Goal: Task Accomplishment & Management: Complete application form

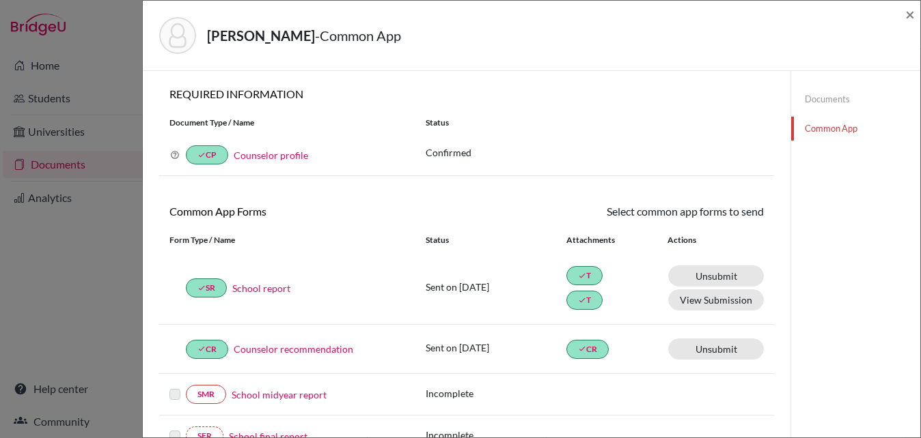
scroll to position [3, 0]
click at [908, 15] on span "×" at bounding box center [910, 14] width 10 height 20
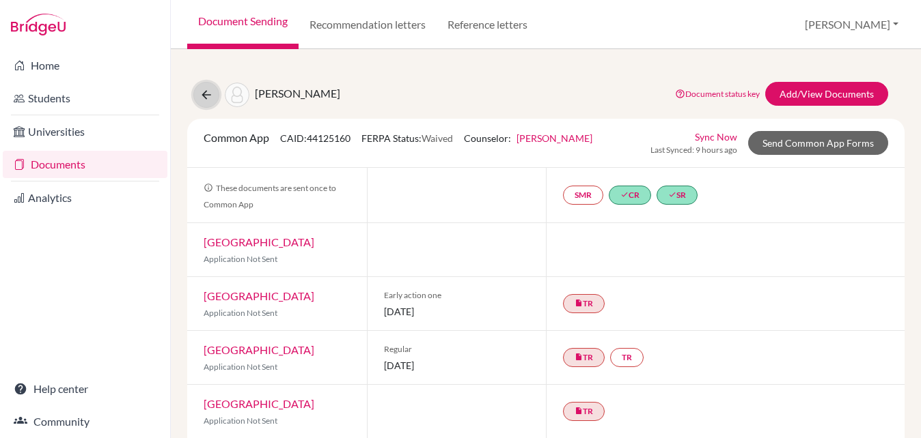
click at [208, 92] on icon at bounding box center [206, 95] width 14 height 14
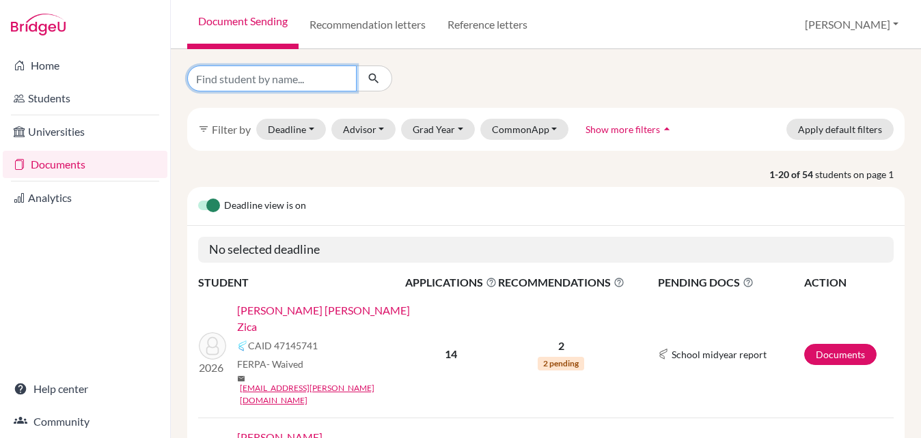
click at [260, 75] on input "Find student by name..." at bounding box center [271, 79] width 169 height 26
type input "leticia"
click at [374, 80] on icon "submit" at bounding box center [374, 79] width 14 height 14
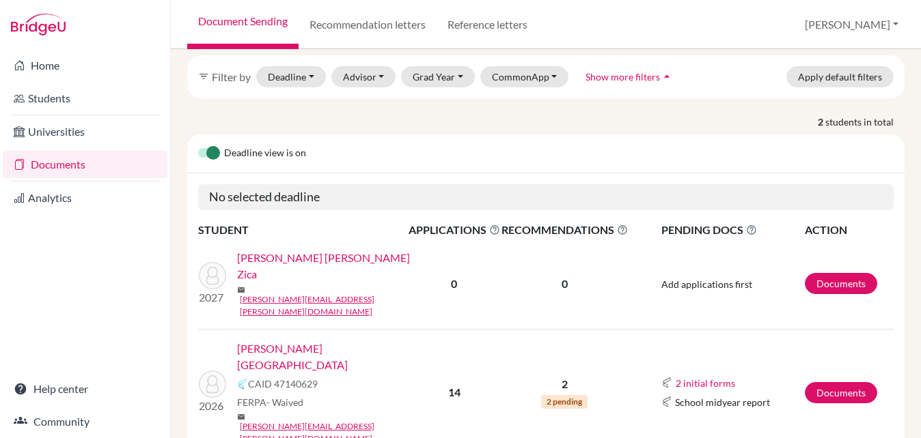
scroll to position [63, 0]
click at [305, 340] on link "Vasconcellos, Letícia" at bounding box center [327, 356] width 180 height 33
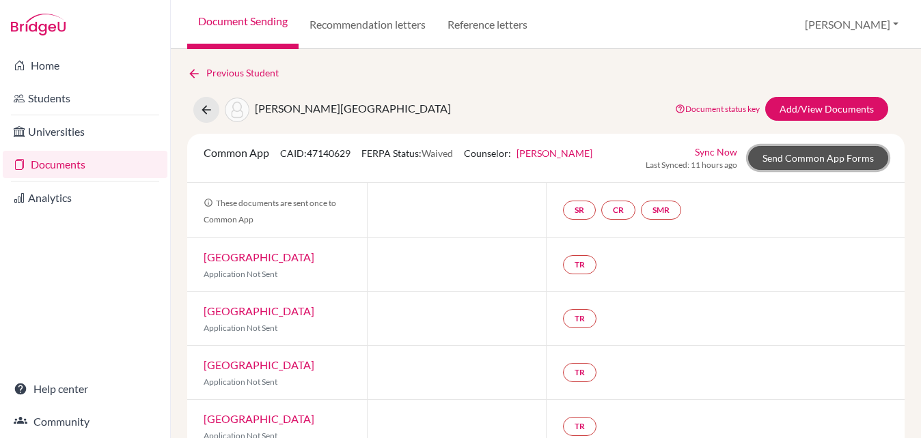
click at [813, 156] on link "Send Common App Forms" at bounding box center [818, 158] width 140 height 24
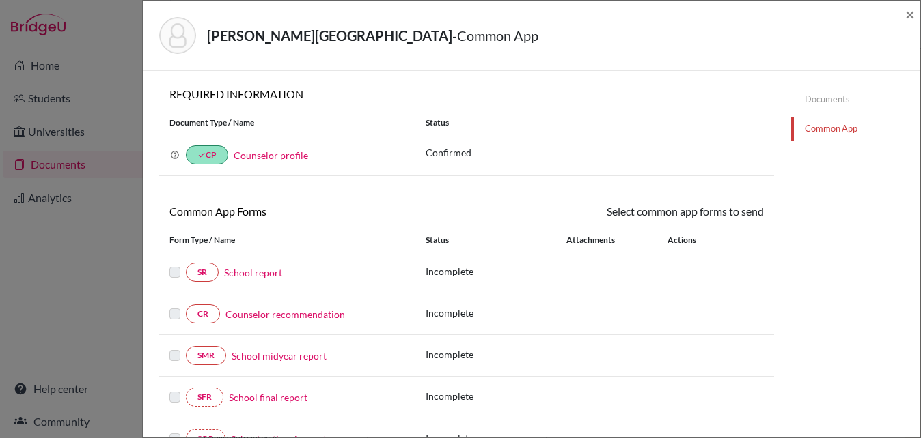
click at [238, 274] on link "School report" at bounding box center [253, 273] width 58 height 14
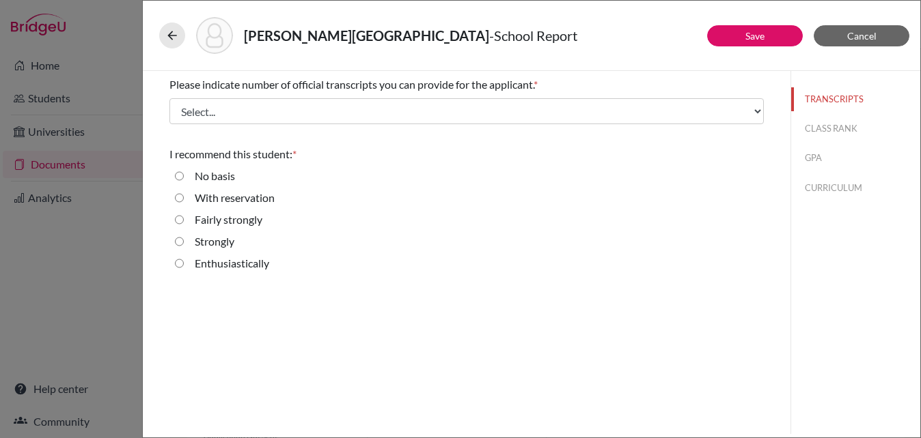
click at [223, 240] on label "Strongly" at bounding box center [215, 242] width 40 height 16
click at [184, 240] on input "Strongly" at bounding box center [179, 242] width 9 height 16
radio input "true"
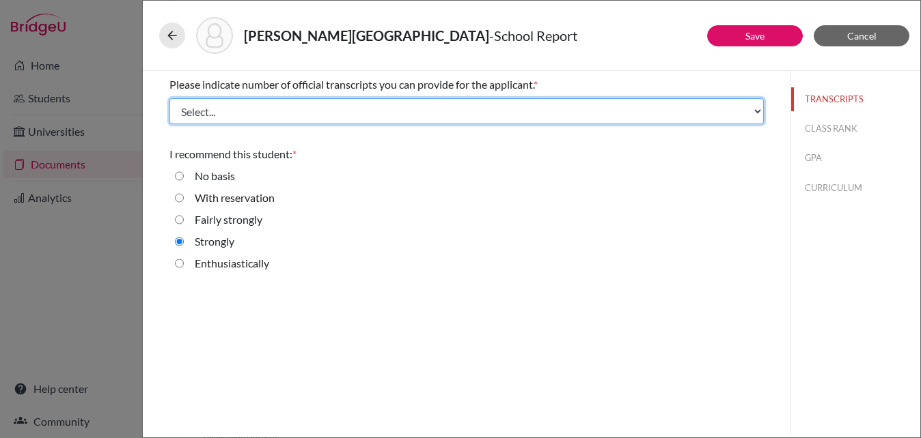
click at [313, 104] on select "Select... 1 2 3 4" at bounding box center [466, 111] width 594 height 26
select select "1"
click at [169, 98] on select "Select... 1 2 3 4" at bounding box center [466, 111] width 594 height 26
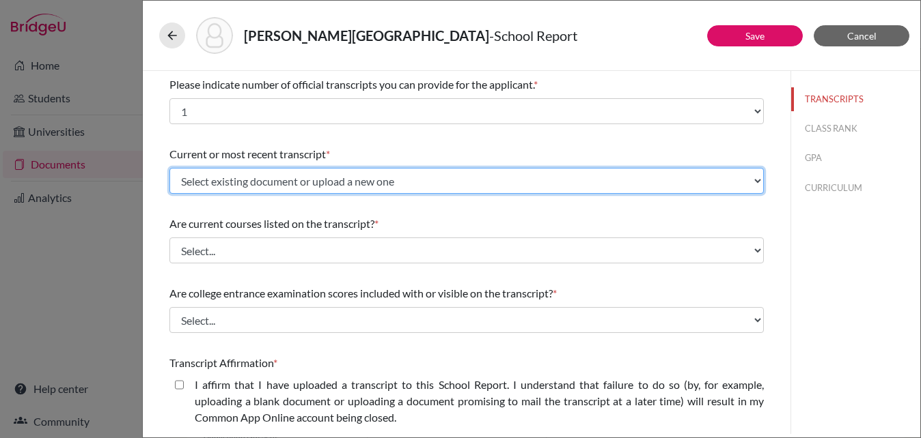
click at [479, 176] on select "Select existing document or upload a new one Vasconcellos, Letícia_Initial Uplo…" at bounding box center [466, 181] width 594 height 26
select select "656715"
click at [169, 168] on select "Select existing document or upload a new one Vasconcellos, Letícia_Initial Uplo…" at bounding box center [466, 181] width 594 height 26
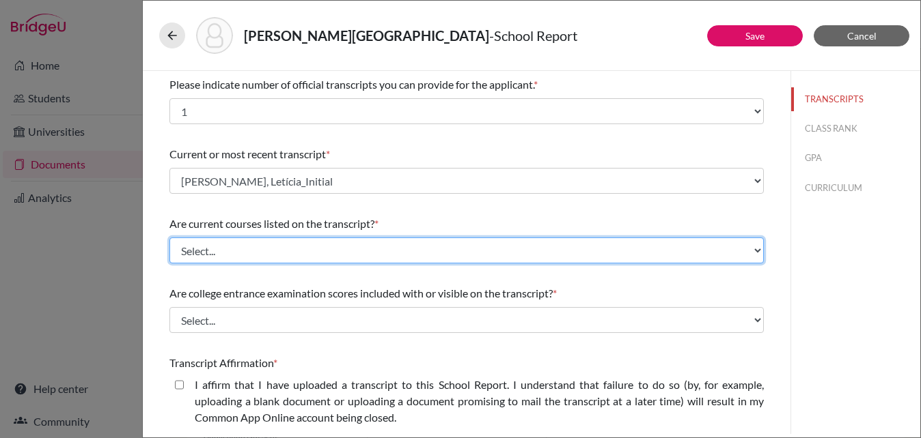
click at [361, 240] on select "Select... Yes No" at bounding box center [466, 251] width 594 height 26
select select "0"
click at [169, 238] on select "Select... Yes No" at bounding box center [466, 251] width 594 height 26
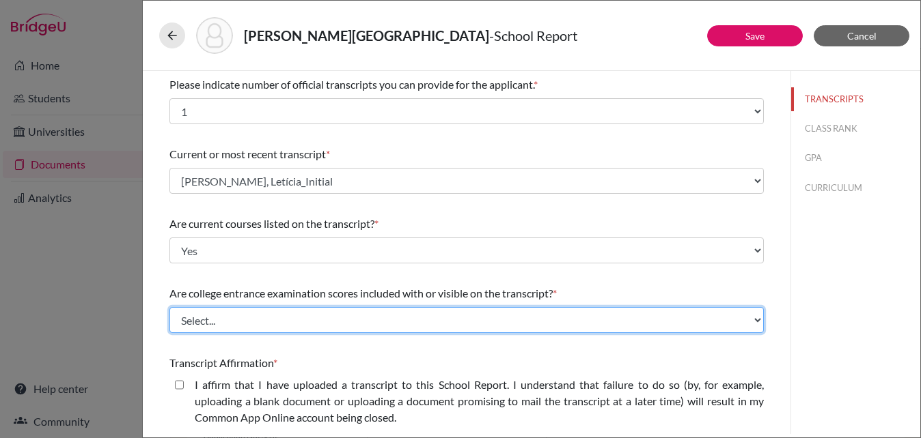
click at [328, 320] on select "Select... Yes No" at bounding box center [466, 320] width 594 height 26
select select "1"
click at [169, 307] on select "Select... Yes No" at bounding box center [466, 320] width 594 height 26
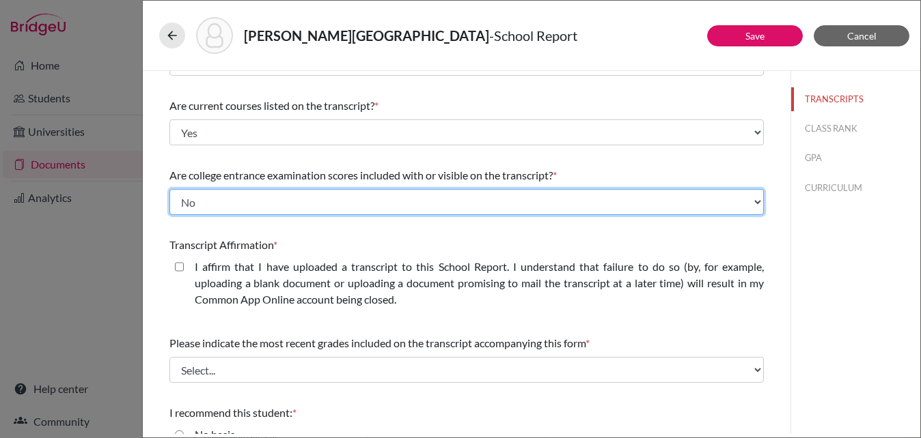
scroll to position [127, 0]
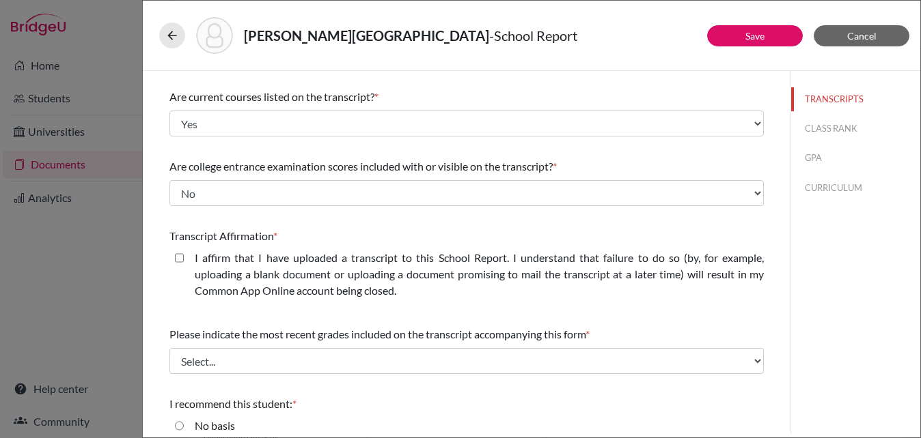
click at [179, 257] on closed\ "I affirm that I have uploaded a transcript to this School Report. I understand …" at bounding box center [179, 258] width 9 height 16
checkbox closed\ "true"
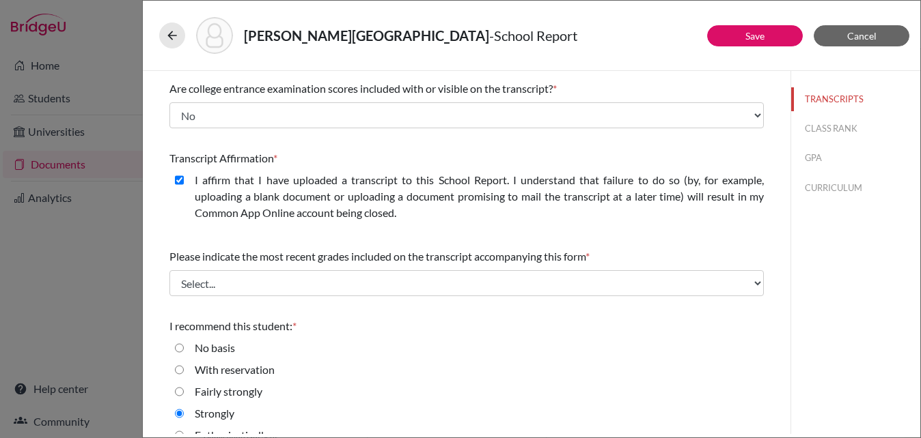
scroll to position [206, 0]
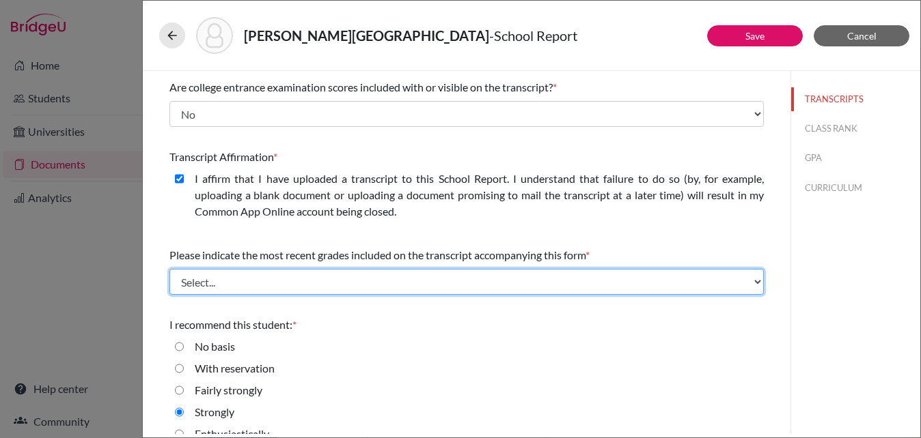
click at [272, 278] on select "Select... Final junior year grades 1st Quarter senior year grades 2nd Quarter/1…" at bounding box center [466, 282] width 594 height 26
select select "0"
click at [169, 269] on select "Select... Final junior year grades 1st Quarter senior year grades 2nd Quarter/1…" at bounding box center [466, 282] width 594 height 26
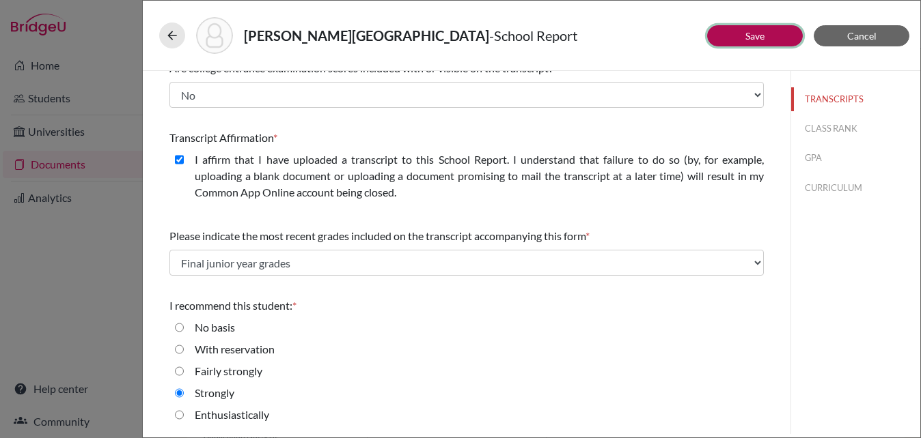
click at [734, 43] on button "Save" at bounding box center [755, 35] width 96 height 21
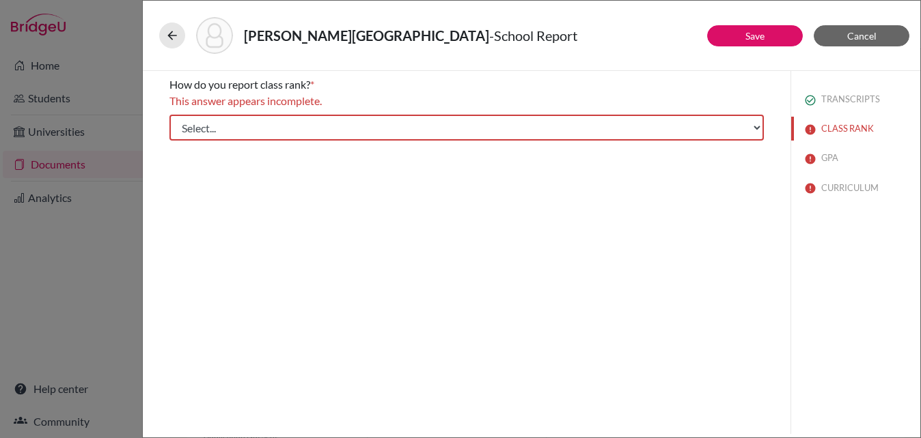
scroll to position [0, 0]
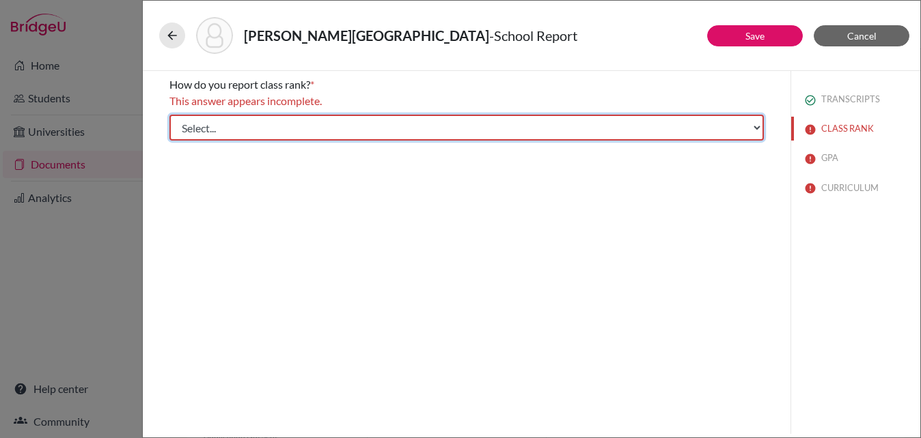
click at [369, 124] on select "Select... Exact Decile Quintile Quartile None" at bounding box center [466, 128] width 594 height 26
select select "5"
click at [169, 115] on select "Select... Exact Decile Quintile Quartile None" at bounding box center [466, 128] width 594 height 26
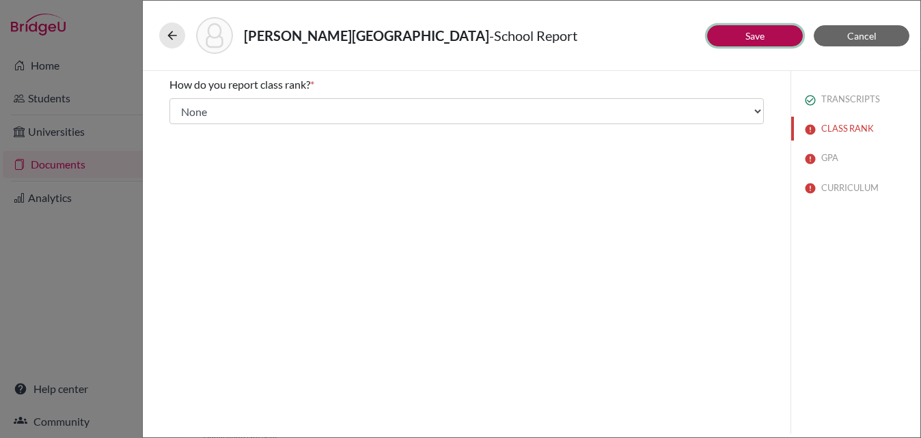
click at [750, 35] on link "Save" at bounding box center [754, 36] width 19 height 12
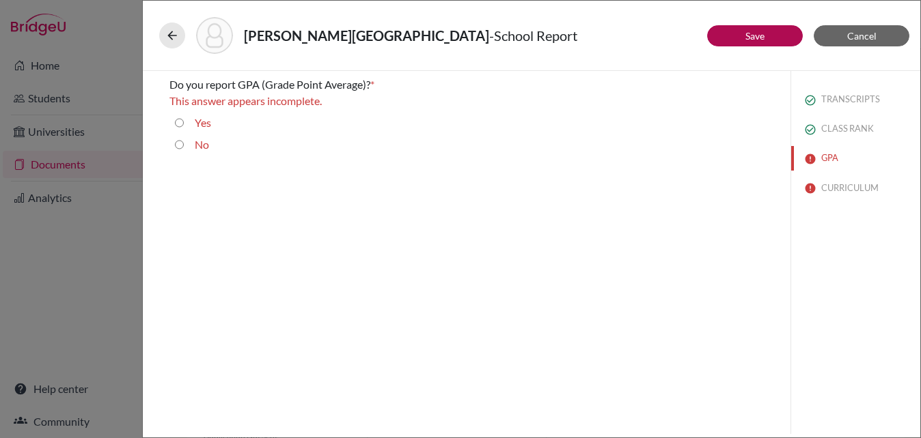
click at [180, 124] on input "Yes" at bounding box center [179, 123] width 9 height 16
radio input "true"
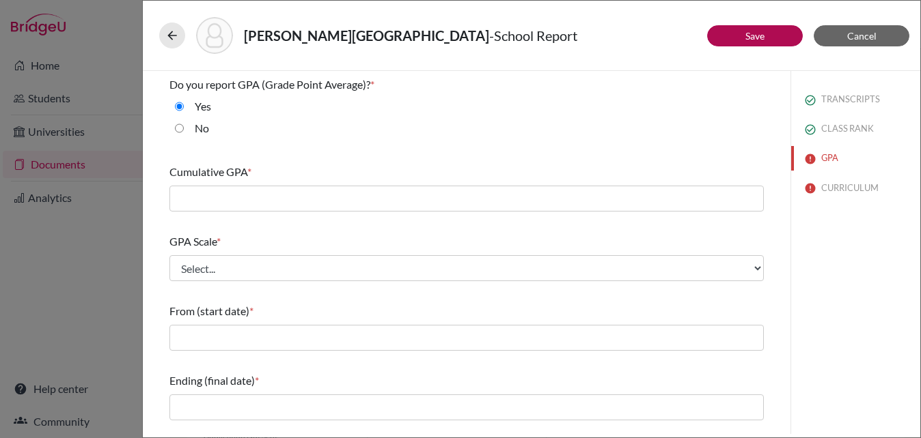
click at [201, 184] on div "Cumulative GPA *" at bounding box center [466, 187] width 594 height 59
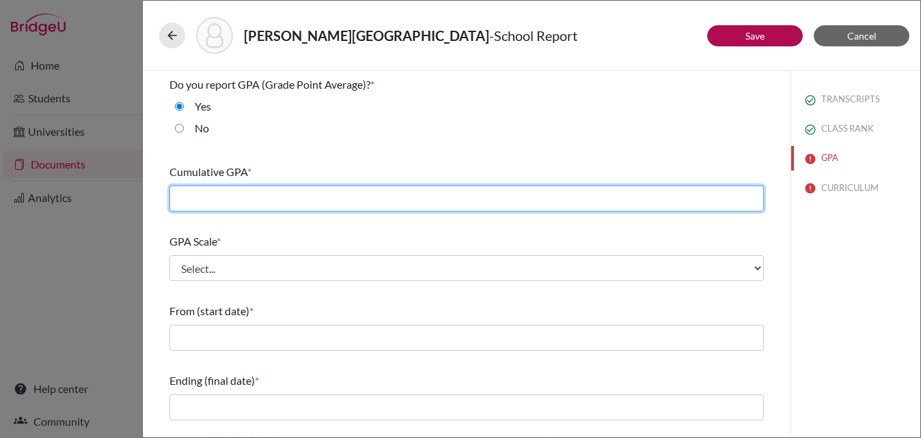
click at [202, 195] on input "text" at bounding box center [466, 199] width 594 height 26
type input "4.15"
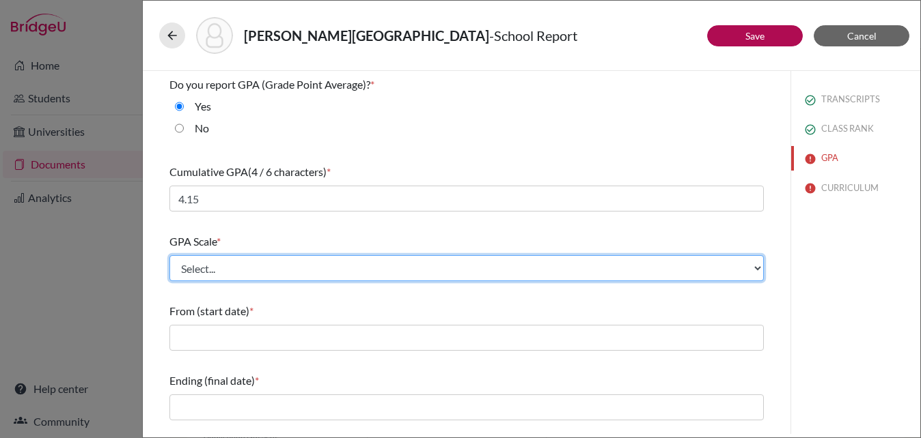
click at [201, 262] on select "Select... 4 5 6 7 8 9 10 11 12 13 14 15 16 17 18 19 20 100" at bounding box center [466, 268] width 594 height 26
select select "4"
click at [169, 255] on select "Select... 4 5 6 7 8 9 10 11 12 13 14 15 16 17 18 19 20 100" at bounding box center [466, 268] width 594 height 26
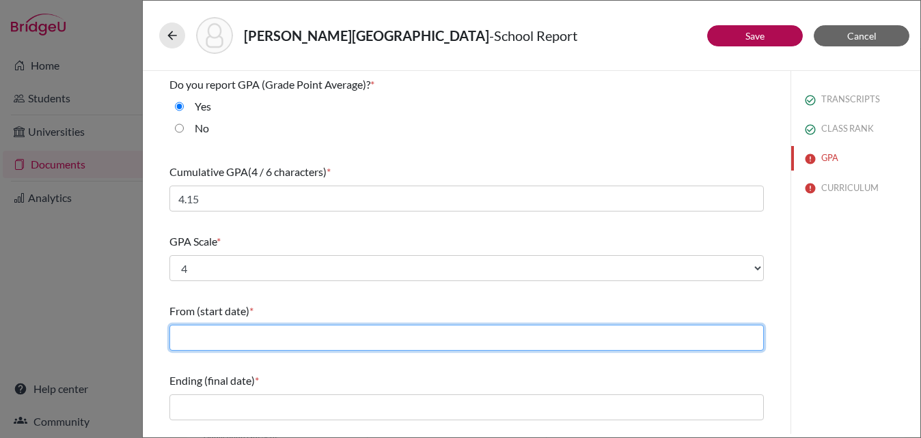
click at [203, 343] on input "text" at bounding box center [466, 338] width 594 height 26
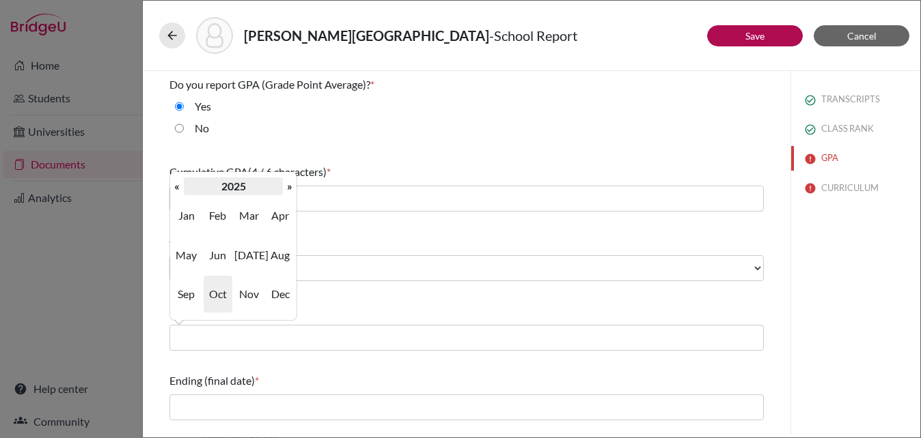
click at [184, 185] on th "2025" at bounding box center [233, 187] width 99 height 18
click at [287, 215] on span "2022" at bounding box center [280, 215] width 29 height 37
click at [248, 259] on span "Jul" at bounding box center [248, 255] width 29 height 37
type input "07/2022"
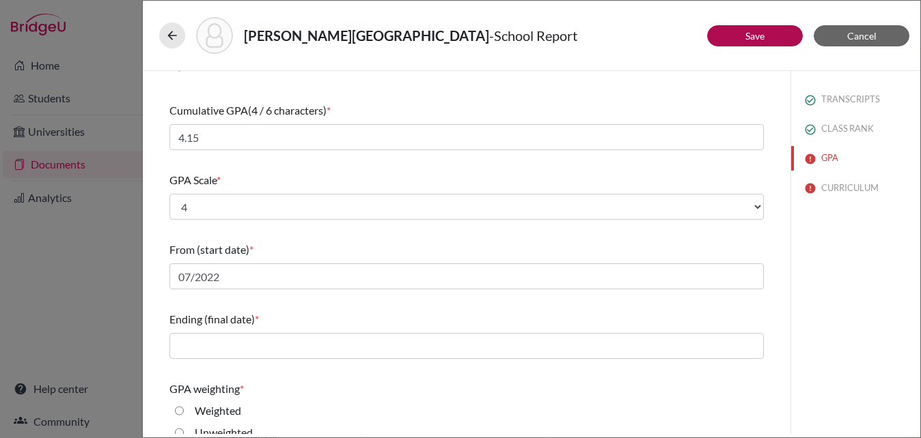
scroll to position [62, 0]
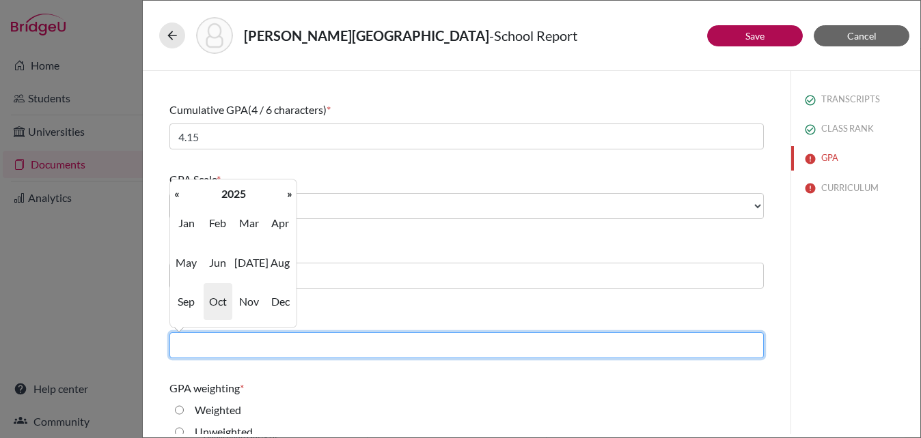
click at [241, 335] on input "text" at bounding box center [466, 346] width 594 height 26
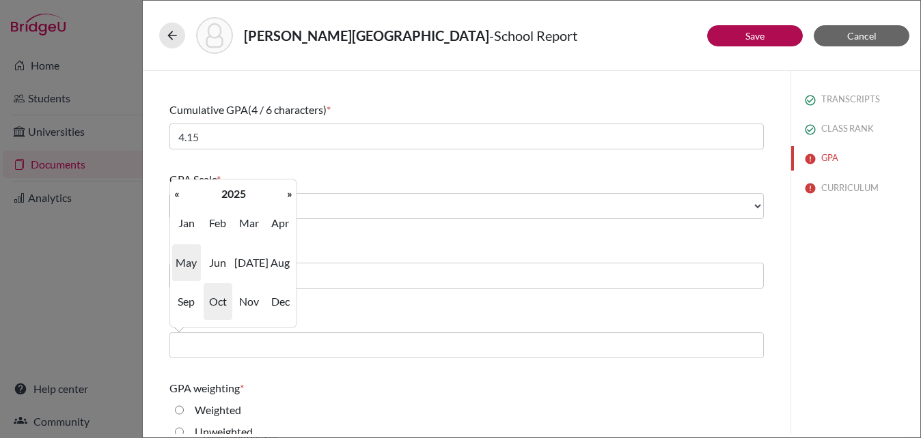
click at [188, 260] on span "May" at bounding box center [186, 262] width 29 height 37
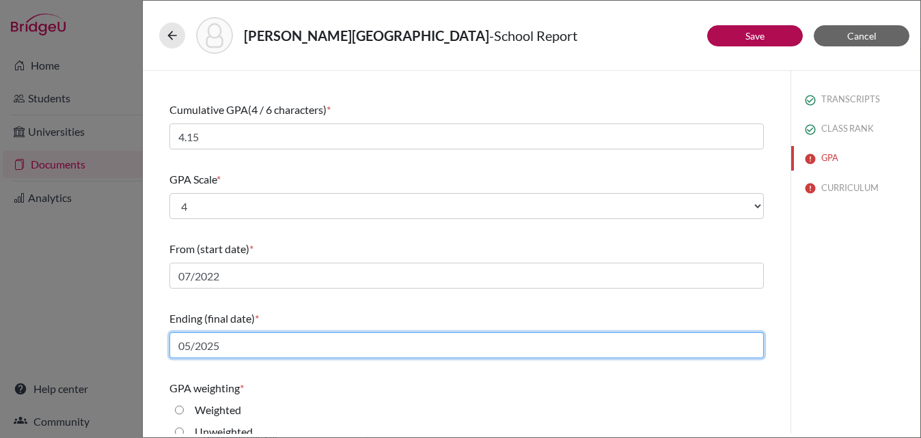
click at [222, 346] on input "05/2025" at bounding box center [466, 346] width 594 height 26
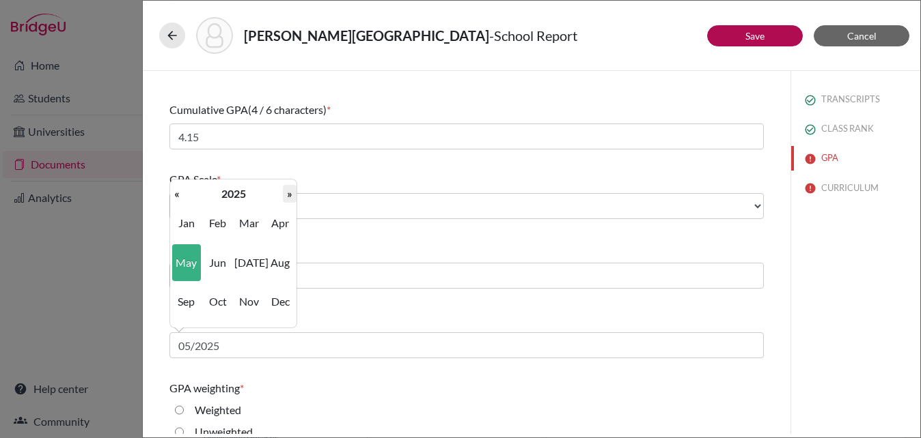
click at [286, 192] on th "»" at bounding box center [290, 194] width 14 height 18
click at [193, 255] on span "May" at bounding box center [186, 262] width 29 height 37
type input "05/2026"
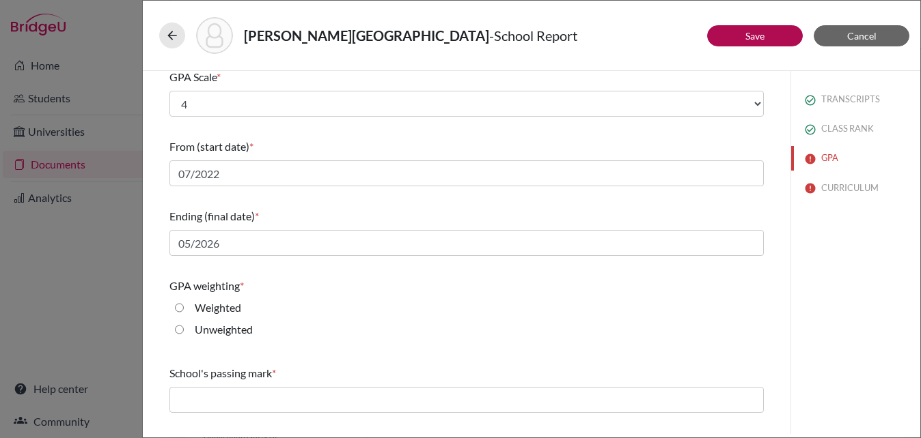
scroll to position [202, 0]
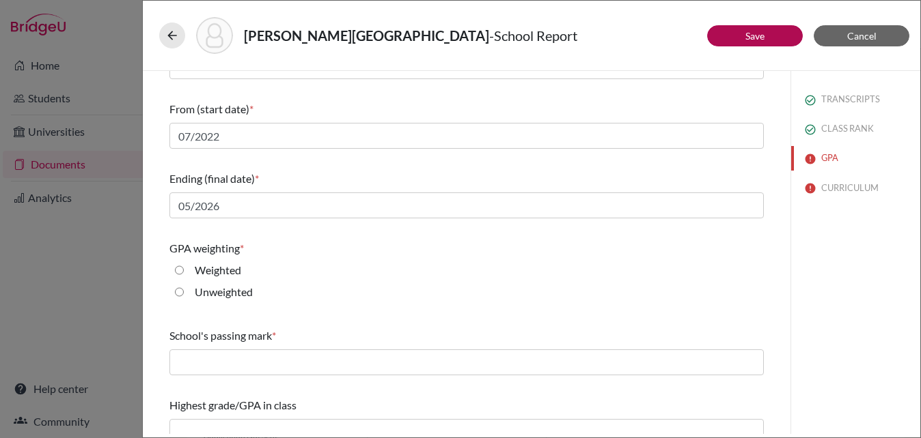
click at [177, 272] on input "Weighted" at bounding box center [179, 270] width 9 height 16
radio input "true"
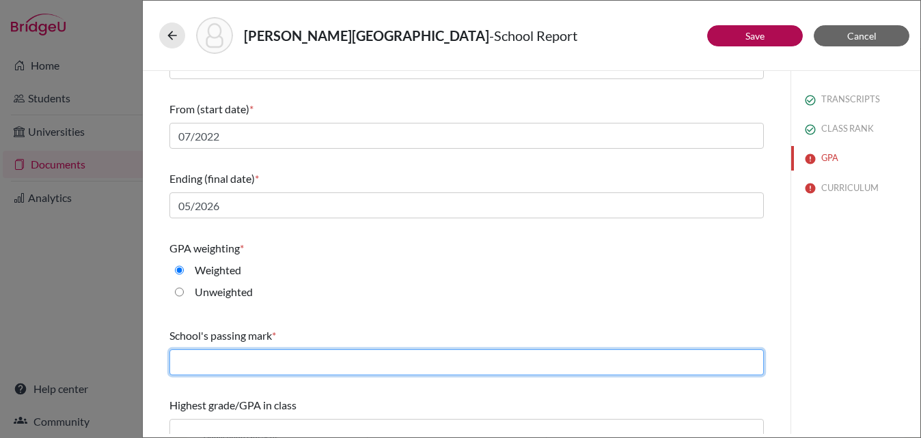
click at [187, 371] on input "text" at bounding box center [466, 363] width 594 height 26
type input "60"
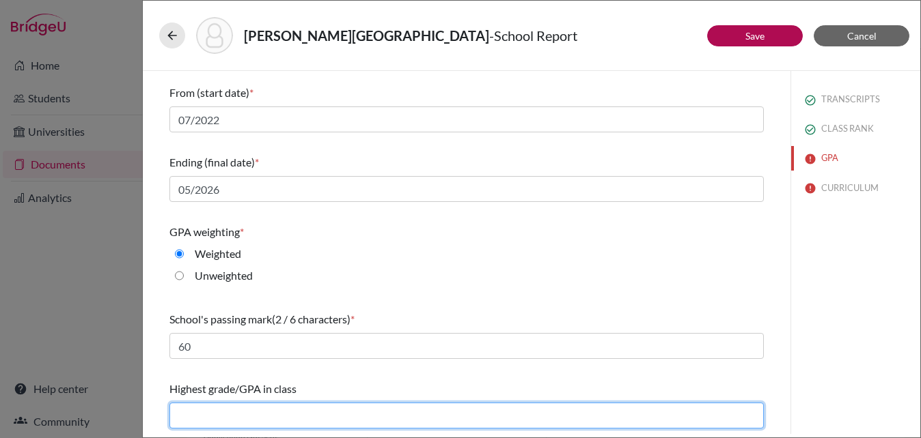
click at [229, 412] on input "text" at bounding box center [466, 416] width 594 height 26
type input "4.43"
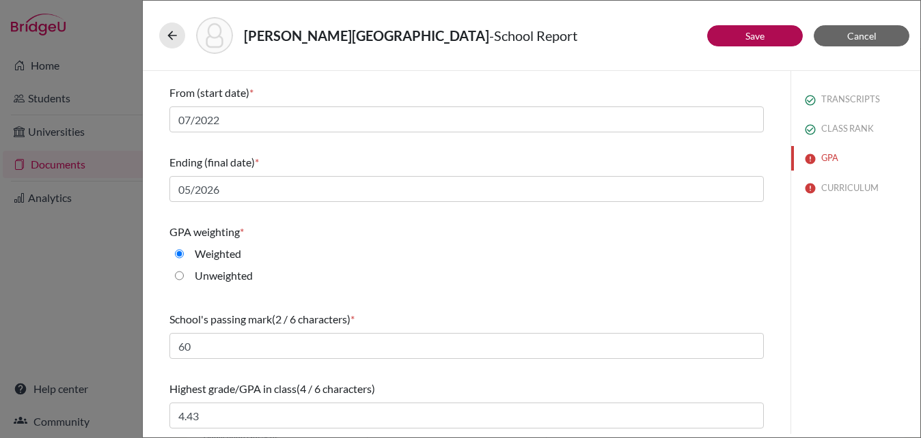
click at [354, 275] on div "Unweighted" at bounding box center [466, 279] width 594 height 22
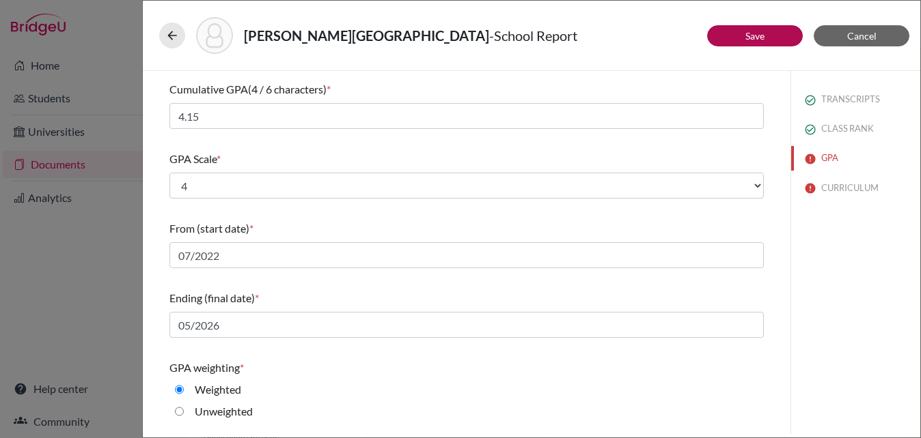
scroll to position [70, 0]
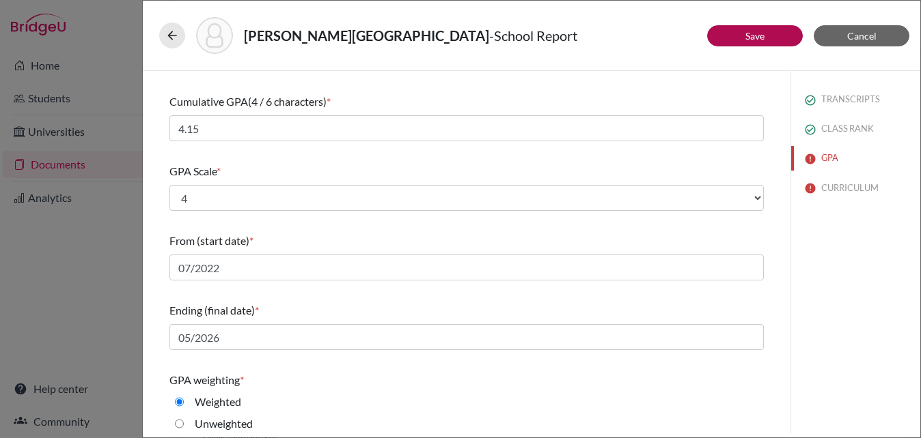
click at [741, 24] on div "Vasconcellos, Letícia - School Report" at bounding box center [531, 35] width 744 height 37
click at [742, 25] on button "Save" at bounding box center [755, 35] width 96 height 21
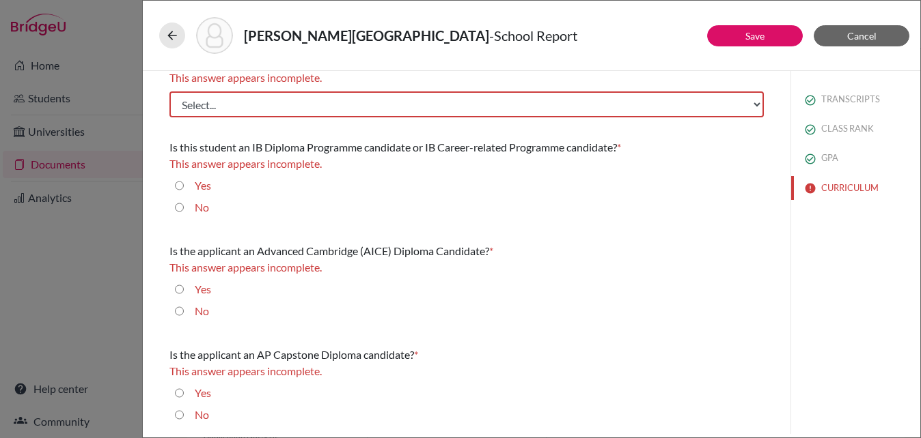
scroll to position [0, 0]
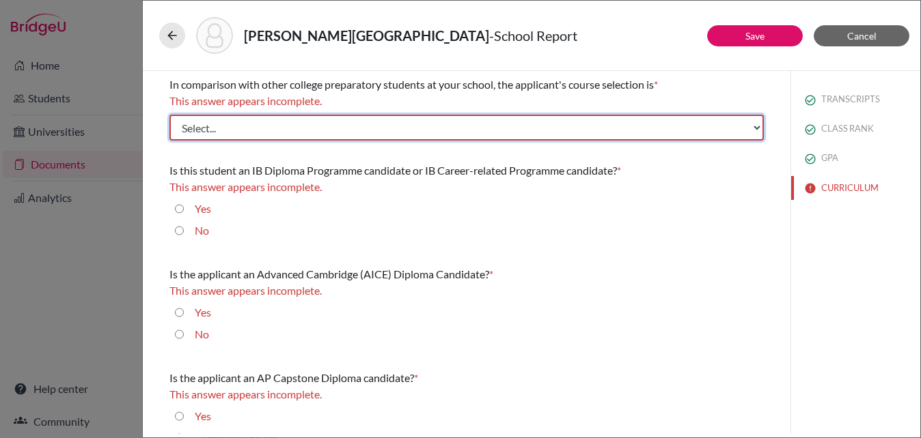
click at [403, 131] on select "Select... Less than demanding Average Demanding Very demanding Most demanding P…" at bounding box center [466, 128] width 594 height 26
click at [210, 126] on select "Select... Less than demanding Average Demanding Very demanding Most demanding P…" at bounding box center [466, 128] width 594 height 26
select select "3"
click at [169, 115] on select "Select... Less than demanding Average Demanding Very demanding Most demanding P…" at bounding box center [466, 128] width 594 height 26
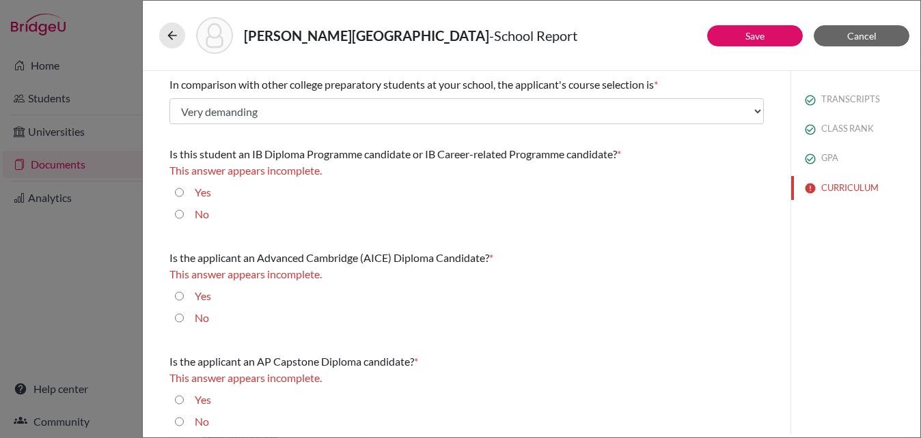
click at [180, 210] on input "No" at bounding box center [179, 214] width 9 height 16
radio input "true"
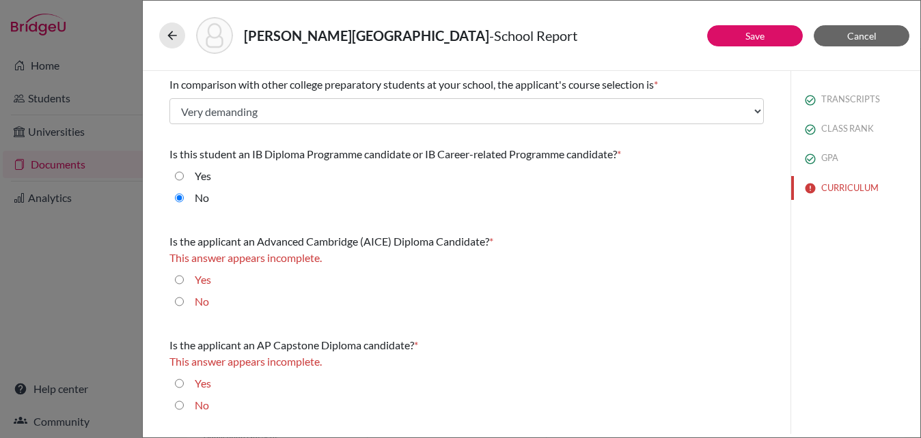
click at [182, 299] on input "No" at bounding box center [179, 302] width 9 height 16
radio input "true"
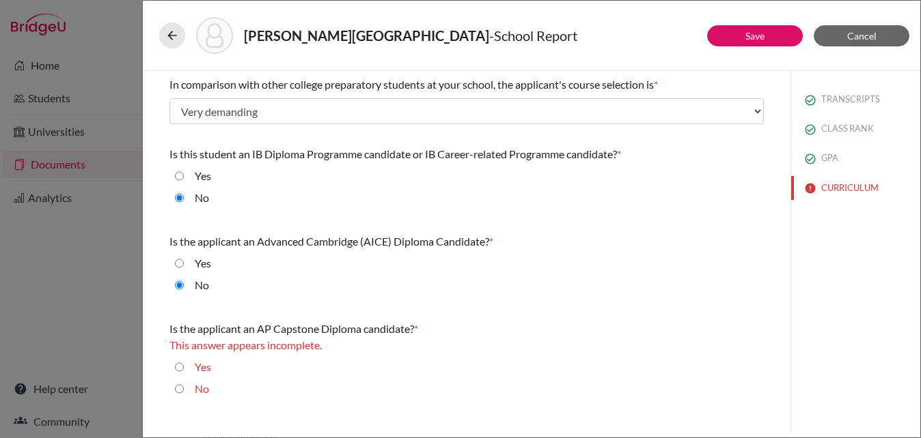
click at [179, 369] on input "Yes" at bounding box center [179, 367] width 9 height 16
radio input "true"
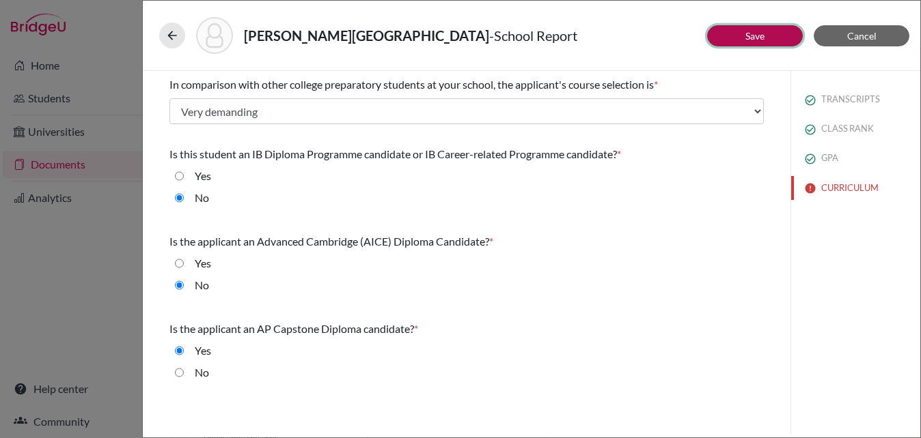
click at [735, 36] on button "Save" at bounding box center [755, 35] width 96 height 21
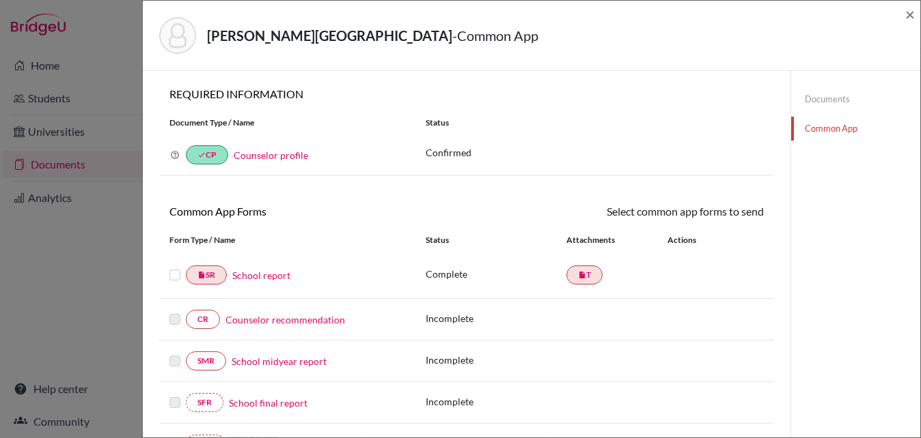
click at [171, 267] on label at bounding box center [174, 267] width 11 height 0
click at [0, 0] on input "checkbox" at bounding box center [0, 0] width 0 height 0
click at [744, 212] on link "Send" at bounding box center [735, 213] width 57 height 21
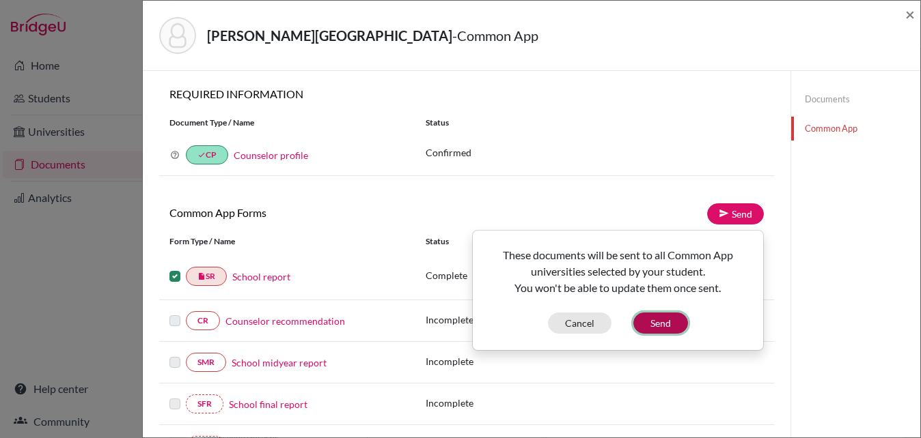
click at [665, 329] on button "Send" at bounding box center [660, 323] width 55 height 21
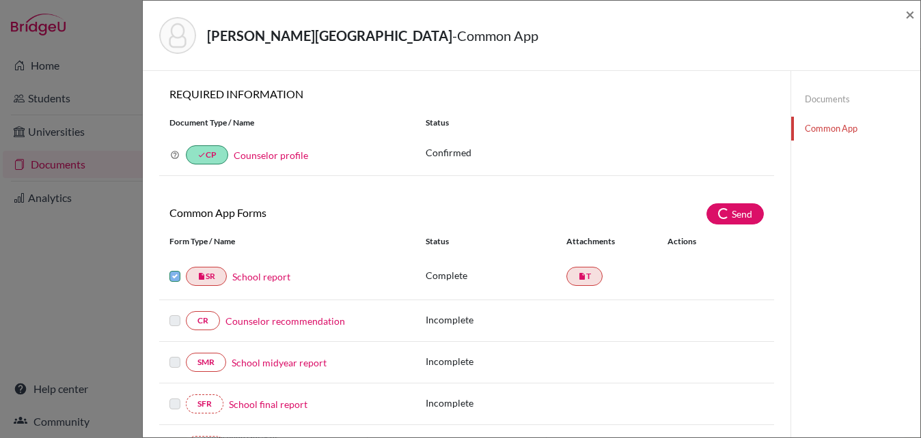
click at [266, 324] on link "Counselor recommendation" at bounding box center [285, 321] width 120 height 14
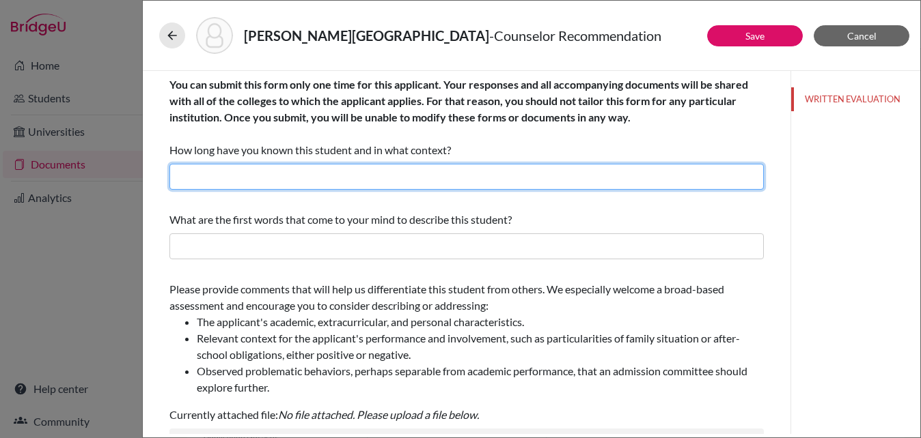
click at [289, 171] on input "text" at bounding box center [466, 177] width 594 height 26
type input "4 years as the high school counselor"
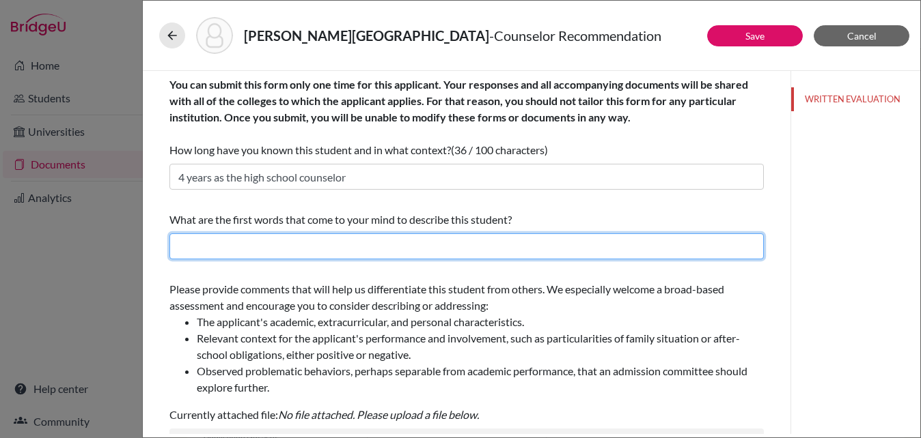
click at [251, 256] on input "text" at bounding box center [466, 247] width 594 height 26
type input "Helpful, resourceful, determined"
click at [210, 248] on input "Helpful, resourceful, determined" at bounding box center [466, 247] width 594 height 26
drag, startPoint x: 214, startPoint y: 248, endPoint x: 178, endPoint y: 247, distance: 36.2
click at [178, 247] on input "Helpful, resourceful, determined" at bounding box center [466, 247] width 594 height 26
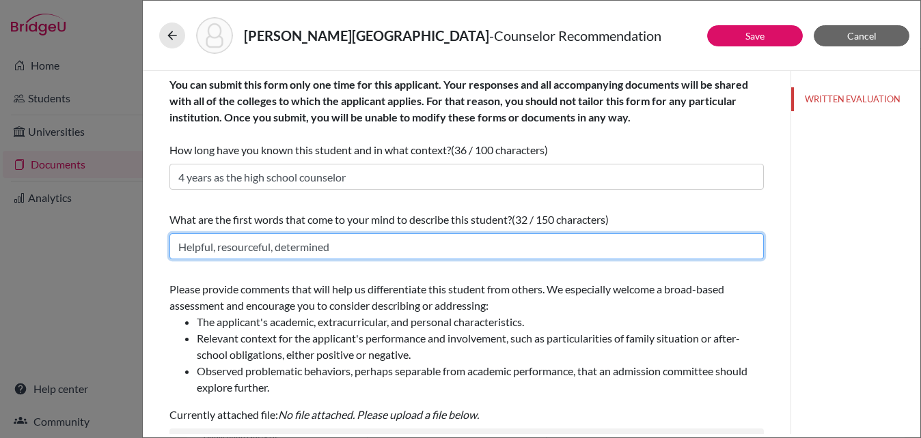
click at [432, 244] on input "Helpful, resourceful, determined" at bounding box center [466, 247] width 594 height 26
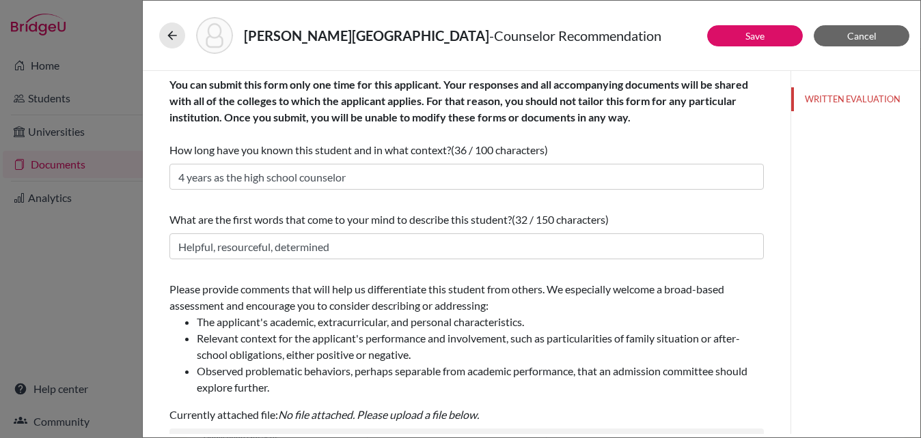
click at [489, 292] on span "Please provide comments that will help us differentiate this student from other…" at bounding box center [466, 339] width 594 height 113
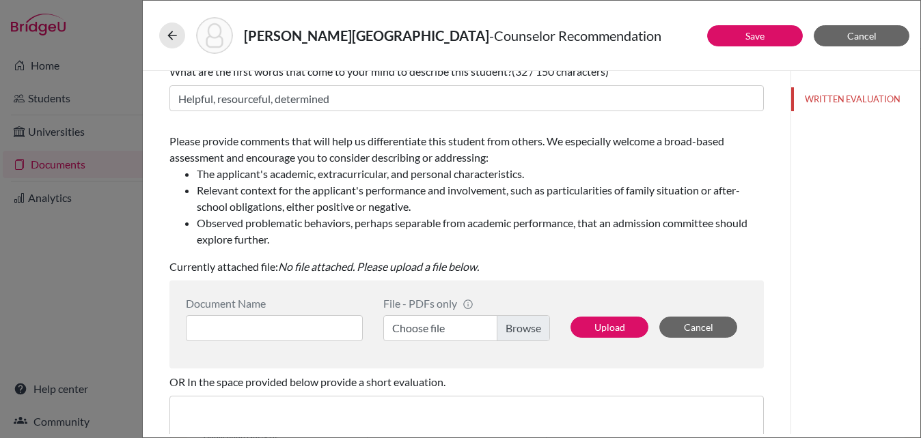
scroll to position [154, 0]
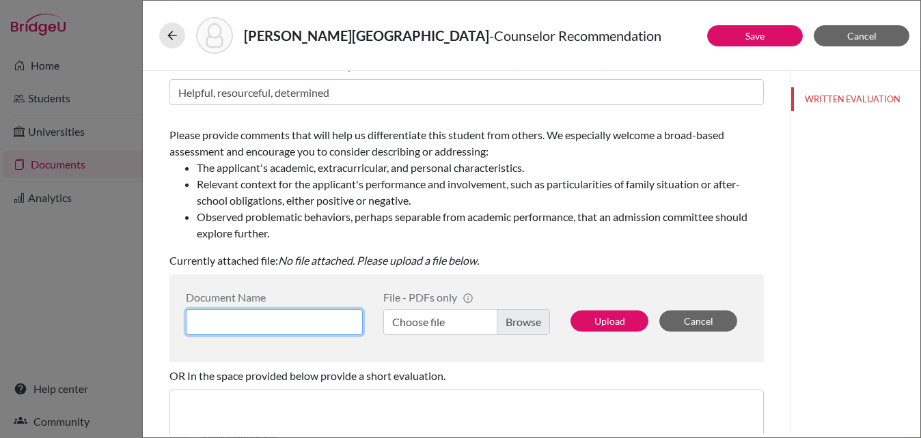
click at [318, 317] on input at bounding box center [274, 322] width 177 height 26
paste input "logo PAULINA BULA COLLEGE COUNSELOR / EDUCATIONAL COUNSELOR +55 31 3319 8300 WW…"
type input "logo PAULINA BULA COLLEGE COUNSELOR / EDUCATIONAL COUNSELOR +55 31 3319 8300 WW…"
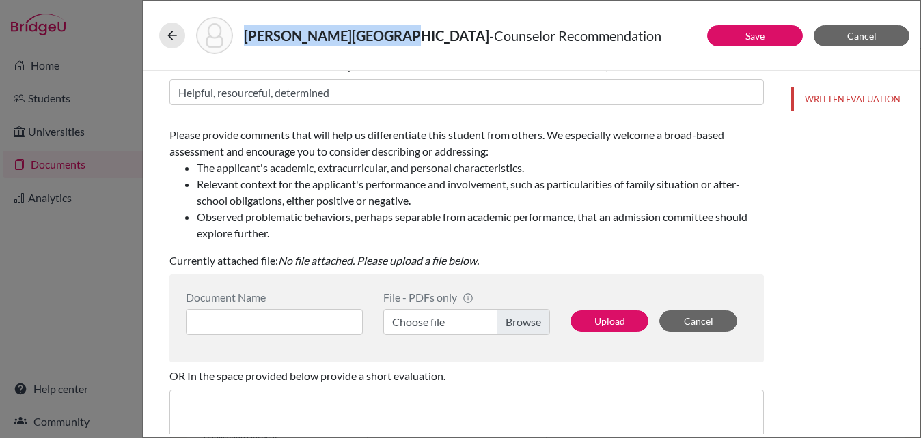
drag, startPoint x: 370, startPoint y: 39, endPoint x: 248, endPoint y: 36, distance: 122.3
click at [248, 36] on h5 "Vasconcellos, Letícia - Counselor Recommendation" at bounding box center [452, 35] width 417 height 20
copy strong "Vasconcellos, Letícia"
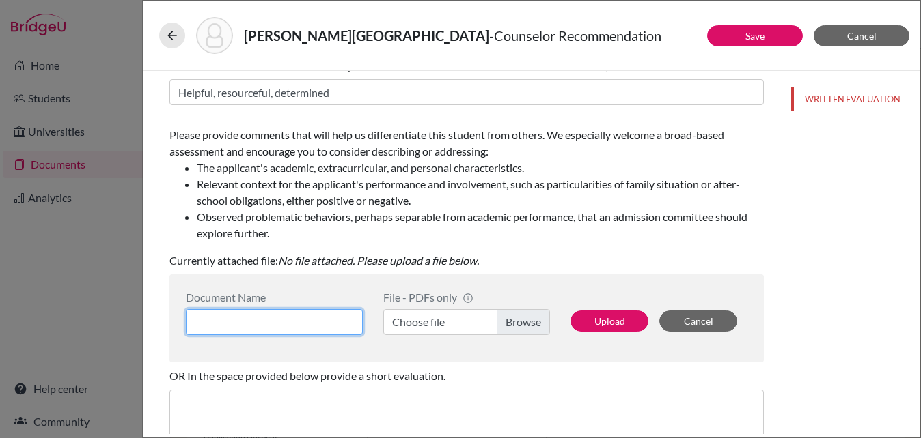
click at [225, 320] on input at bounding box center [274, 322] width 177 height 26
paste input "Vasconcellos, Letícia"
type input "Vasconcellos, Letícia_counselor letter"
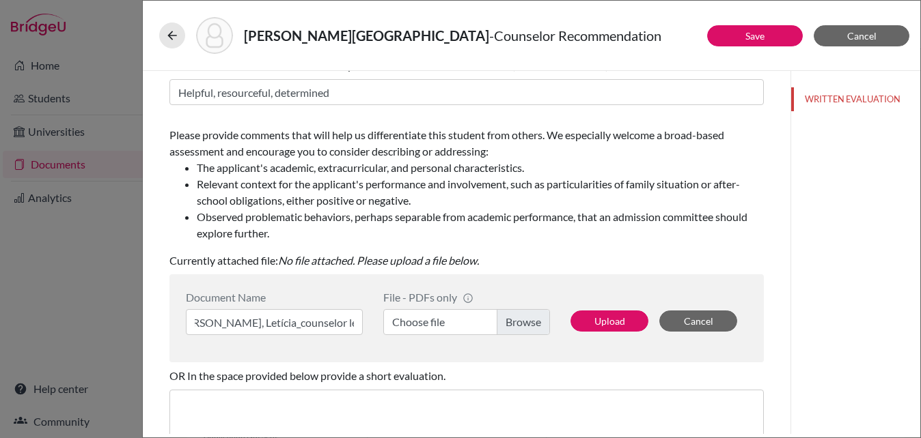
click at [527, 322] on label "Choose file" at bounding box center [466, 322] width 167 height 26
click at [527, 322] on input "Choose file" at bounding box center [466, 322] width 167 height 26
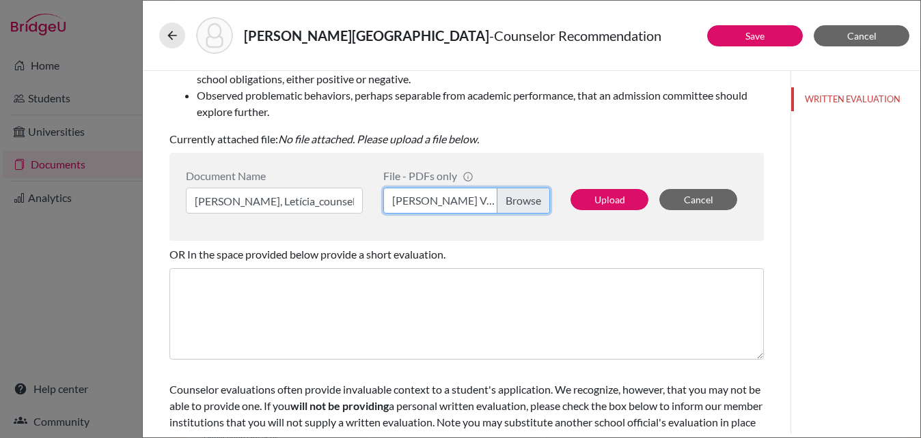
scroll to position [322, 0]
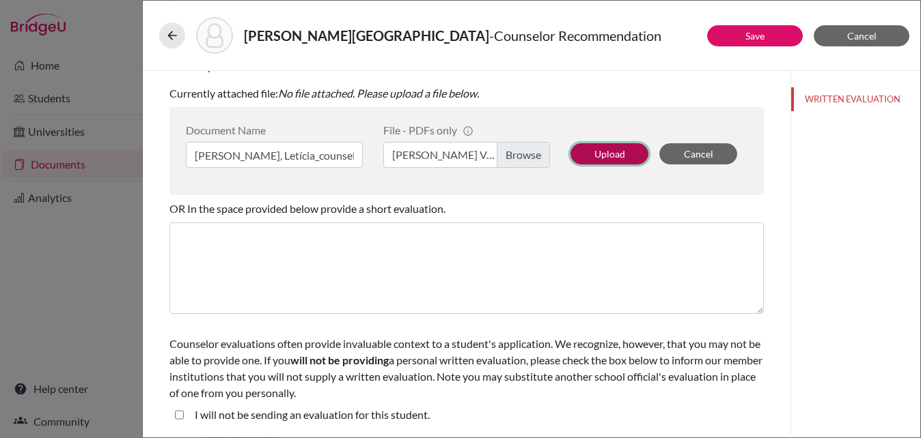
click at [608, 157] on button "Upload" at bounding box center [609, 153] width 78 height 21
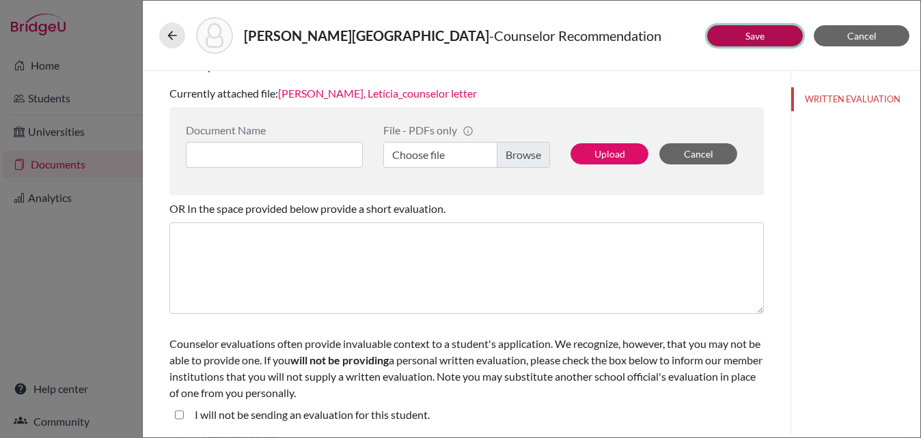
click at [745, 40] on link "Save" at bounding box center [754, 36] width 19 height 12
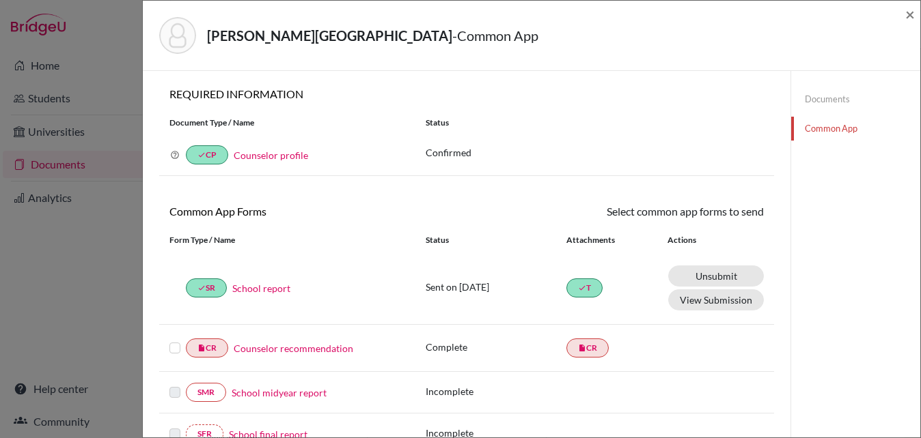
click at [176, 340] on label at bounding box center [174, 340] width 11 height 0
click at [0, 0] on input "checkbox" at bounding box center [0, 0] width 0 height 0
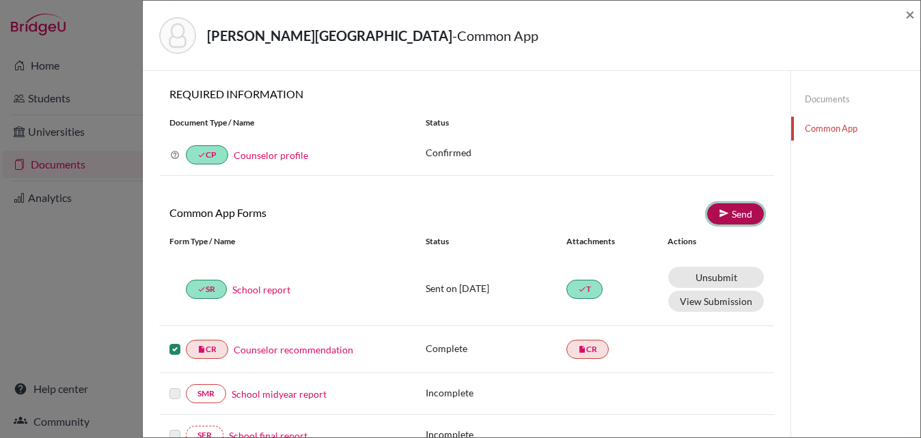
click at [738, 216] on link "Send" at bounding box center [735, 213] width 57 height 21
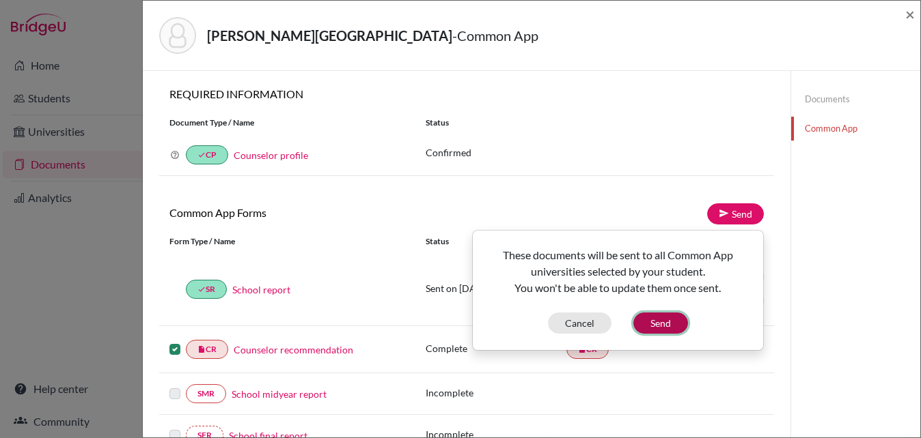
click at [668, 328] on button "Send" at bounding box center [660, 323] width 55 height 21
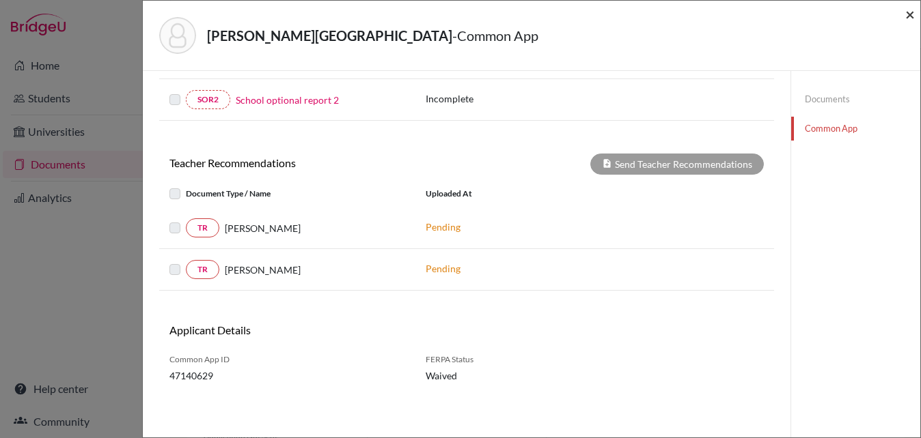
scroll to position [420, 0]
click at [908, 18] on span "×" at bounding box center [910, 14] width 10 height 20
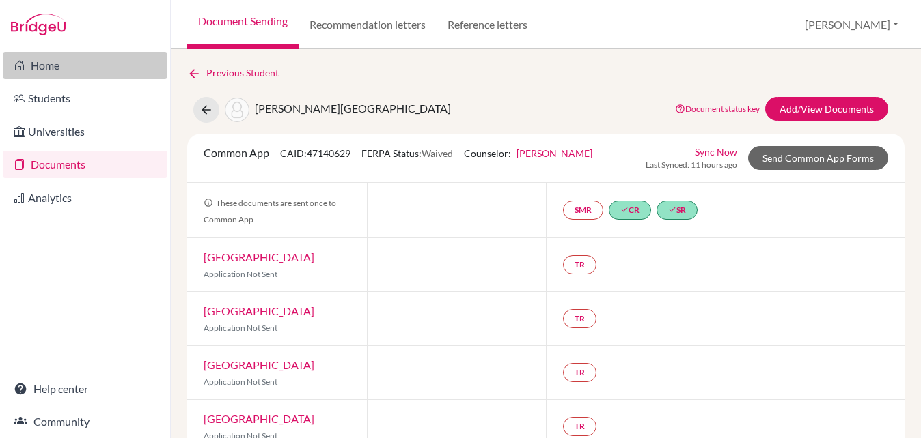
click at [51, 59] on link "Home" at bounding box center [85, 65] width 165 height 27
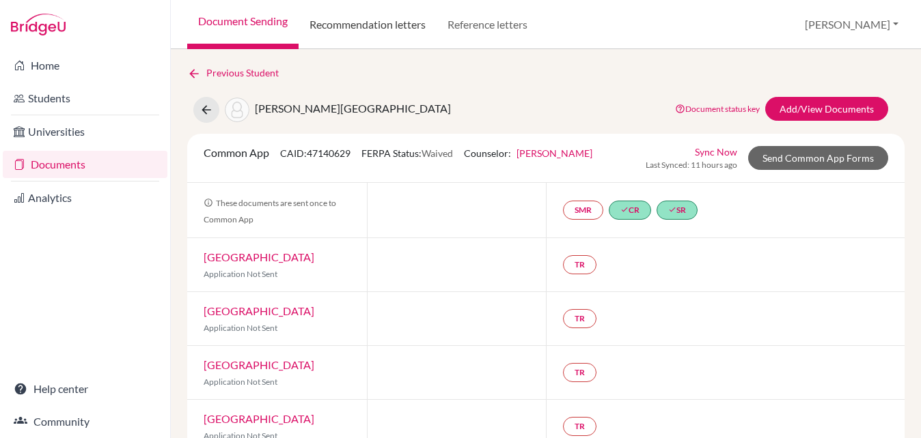
click at [387, 29] on link "Recommendation letters" at bounding box center [367, 24] width 138 height 49
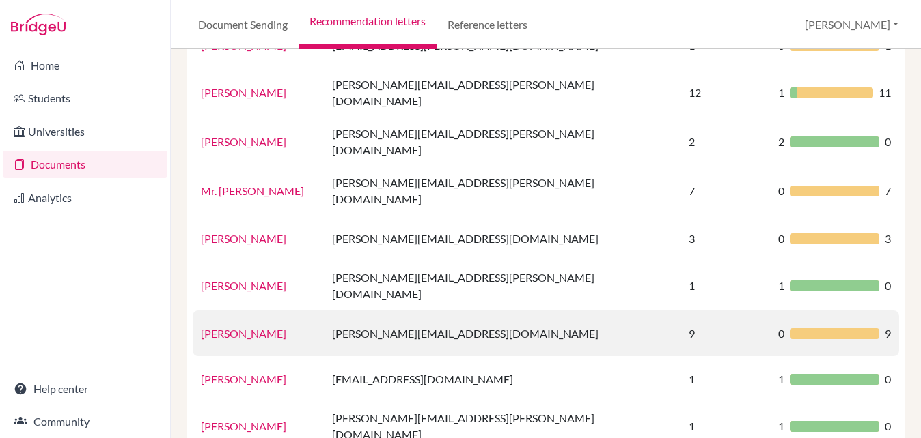
scroll to position [229, 0]
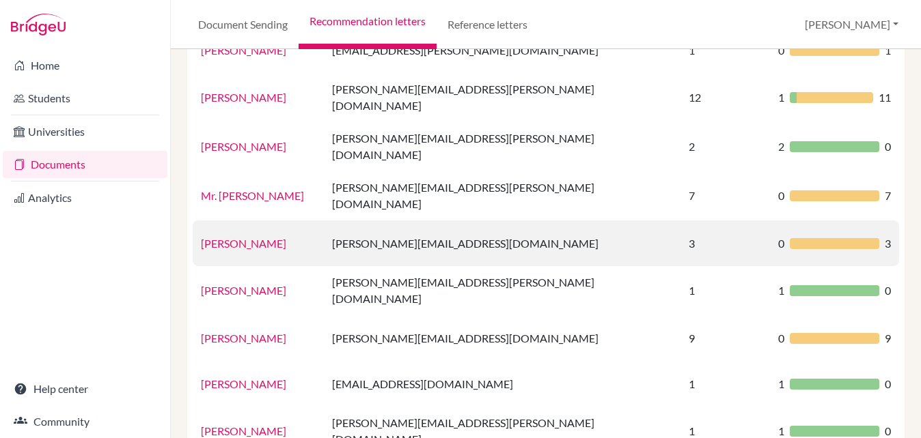
click at [444, 221] on td "guilherme.galvao@eabh.com.br" at bounding box center [502, 244] width 356 height 46
drag, startPoint x: 535, startPoint y: 216, endPoint x: 376, endPoint y: 212, distance: 159.1
click at [376, 221] on td "guilherme.galvao@eabh.com.br" at bounding box center [502, 244] width 356 height 46
copy td "guilherme.galvao@eabh.com.br"
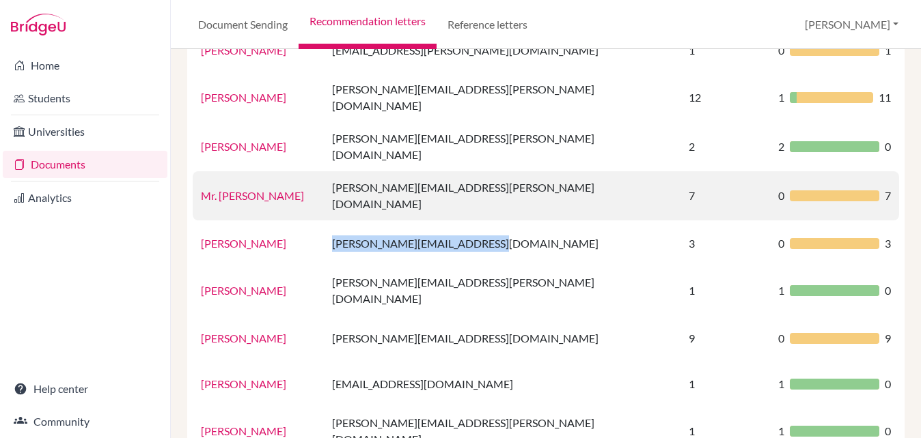
click at [229, 189] on link "Mr. Greg" at bounding box center [252, 195] width 103 height 13
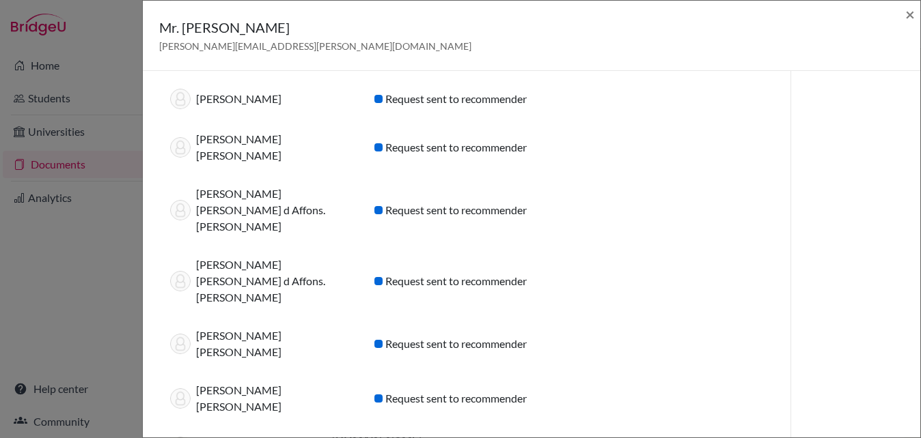
scroll to position [0, 0]
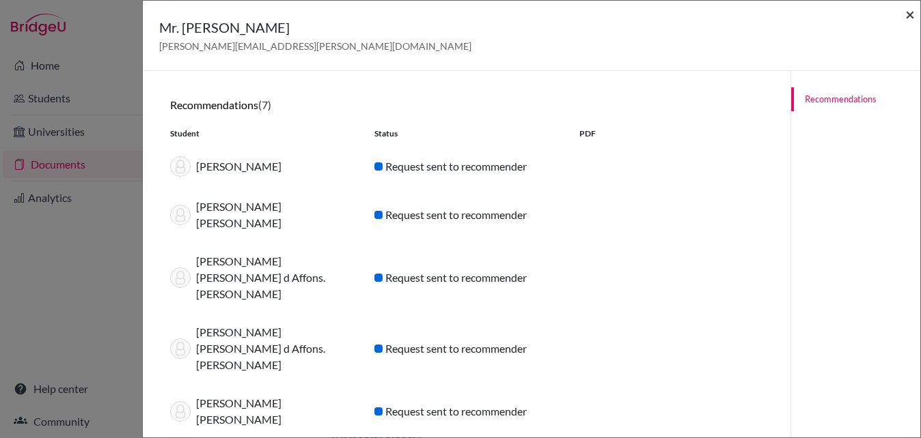
click at [908, 14] on span "×" at bounding box center [910, 14] width 10 height 20
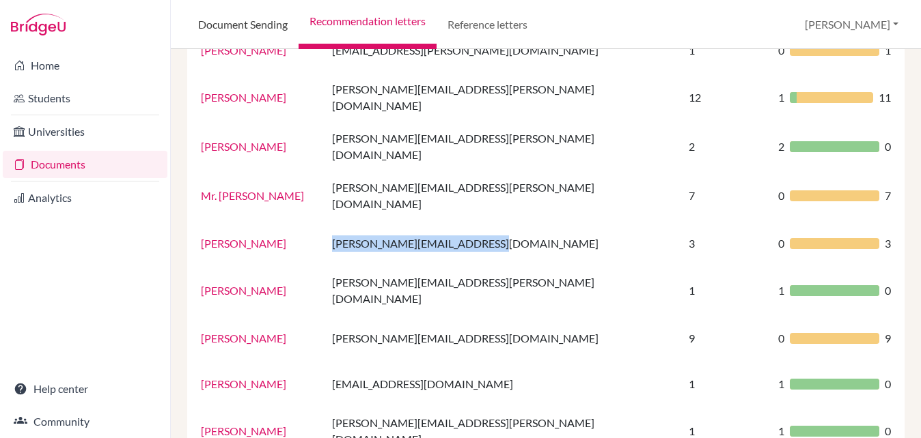
click at [249, 20] on link "Document Sending" at bounding box center [242, 24] width 111 height 49
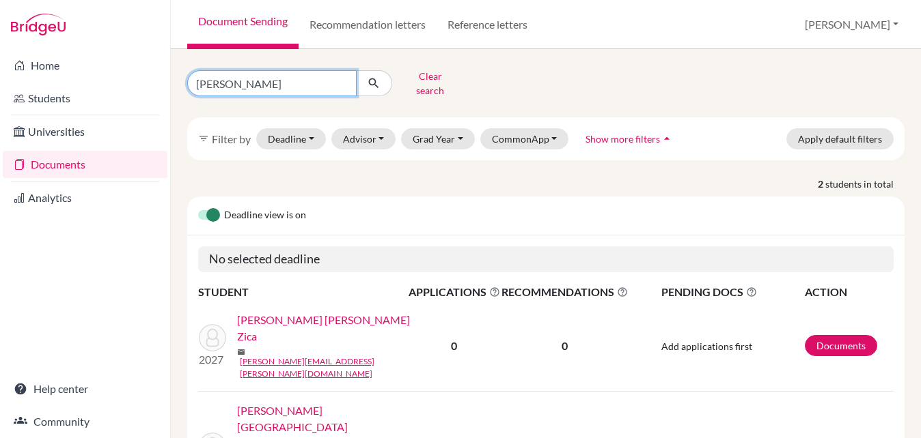
click at [292, 80] on input "[PERSON_NAME]" at bounding box center [271, 83] width 169 height 26
click at [343, 78] on input "[PERSON_NAME]" at bounding box center [271, 83] width 169 height 26
type input "james"
click button "submit" at bounding box center [374, 83] width 36 height 26
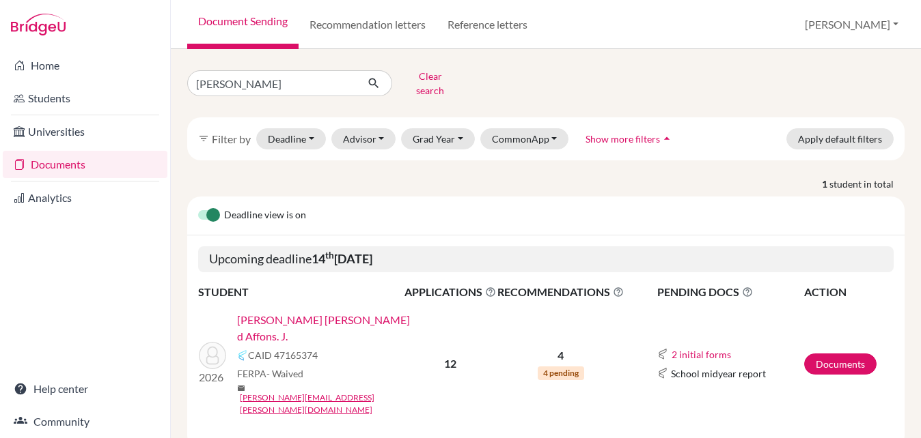
scroll to position [13, 0]
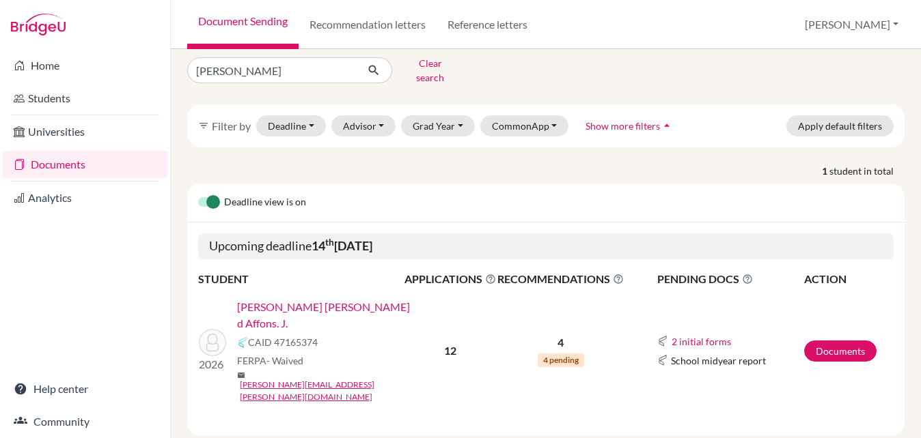
click at [356, 299] on link "Johnson, James Edward D. Paixão d Affons. J." at bounding box center [325, 315] width 176 height 33
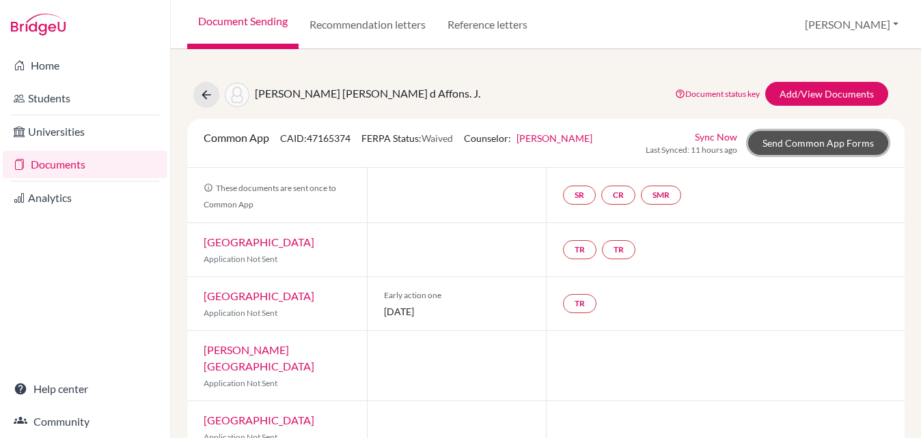
click at [778, 149] on link "Send Common App Forms" at bounding box center [818, 143] width 140 height 24
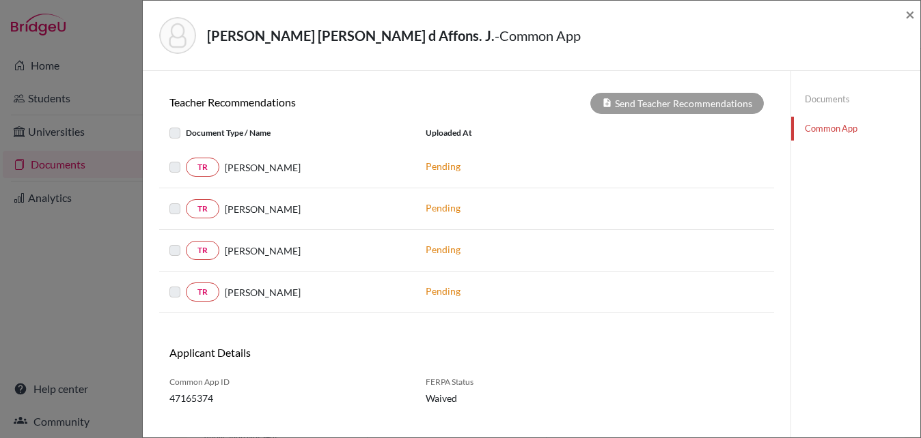
scroll to position [430, 0]
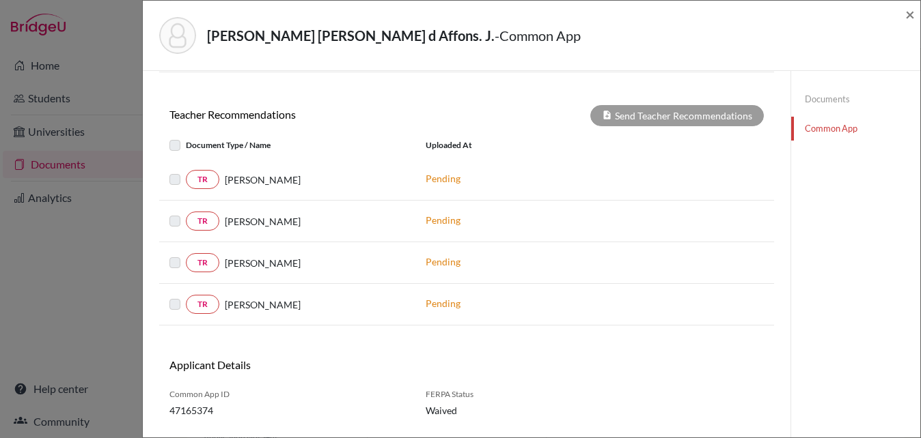
click at [186, 213] on label at bounding box center [186, 213] width 0 height 0
click at [181, 148] on div at bounding box center [177, 145] width 16 height 16
click at [173, 255] on div at bounding box center [177, 263] width 16 height 16
click at [904, 19] on div "Johnson, James Edward D. Paixão d Affons. J. - Common App ×" at bounding box center [531, 35] width 766 height 59
click at [906, 18] on span "×" at bounding box center [910, 14] width 10 height 20
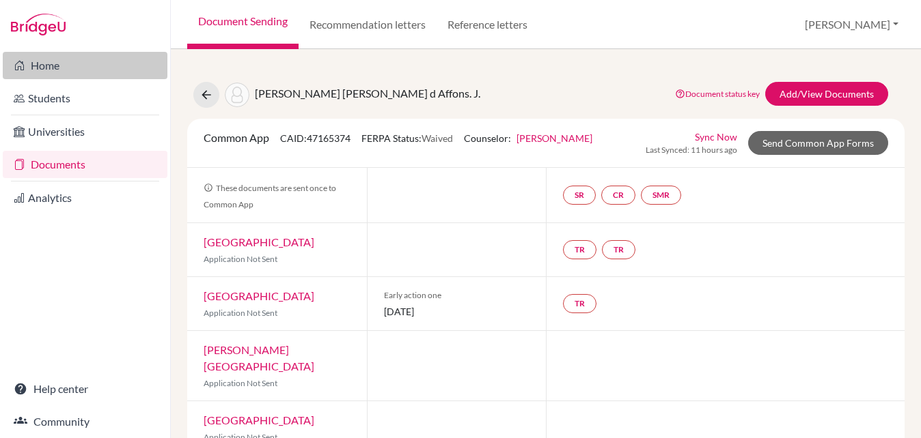
click at [69, 70] on link "Home" at bounding box center [85, 65] width 165 height 27
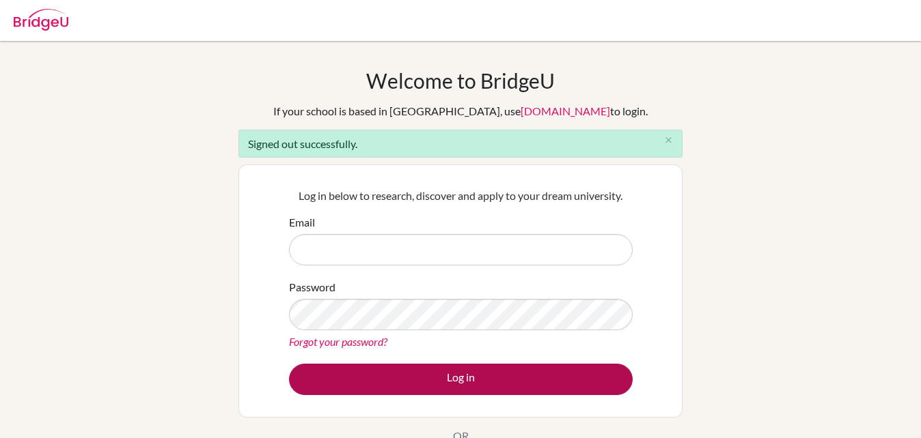
type input "[EMAIL_ADDRESS][DOMAIN_NAME]"
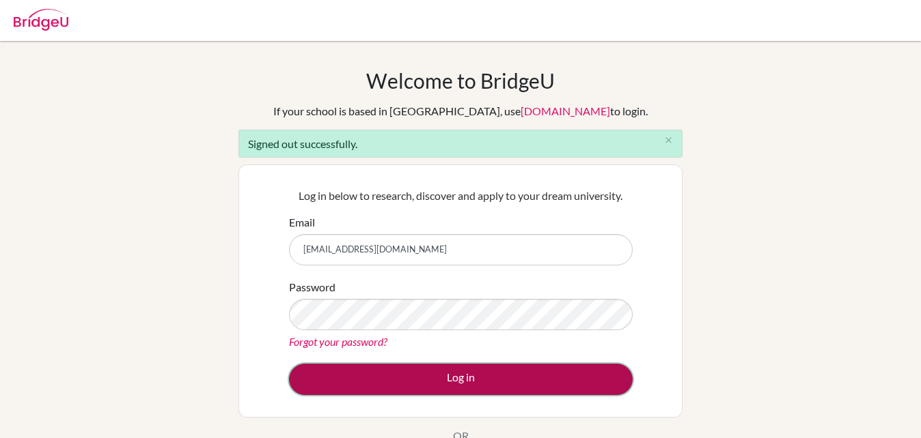
click at [400, 376] on button "Log in" at bounding box center [460, 379] width 343 height 31
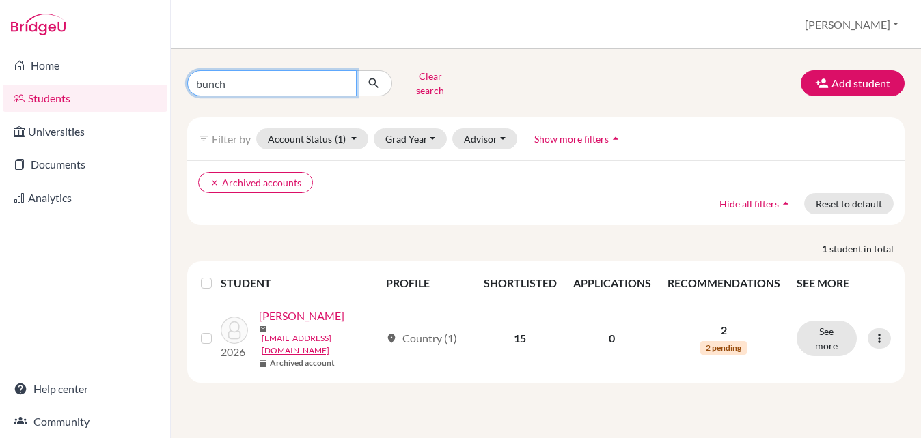
click at [305, 83] on input "bunch" at bounding box center [271, 83] width 169 height 26
type input "b"
type input "[PERSON_NAME]"
click button "submit" at bounding box center [374, 83] width 36 height 26
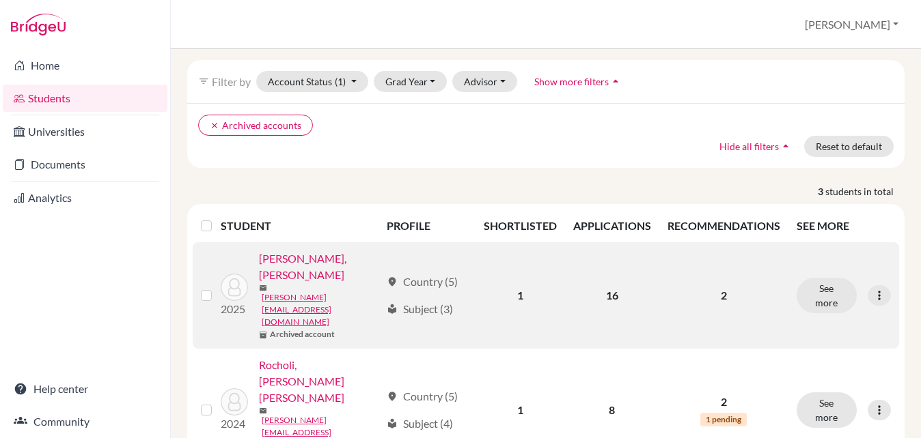
scroll to position [60, 0]
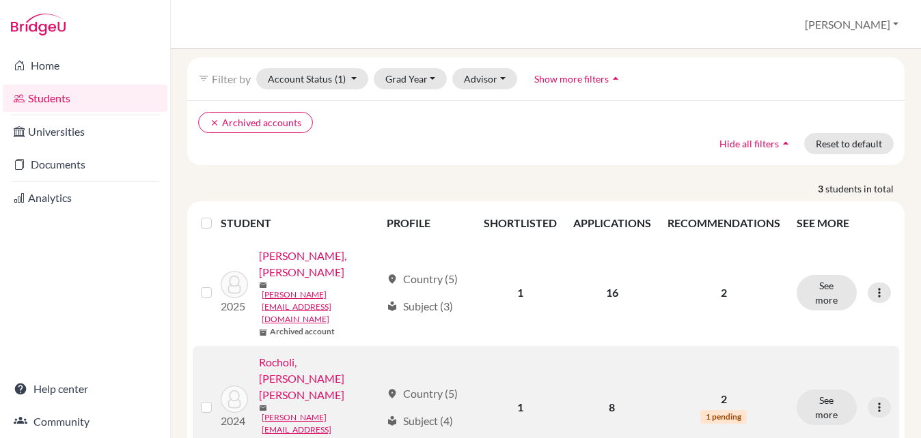
click at [320, 354] on link "Rocholi, Pedro Ivo Pelegrini" at bounding box center [320, 378] width 122 height 49
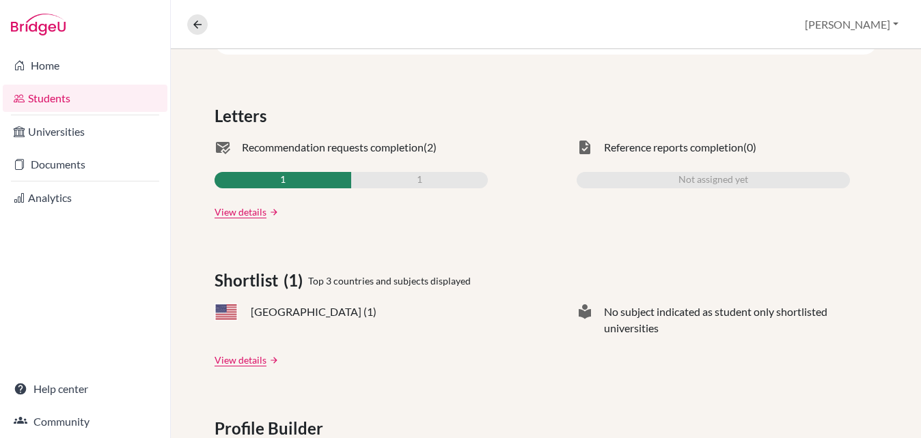
scroll to position [368, 0]
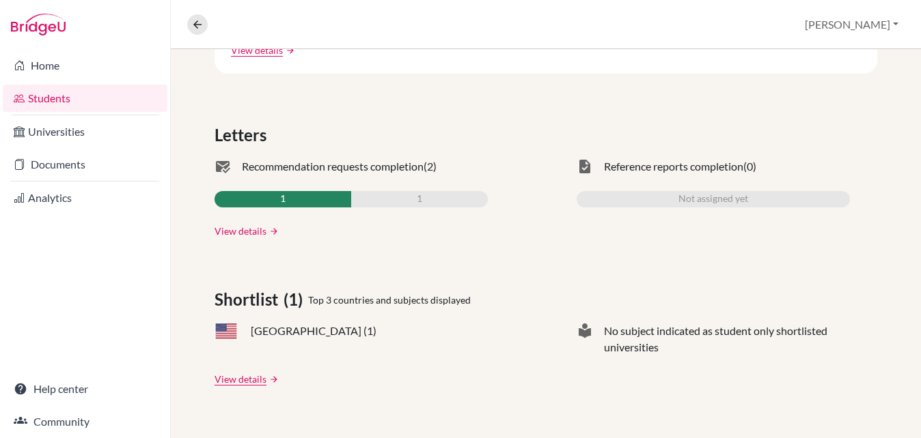
click at [254, 234] on link "View details" at bounding box center [240, 231] width 52 height 14
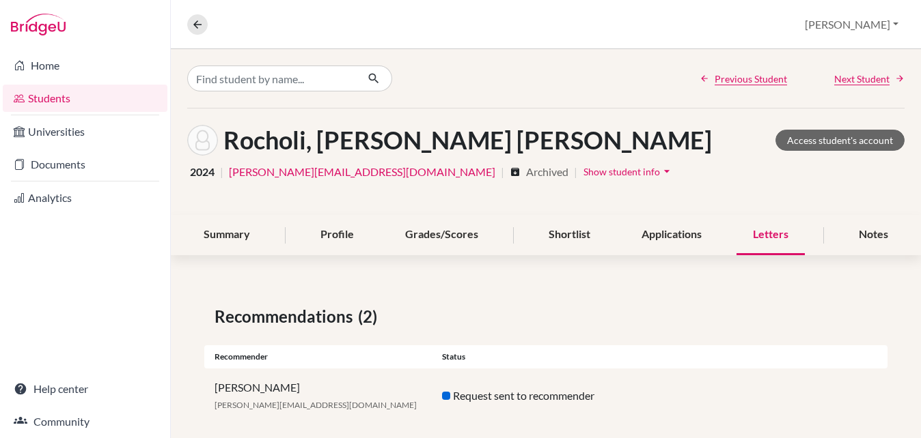
scroll to position [72, 0]
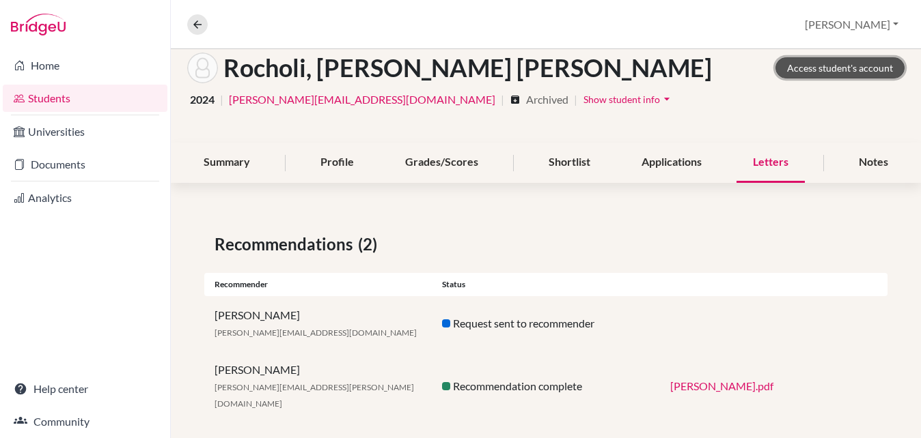
click at [809, 68] on link "Access student's account" at bounding box center [839, 67] width 129 height 21
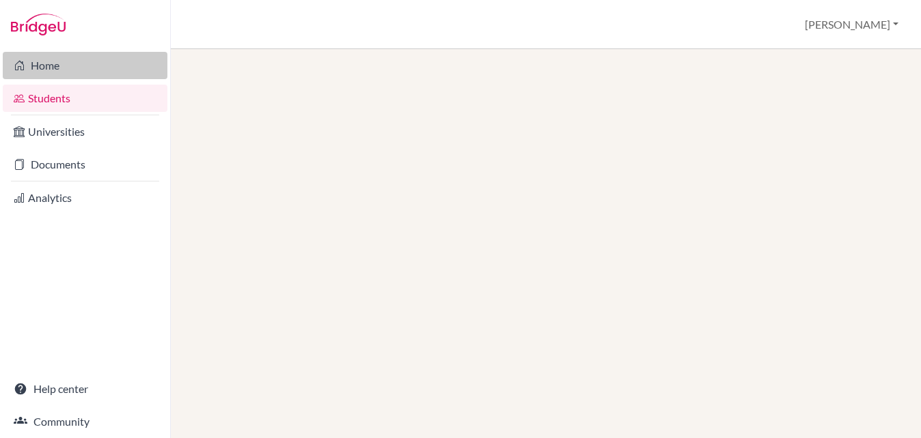
click at [40, 69] on link "Home" at bounding box center [85, 65] width 165 height 27
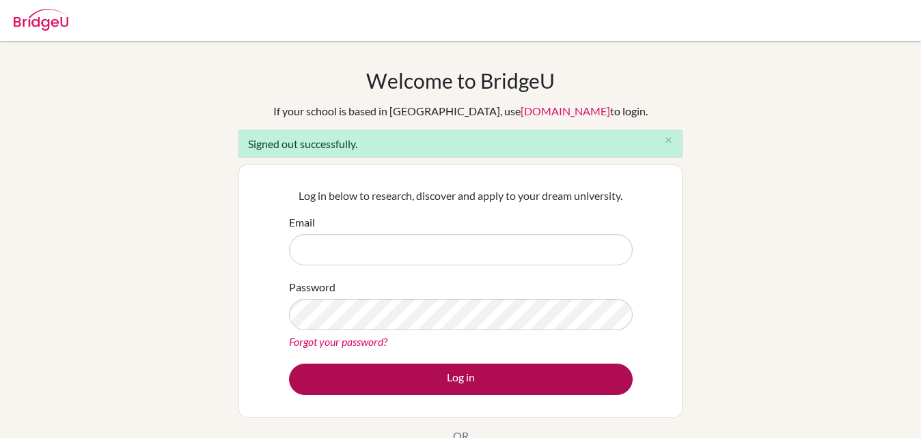
type input "[EMAIL_ADDRESS][DOMAIN_NAME]"
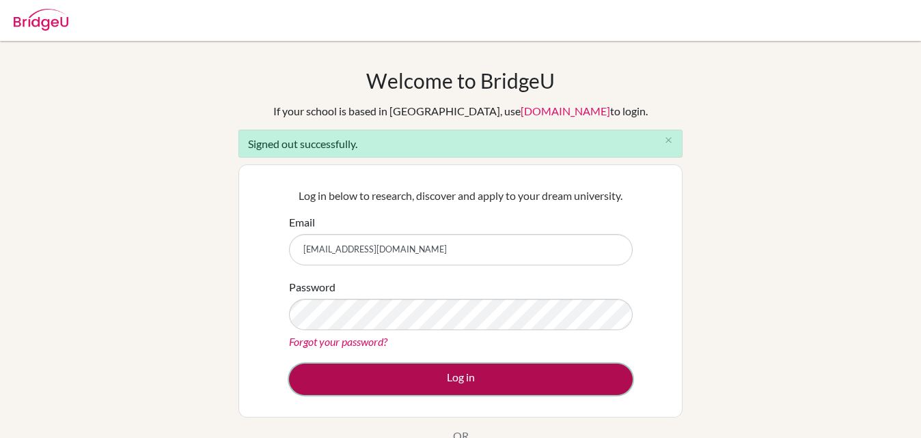
click at [367, 367] on button "Log in" at bounding box center [460, 379] width 343 height 31
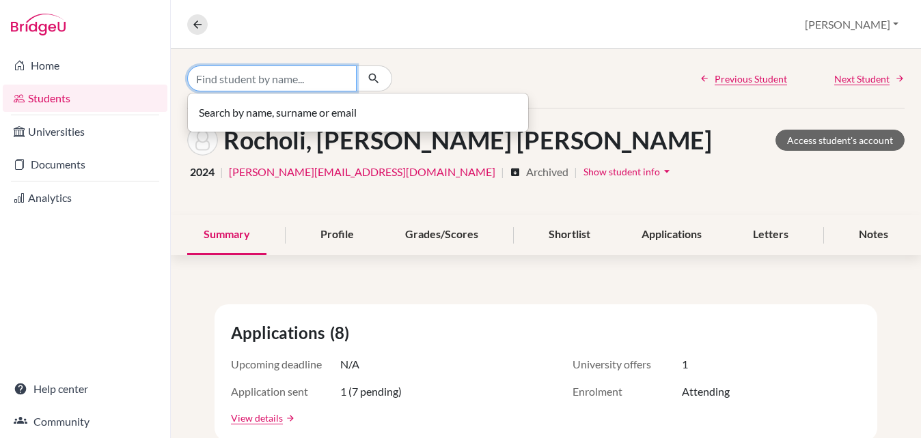
click at [262, 76] on input "Find student by name..." at bounding box center [271, 79] width 169 height 26
type input "h"
type input "james"
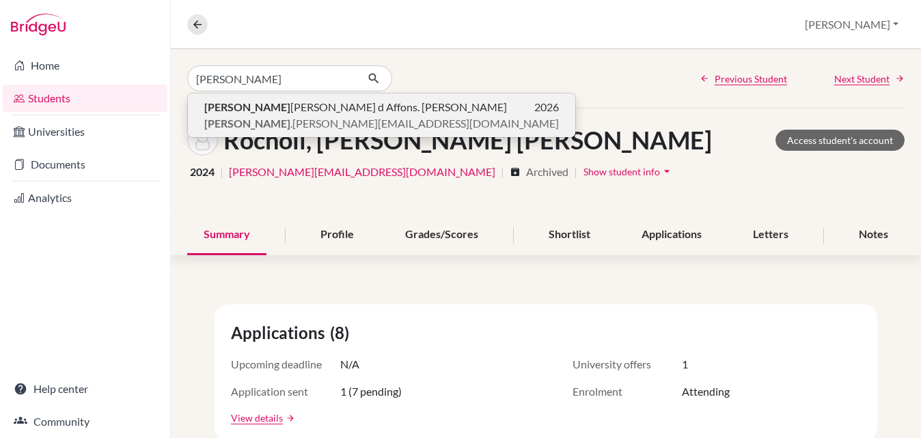
click at [255, 108] on span "James Edward D. Paixão d Affons. J. Johnson" at bounding box center [355, 107] width 303 height 16
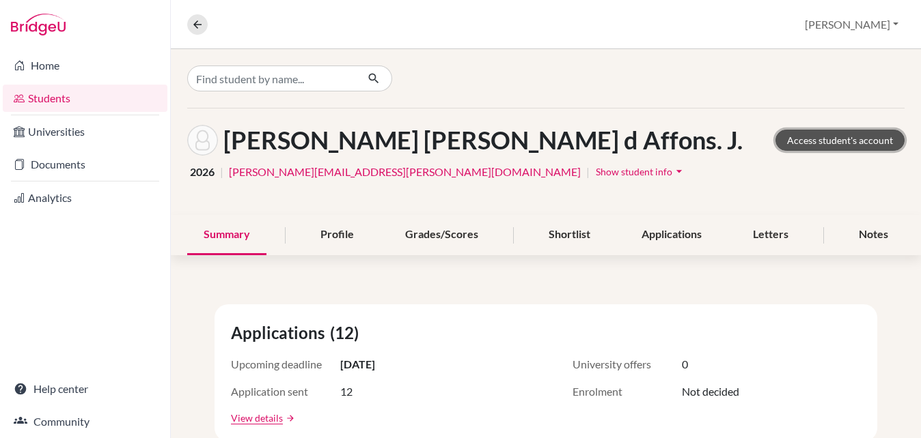
click at [819, 137] on link "Access student's account" at bounding box center [839, 140] width 129 height 21
click at [786, 231] on div "Letters" at bounding box center [770, 235] width 68 height 40
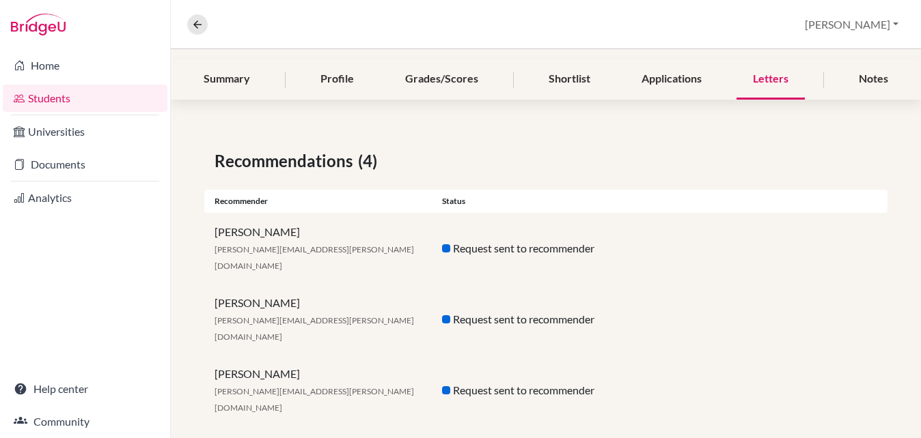
scroll to position [182, 0]
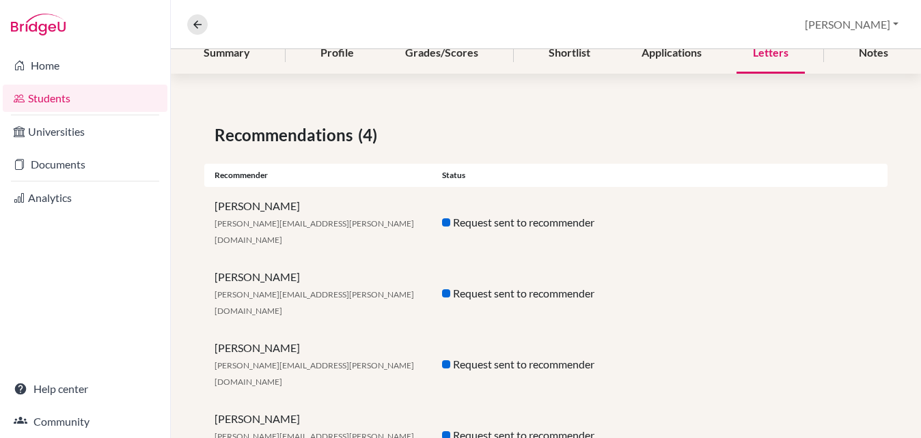
click at [231, 205] on div "Daniel Cox daniel.cox@eabh.com.br" at bounding box center [317, 222] width 227 height 49
click at [247, 231] on div "Daniel Cox daniel.cox@eabh.com.br Request sent to recommender" at bounding box center [545, 222] width 683 height 71
click at [471, 223] on div "Daniel Cox daniel.cox@eabh.com.br Request sent to recommender" at bounding box center [545, 222] width 683 height 71
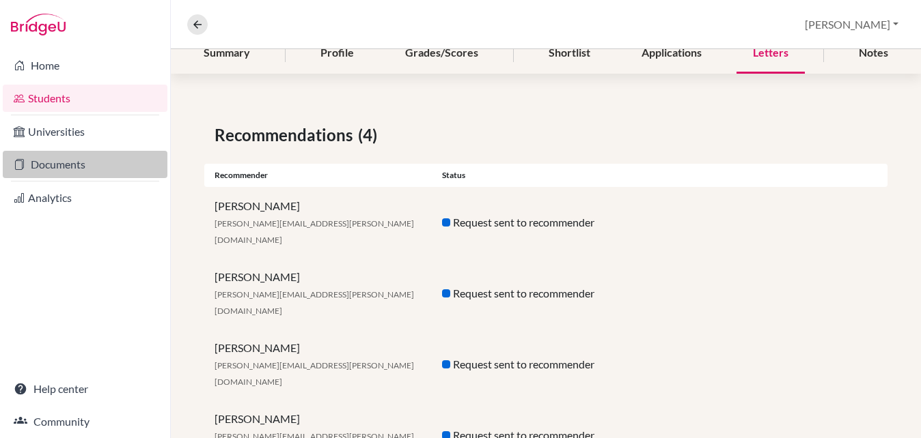
click at [69, 166] on link "Documents" at bounding box center [85, 164] width 165 height 27
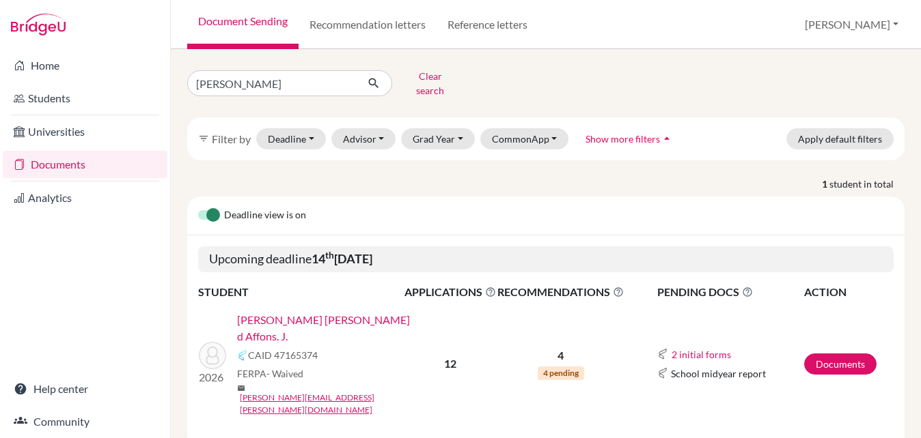
scroll to position [13, 0]
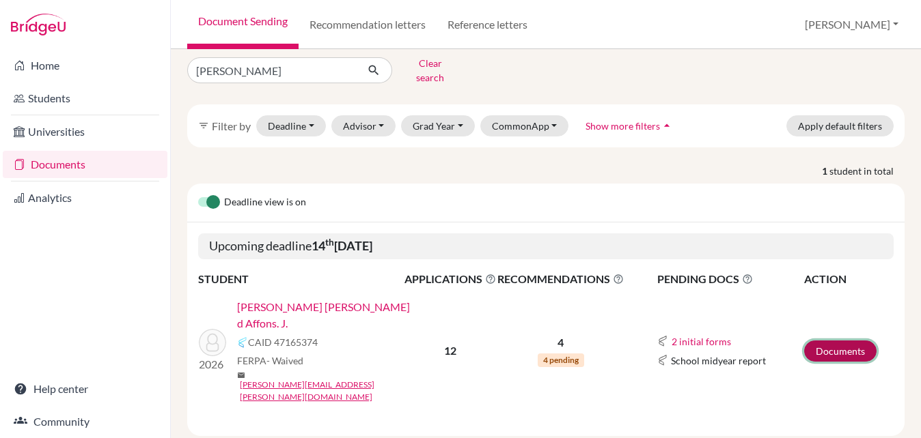
click at [844, 341] on link "Documents" at bounding box center [840, 351] width 72 height 21
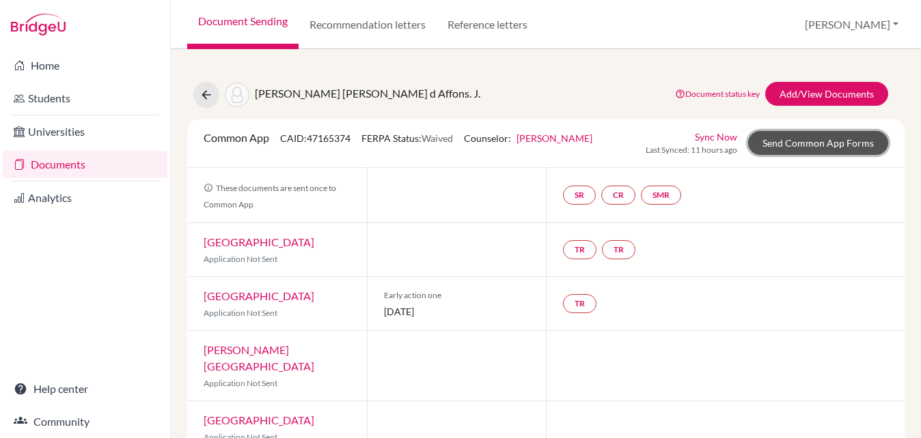
click at [822, 141] on link "Send Common App Forms" at bounding box center [818, 143] width 140 height 24
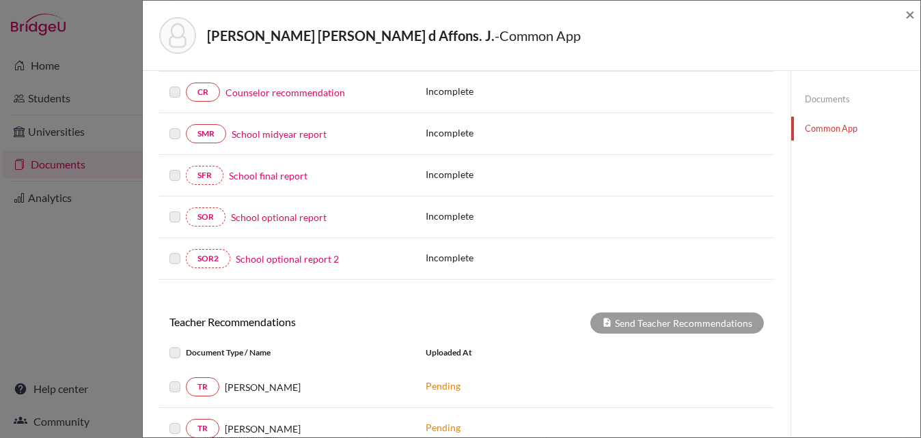
scroll to position [464, 0]
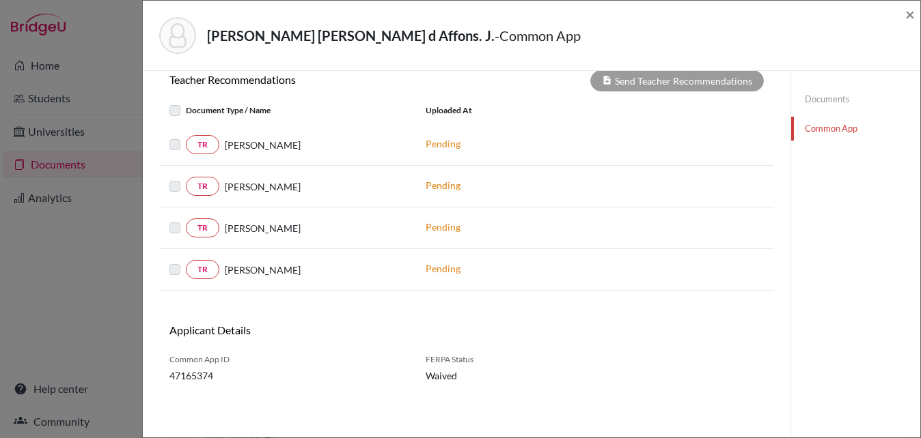
click at [186, 102] on label at bounding box center [186, 102] width 0 height 0
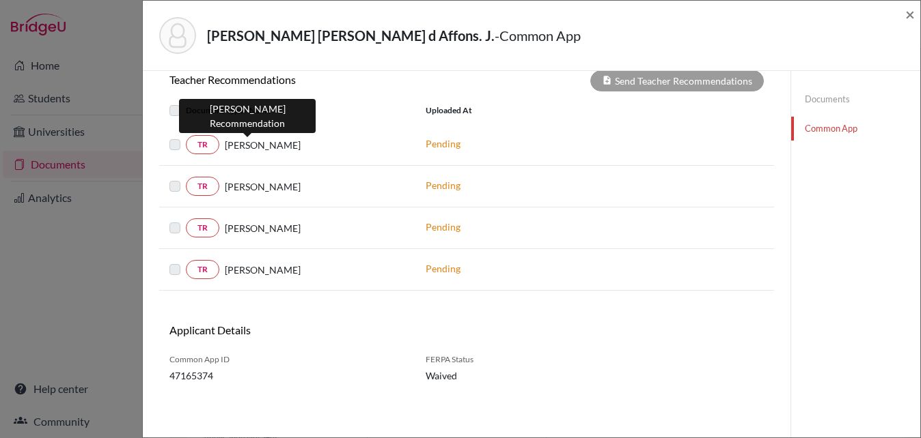
click at [264, 141] on span "Daniel Cox" at bounding box center [263, 145] width 76 height 14
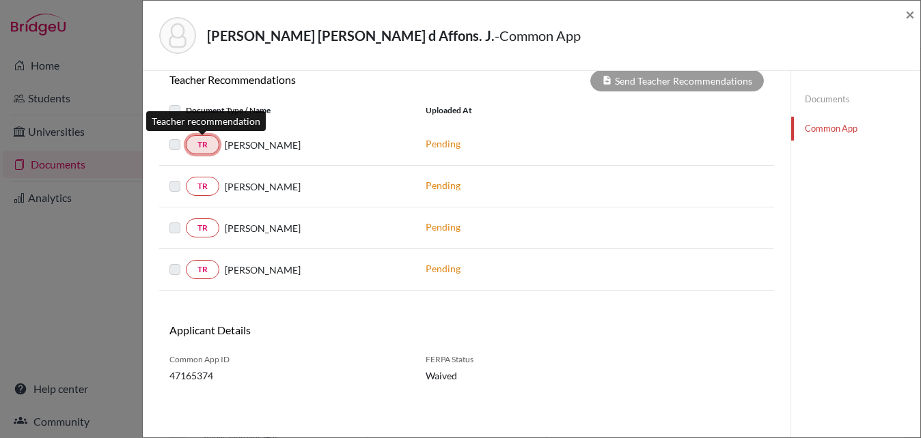
click at [194, 145] on link "TR" at bounding box center [202, 144] width 33 height 19
click at [199, 145] on link "TR" at bounding box center [202, 144] width 33 height 19
click at [312, 178] on div "TR Daniel Cox" at bounding box center [287, 186] width 236 height 19
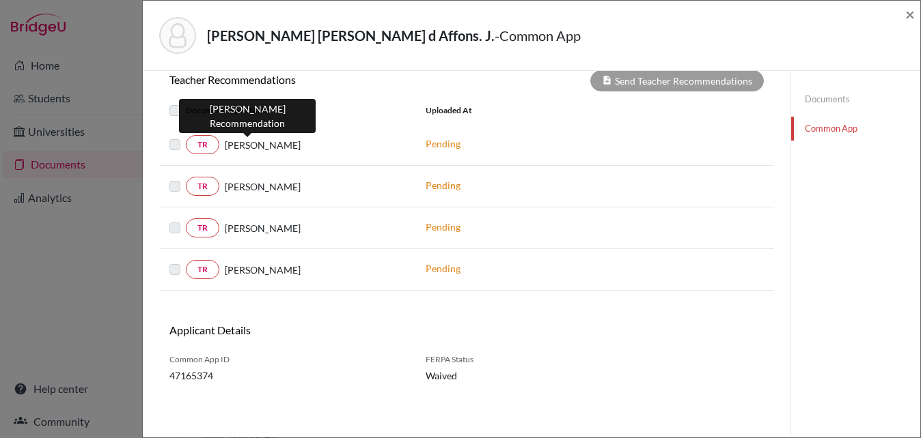
click at [252, 142] on span "[PERSON_NAME]" at bounding box center [263, 145] width 76 height 14
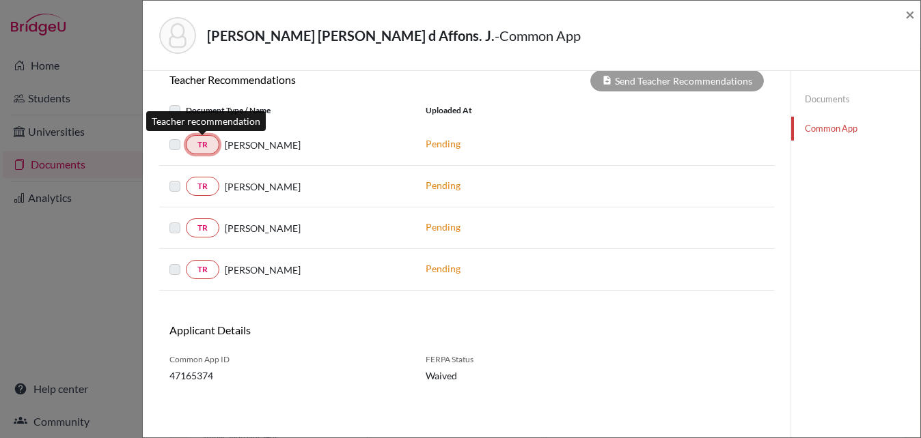
click at [192, 152] on link "TR" at bounding box center [202, 144] width 33 height 19
click at [171, 151] on div at bounding box center [177, 145] width 16 height 16
click at [279, 152] on div "[PERSON_NAME]" at bounding box center [312, 145] width 186 height 14
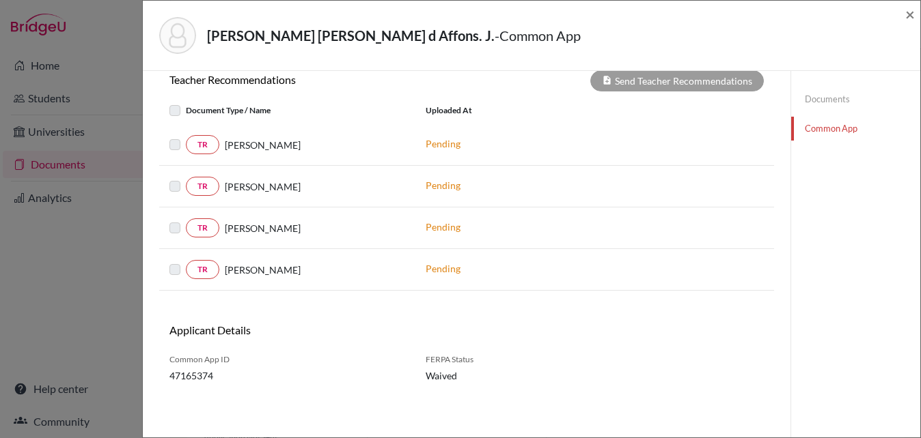
scroll to position [0, 0]
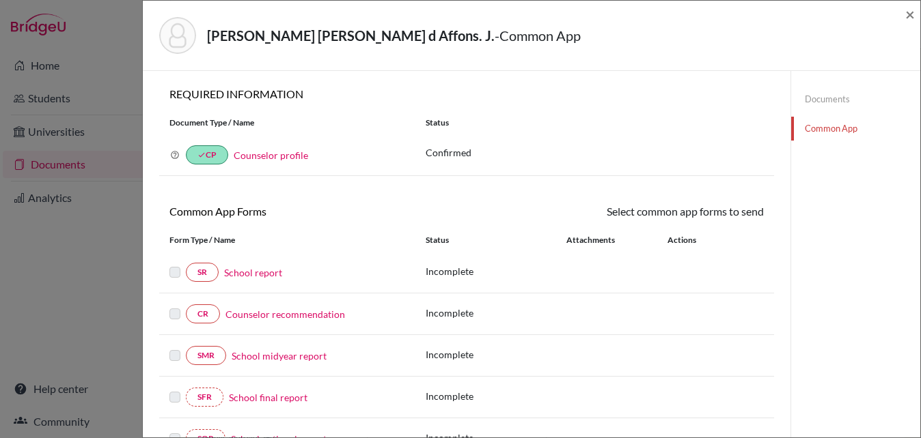
click at [833, 101] on link "Documents" at bounding box center [855, 99] width 129 height 24
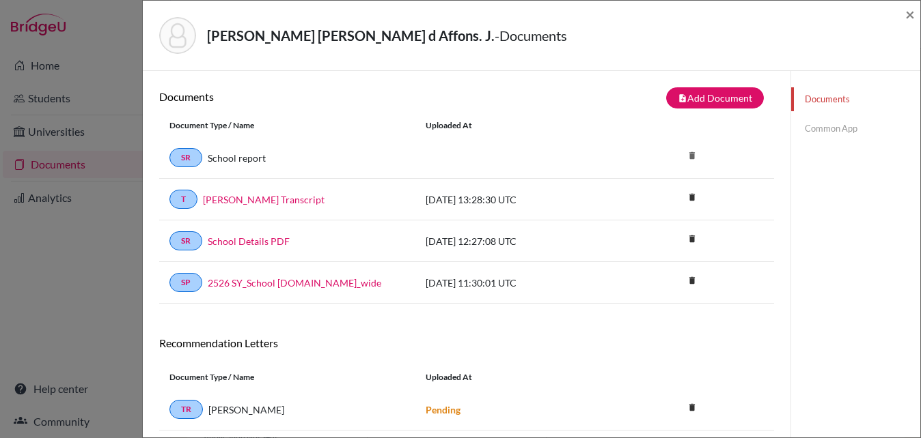
scroll to position [167, 0]
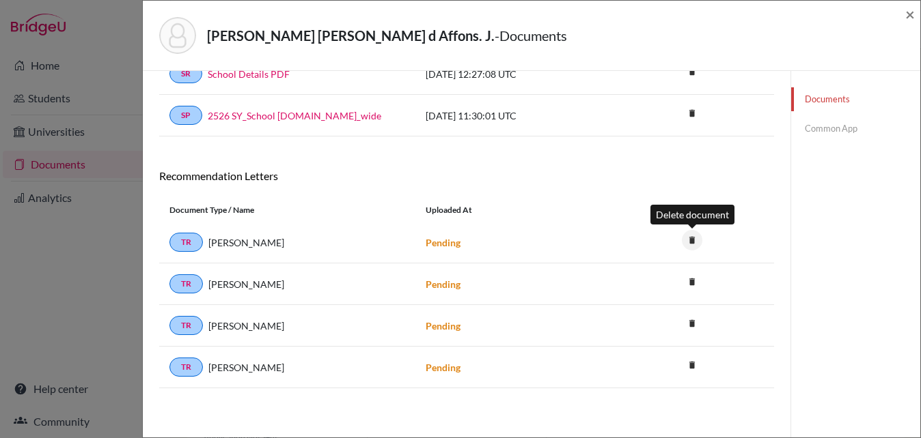
click at [693, 238] on icon "delete" at bounding box center [692, 240] width 20 height 20
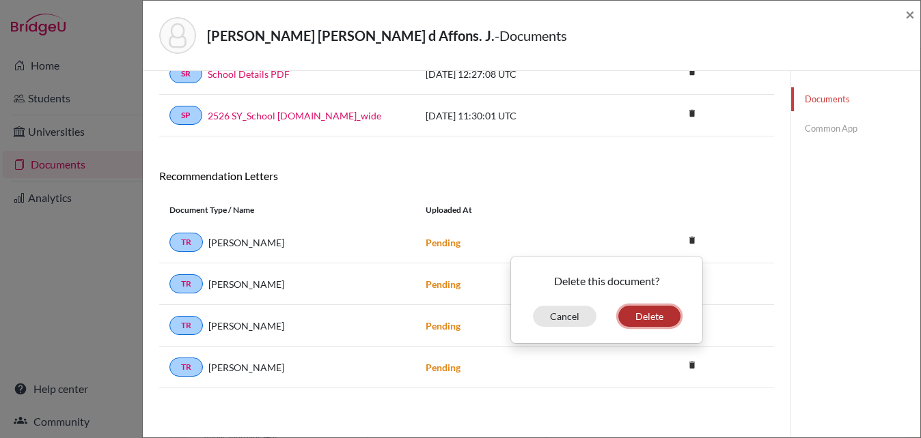
click at [655, 311] on button "Delete" at bounding box center [649, 316] width 62 height 21
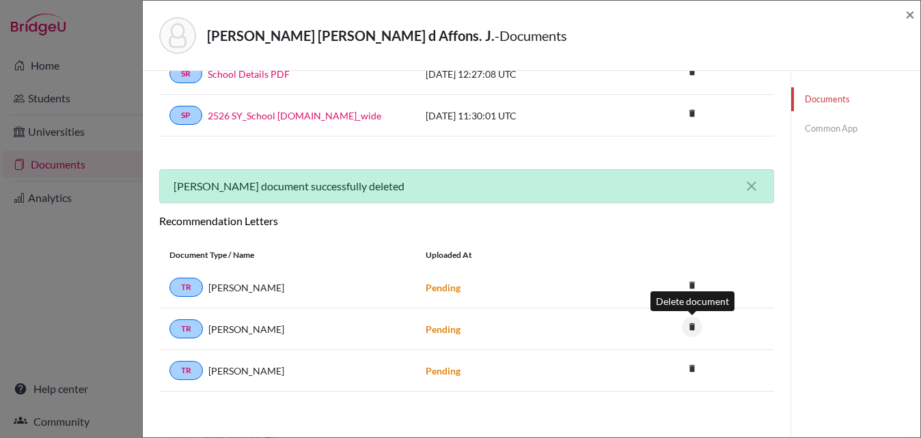
click at [690, 328] on icon "delete" at bounding box center [692, 327] width 20 height 20
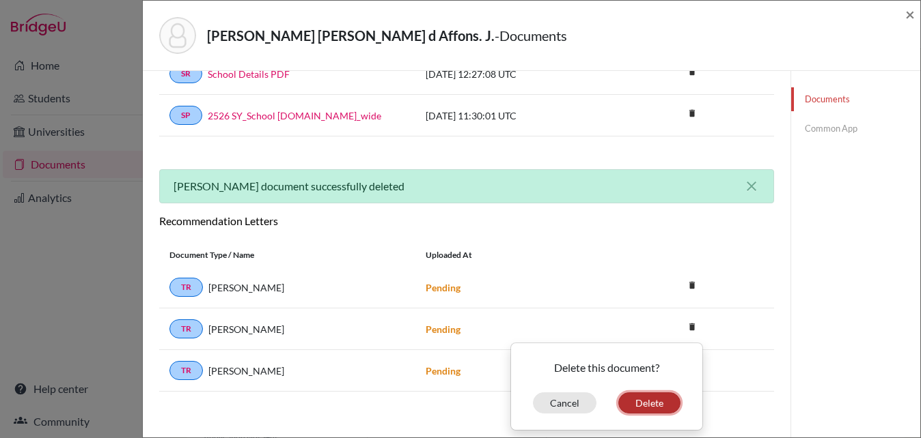
click at [663, 399] on button "Delete" at bounding box center [649, 403] width 62 height 21
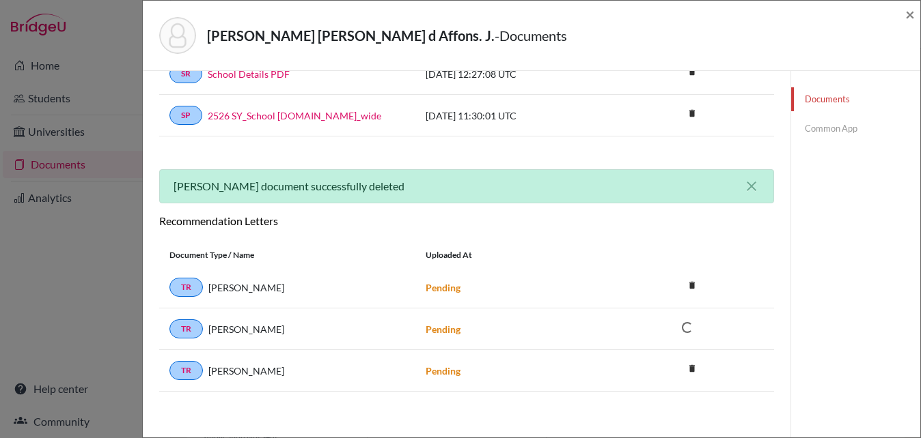
scroll to position [129, 0]
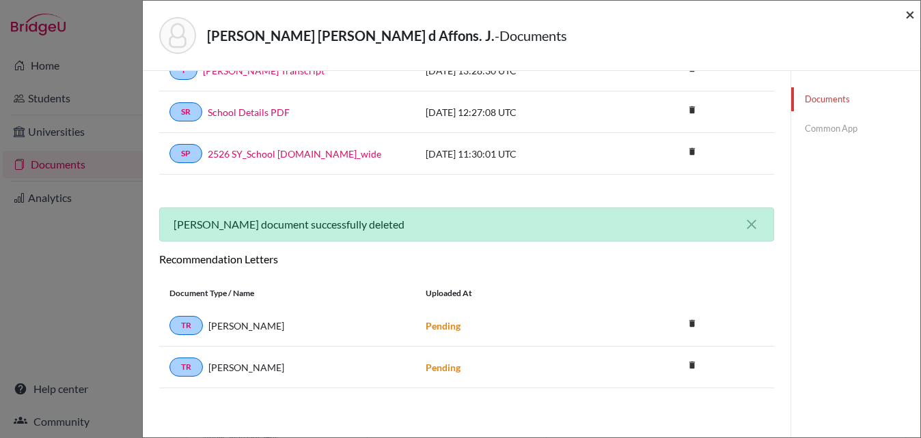
click at [908, 13] on span "×" at bounding box center [910, 14] width 10 height 20
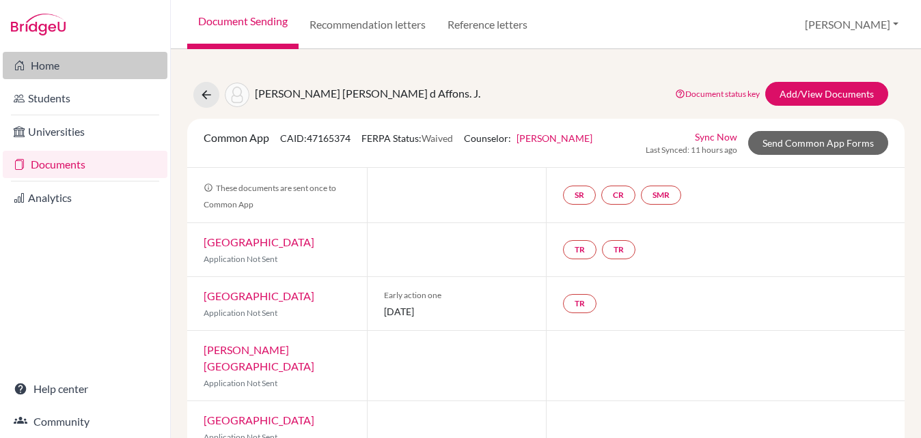
click at [66, 62] on link "Home" at bounding box center [85, 65] width 165 height 27
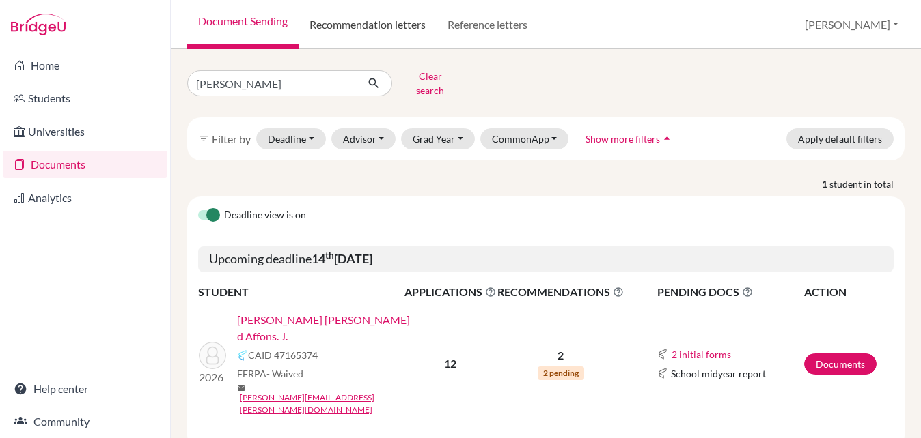
click at [386, 27] on link "Recommendation letters" at bounding box center [367, 24] width 138 height 49
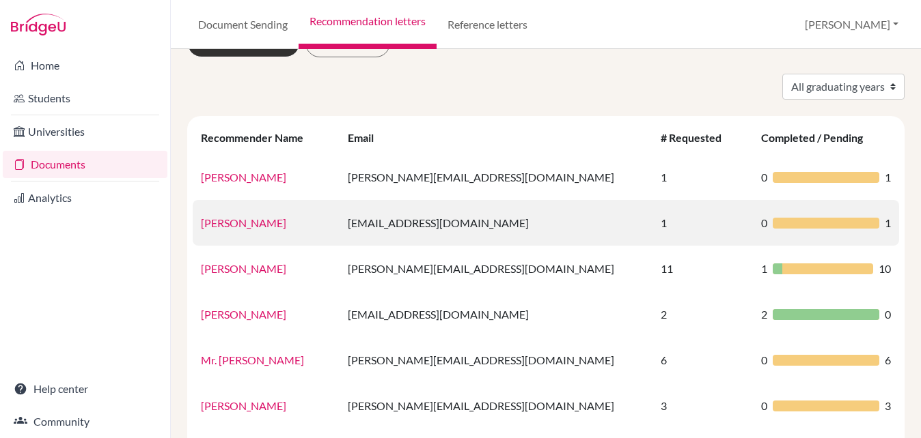
scroll to position [41, 0]
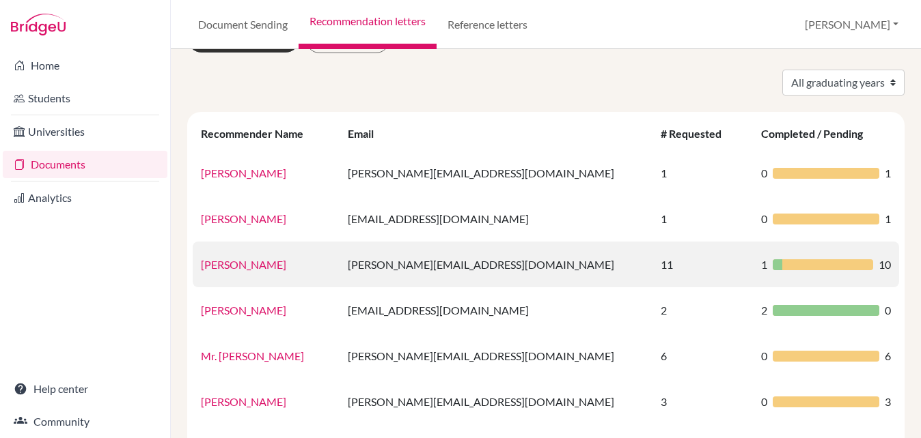
click at [232, 262] on link "[PERSON_NAME]" at bounding box center [243, 264] width 85 height 13
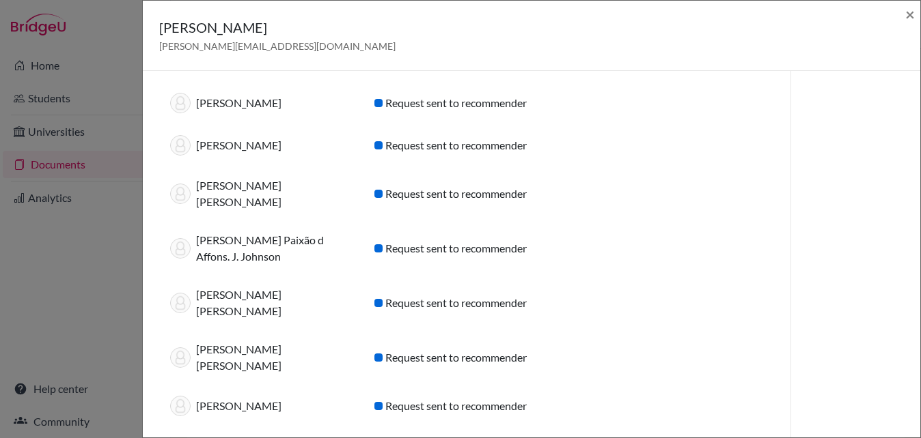
scroll to position [0, 0]
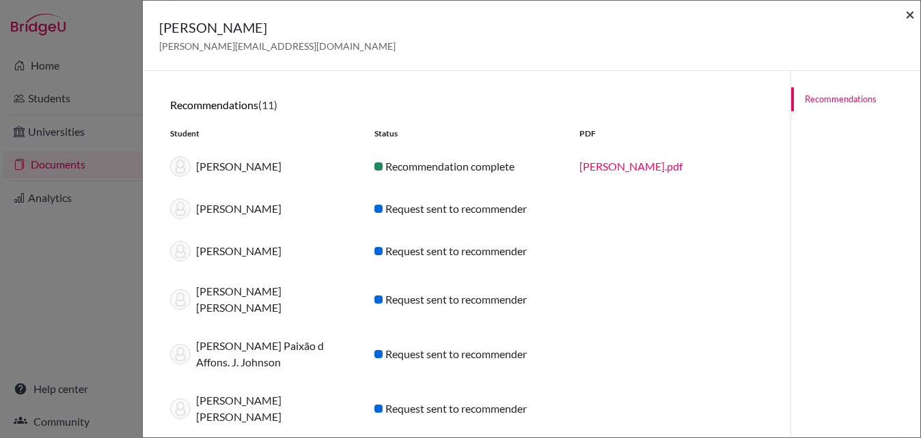
click at [913, 20] on span "×" at bounding box center [910, 14] width 10 height 20
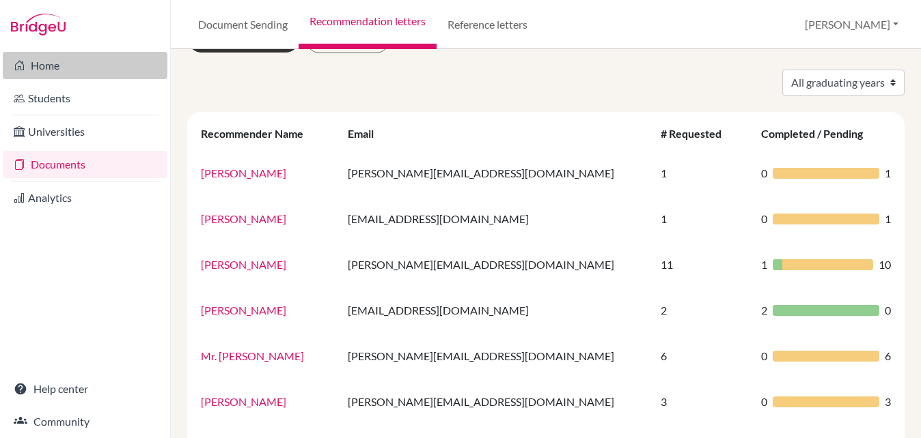
click at [70, 66] on link "Home" at bounding box center [85, 65] width 165 height 27
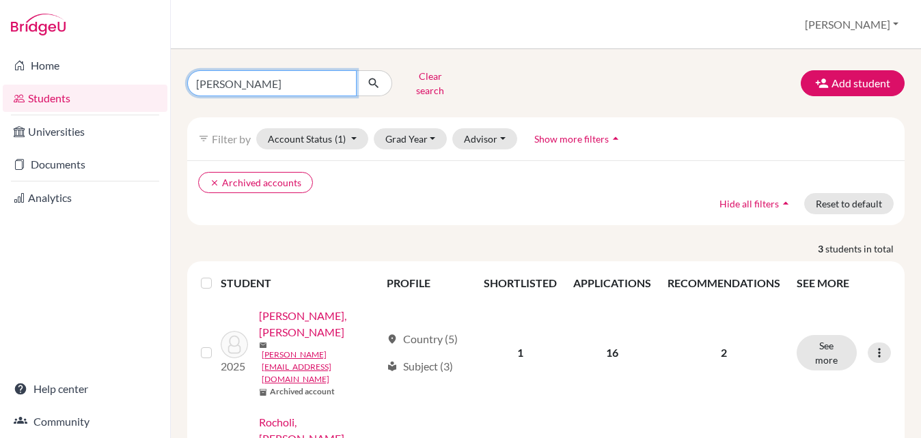
click at [315, 87] on input "[PERSON_NAME]" at bounding box center [271, 83] width 169 height 26
type input "p"
type input "helena"
click button "submit" at bounding box center [374, 83] width 36 height 26
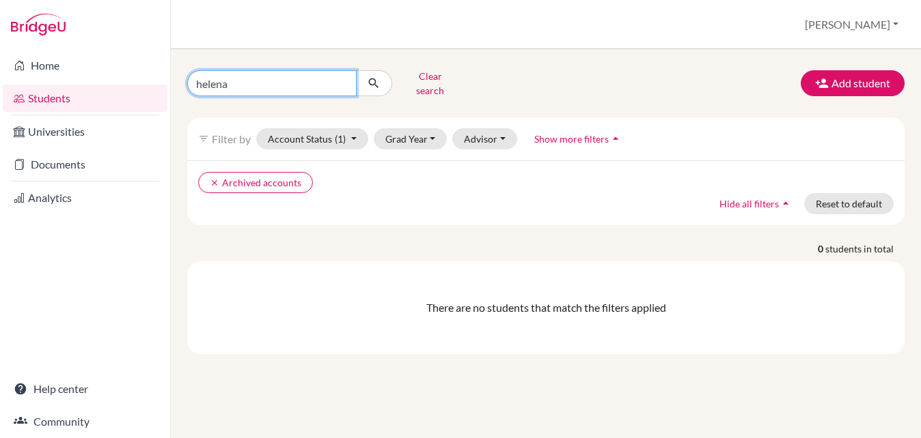
click at [256, 79] on input "helena" at bounding box center [271, 83] width 169 height 26
type input "hellena"
click button "submit" at bounding box center [374, 83] width 36 height 26
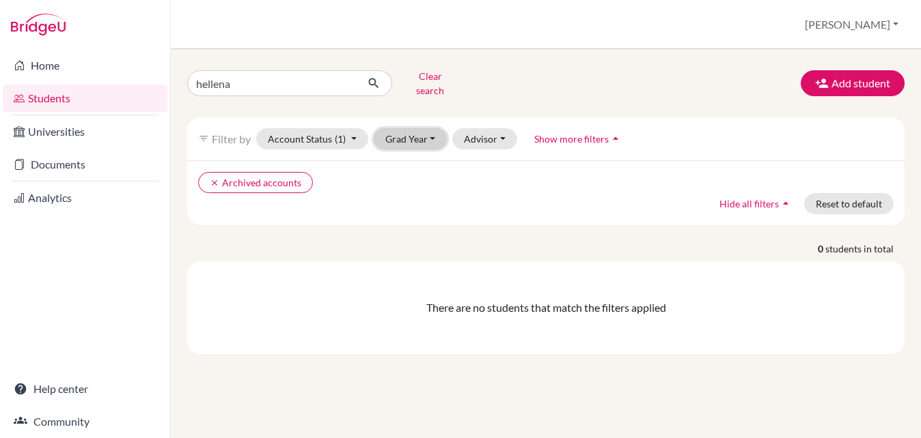
click at [430, 129] on button "Grad Year" at bounding box center [411, 138] width 74 height 21
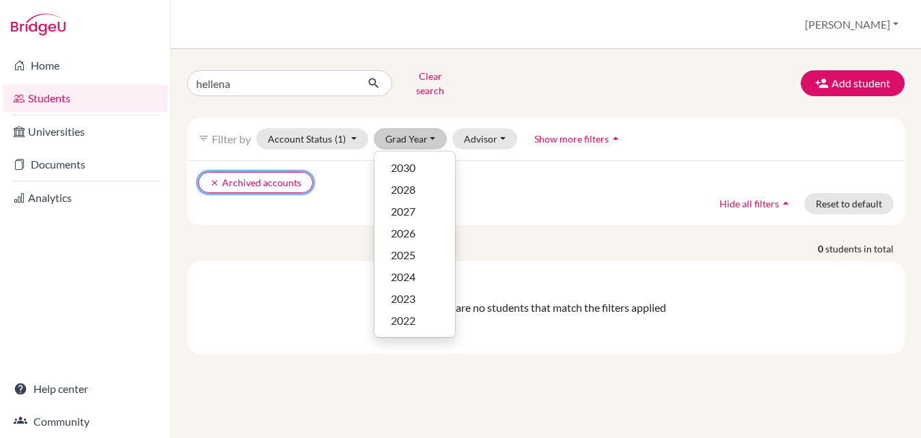
click at [212, 178] on icon "clear" at bounding box center [215, 183] width 10 height 10
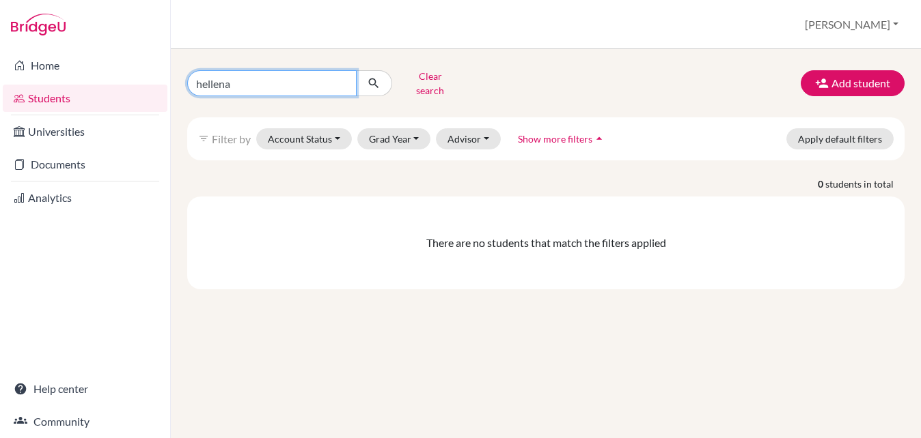
click at [264, 79] on input "hellena" at bounding box center [271, 83] width 169 height 26
click at [213, 79] on input "hellena" at bounding box center [271, 83] width 169 height 26
type input "helena"
click button "submit" at bounding box center [374, 83] width 36 height 26
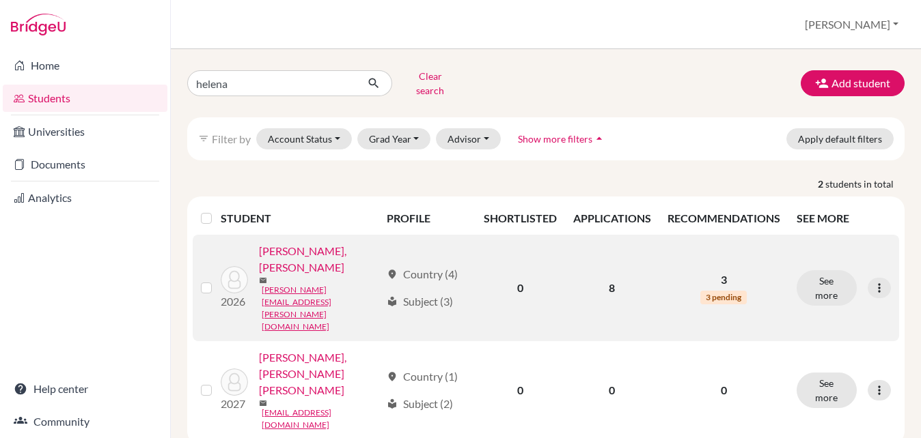
click at [296, 243] on link "[PERSON_NAME], [PERSON_NAME]" at bounding box center [320, 259] width 122 height 33
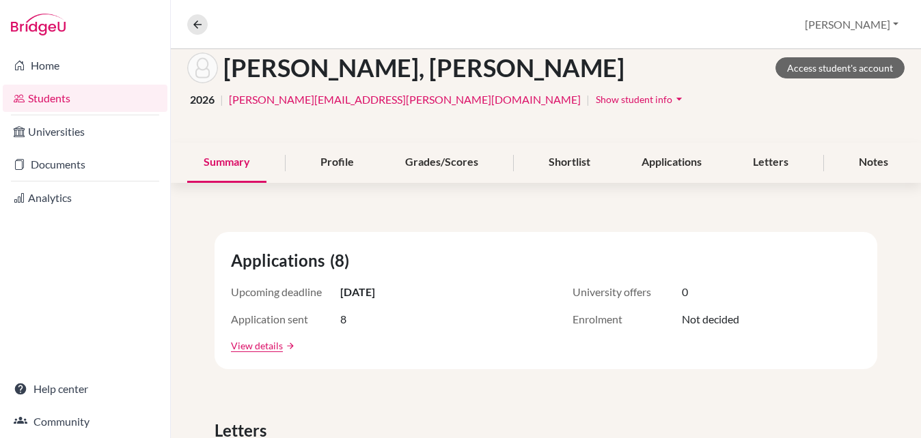
scroll to position [70, 0]
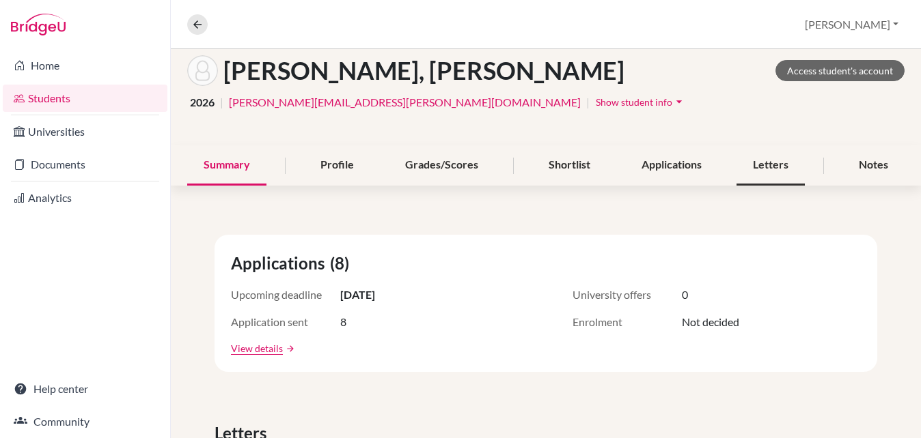
click at [769, 165] on div "Letters" at bounding box center [770, 165] width 68 height 40
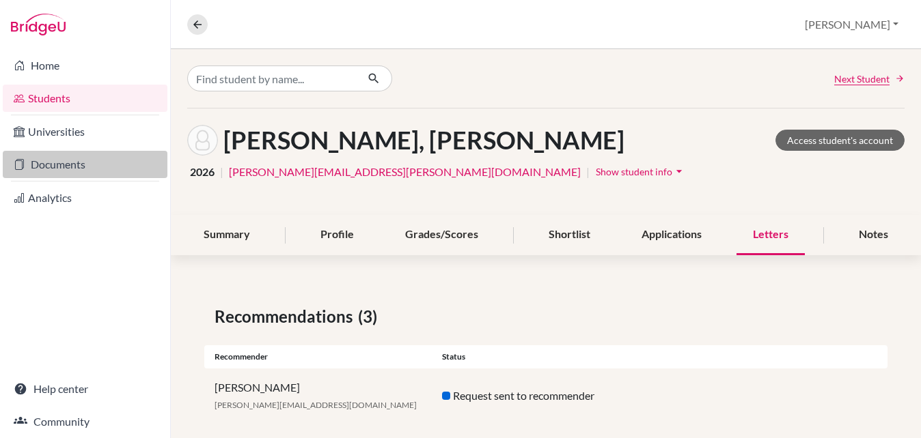
click at [89, 165] on link "Documents" at bounding box center [85, 164] width 165 height 27
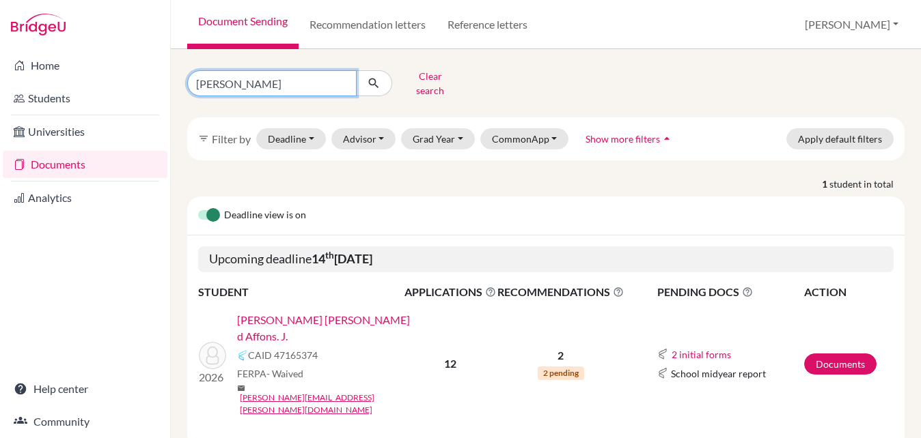
click at [278, 78] on input "james" at bounding box center [271, 83] width 169 height 26
type input "j"
type input "helena"
click button "submit" at bounding box center [374, 83] width 36 height 26
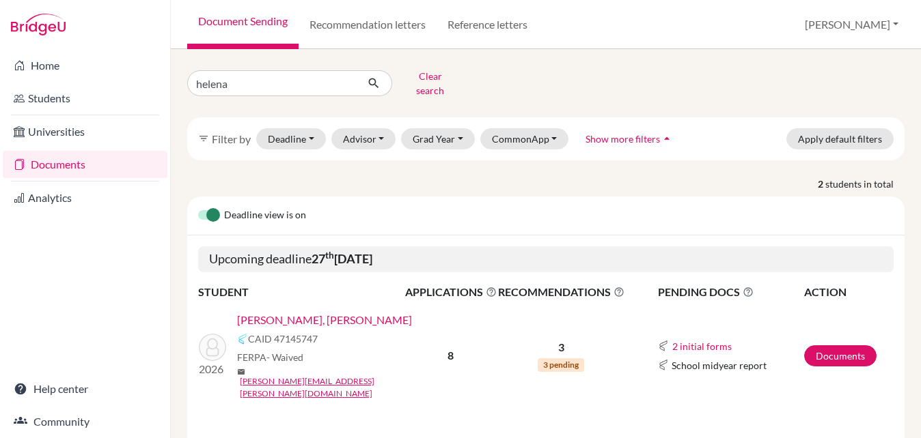
scroll to position [150, 0]
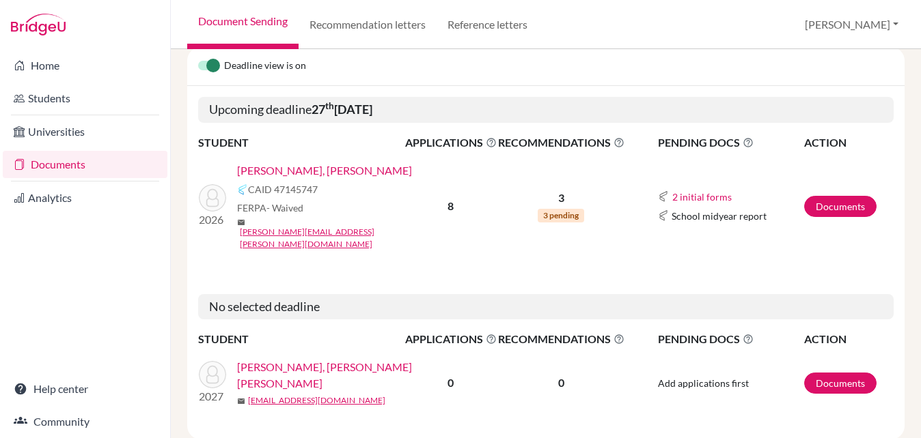
click at [320, 164] on link "[PERSON_NAME], [PERSON_NAME]" at bounding box center [324, 171] width 175 height 16
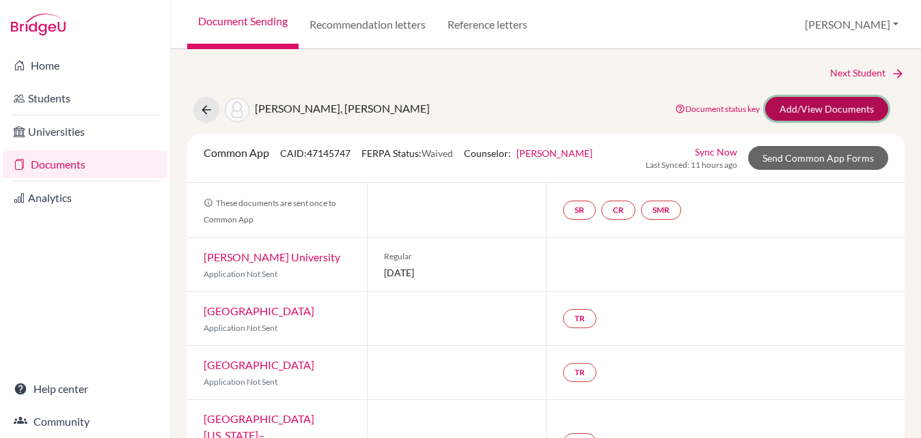
click at [802, 109] on link "Add/View Documents" at bounding box center [826, 109] width 123 height 24
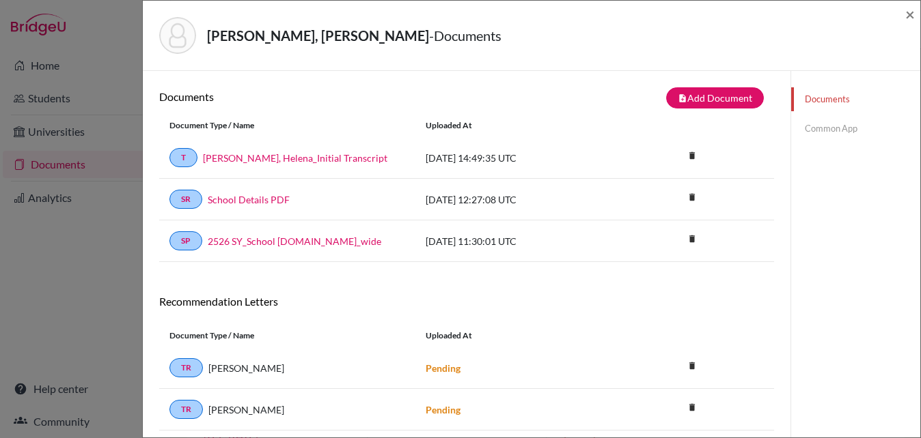
scroll to position [84, 0]
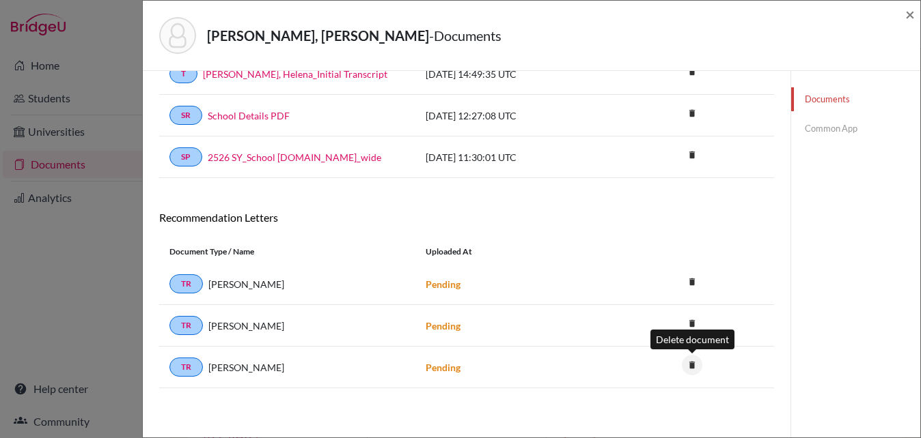
click at [689, 371] on icon "delete" at bounding box center [692, 365] width 20 height 20
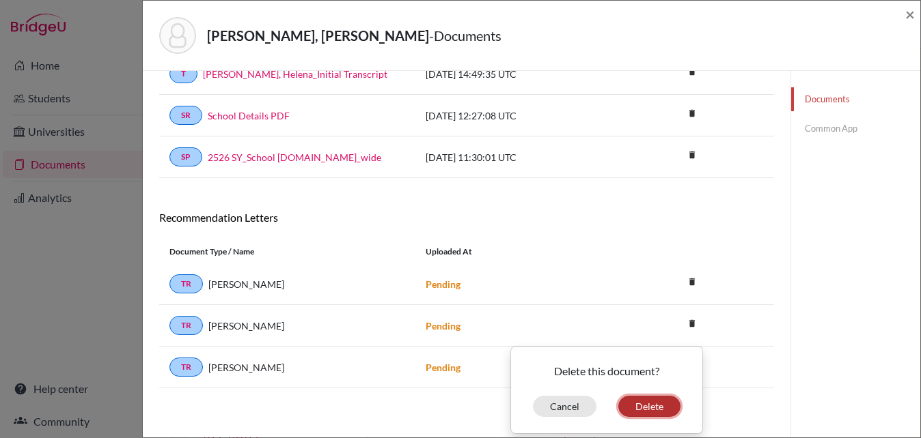
click at [656, 407] on button "Delete" at bounding box center [649, 406] width 62 height 21
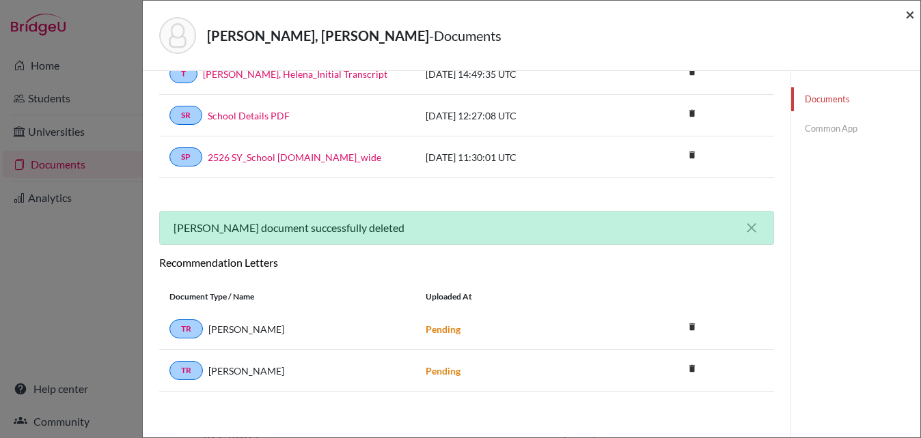
click at [908, 12] on span "×" at bounding box center [910, 14] width 10 height 20
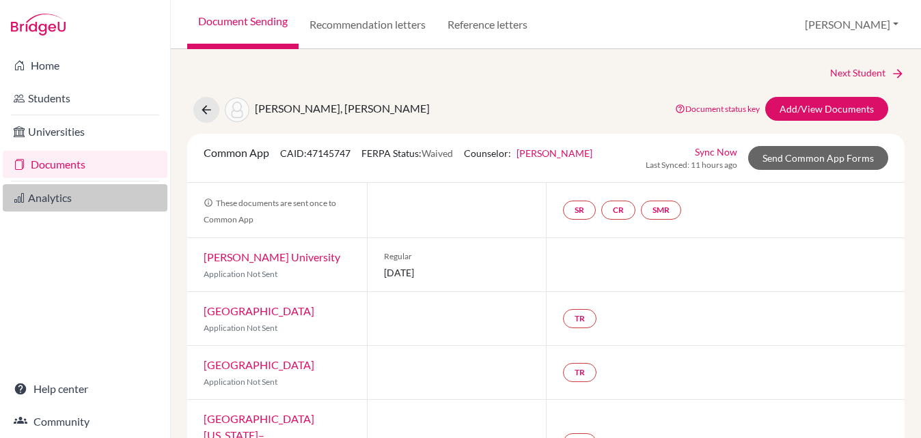
click at [66, 195] on link "Analytics" at bounding box center [85, 197] width 165 height 27
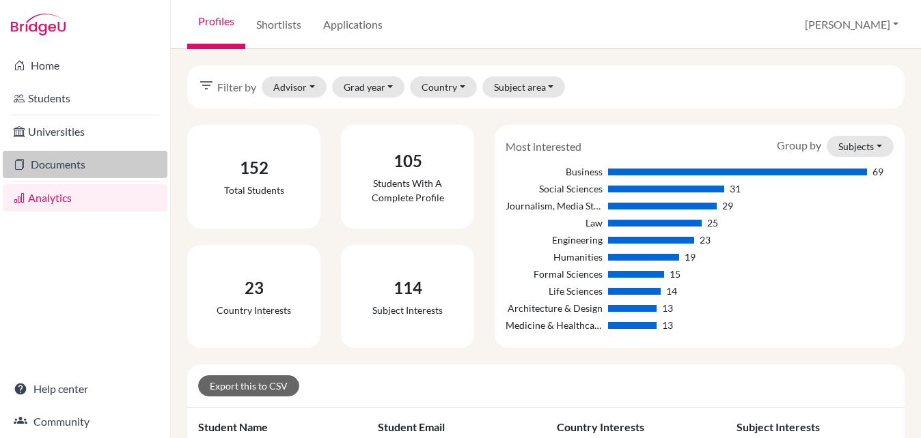
click at [85, 168] on link "Documents" at bounding box center [85, 164] width 165 height 27
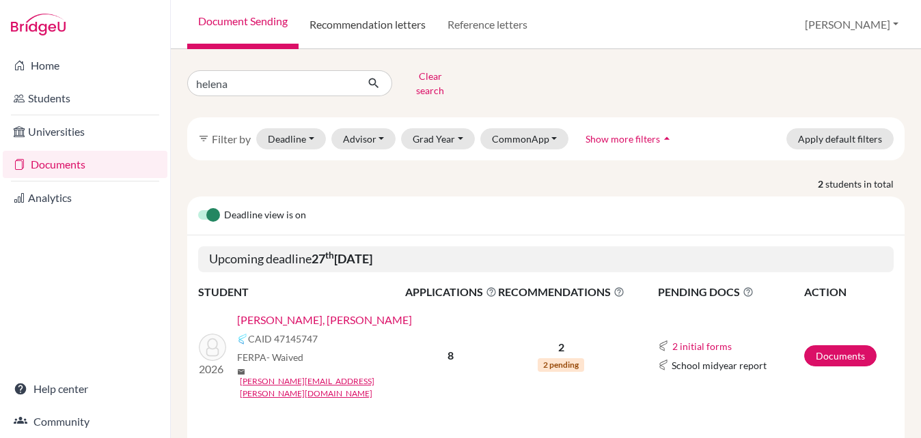
click at [364, 25] on link "Recommendation letters" at bounding box center [367, 24] width 138 height 49
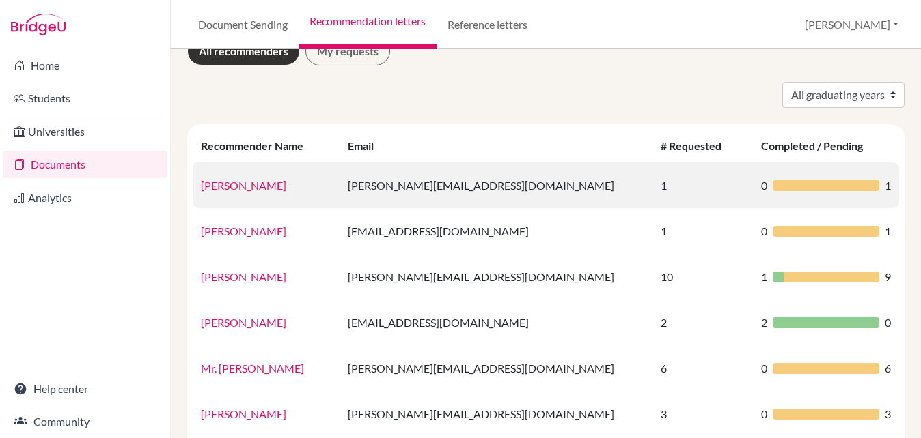
scroll to position [38, 0]
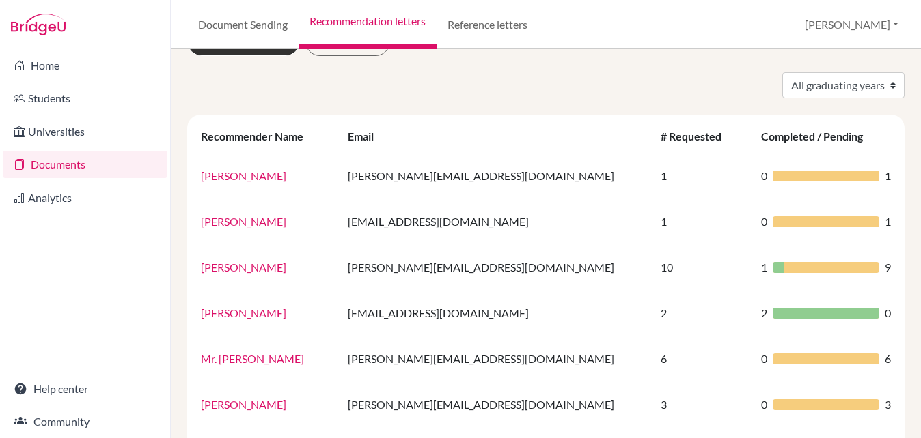
click at [238, 267] on link "Daniel Cox" at bounding box center [243, 267] width 85 height 13
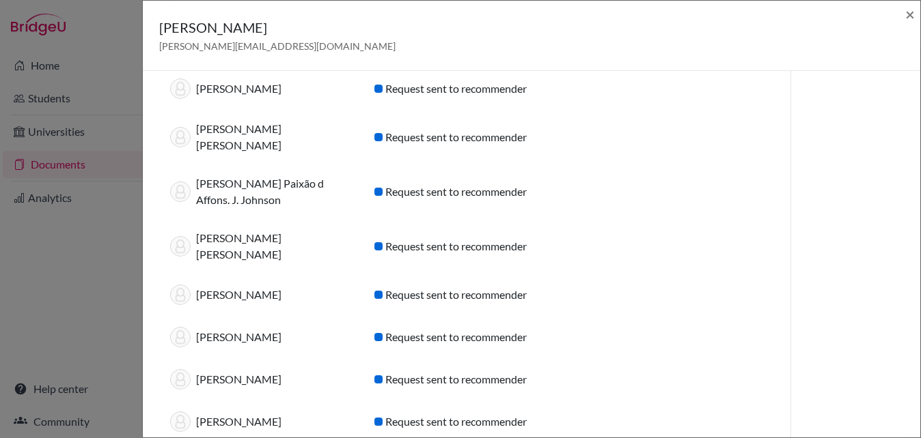
scroll to position [92, 0]
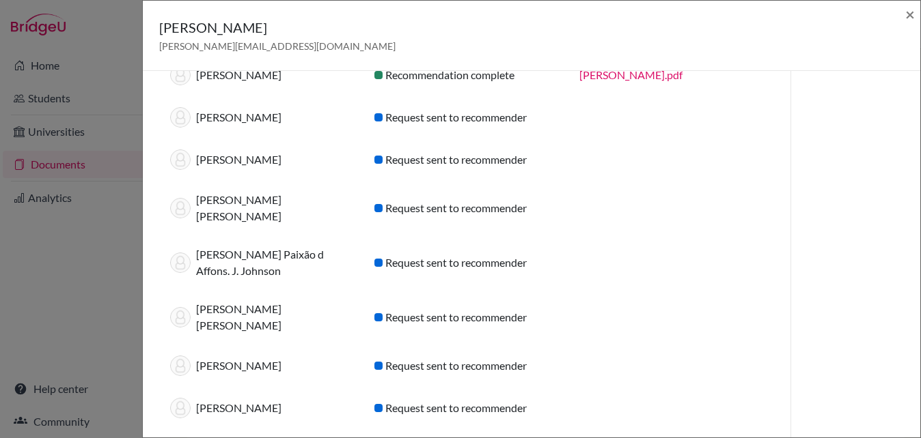
drag, startPoint x: 320, startPoint y: 375, endPoint x: 187, endPoint y: 111, distance: 295.3
click at [187, 111] on div "Recommendations (10) Student Status PDF Pedro Almeida Recommendation complete P…" at bounding box center [466, 260] width 593 height 507
copy div "Marina Uchôa Cambraia Request sent to recommender Brunna Gontijo Teixeira Campo…"
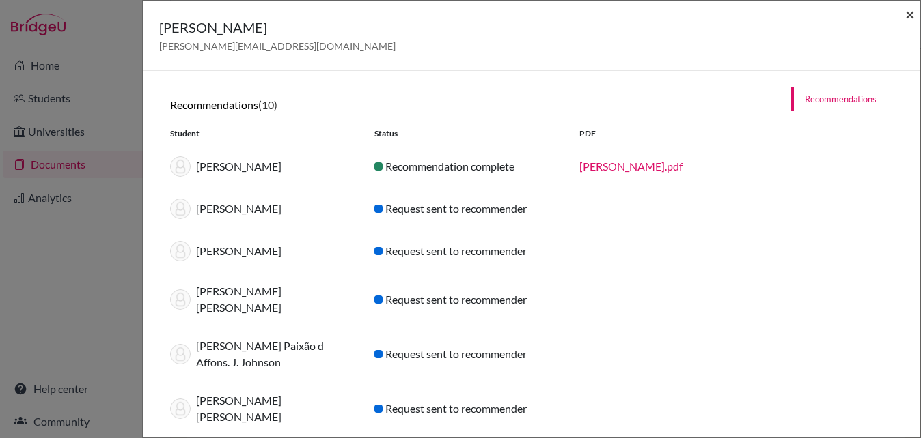
click at [907, 11] on span "×" at bounding box center [910, 14] width 10 height 20
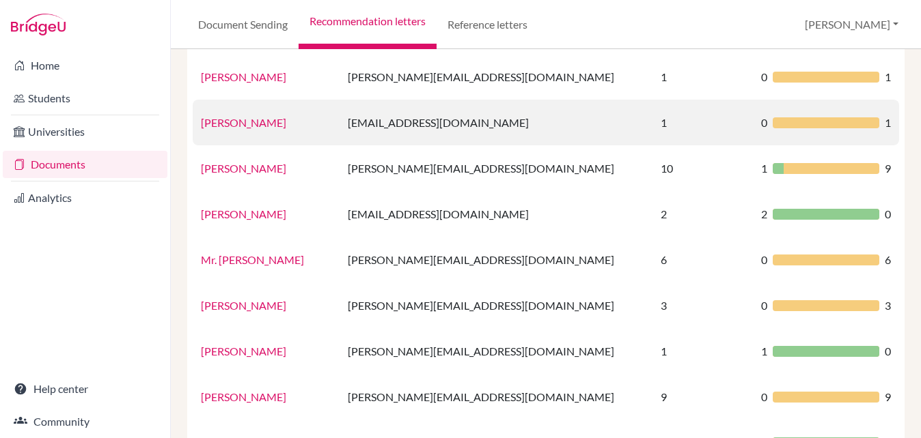
scroll to position [147, 0]
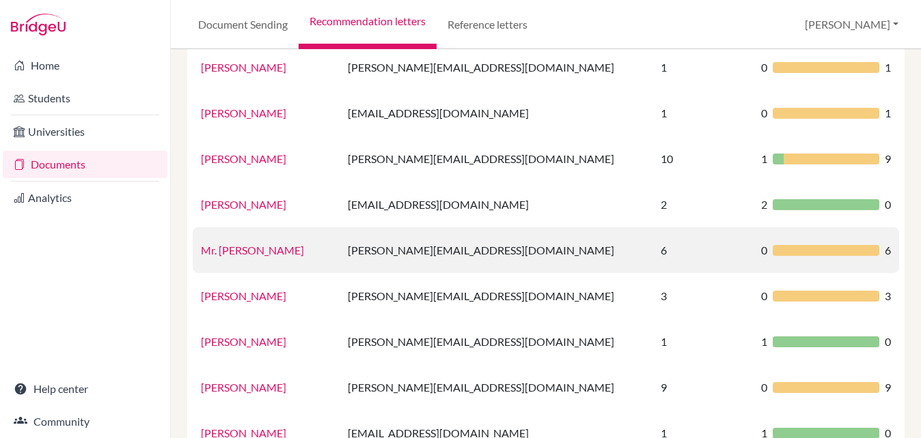
click at [234, 249] on link "Mr. [PERSON_NAME]" at bounding box center [252, 250] width 103 height 13
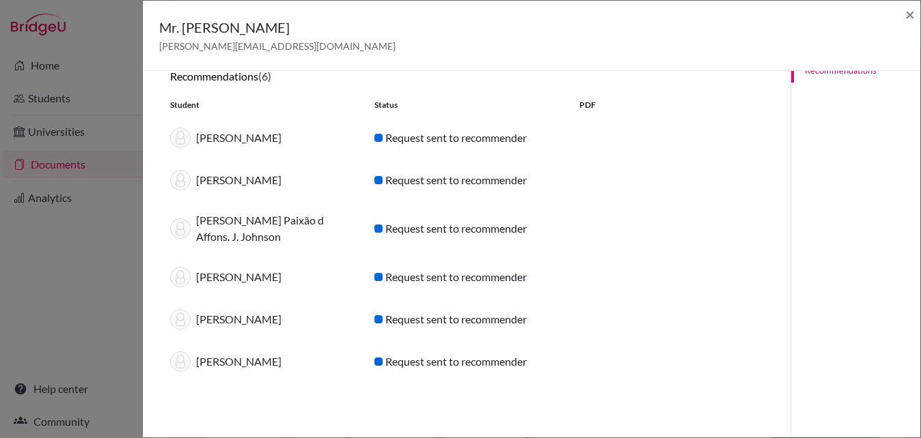
scroll to position [27, 0]
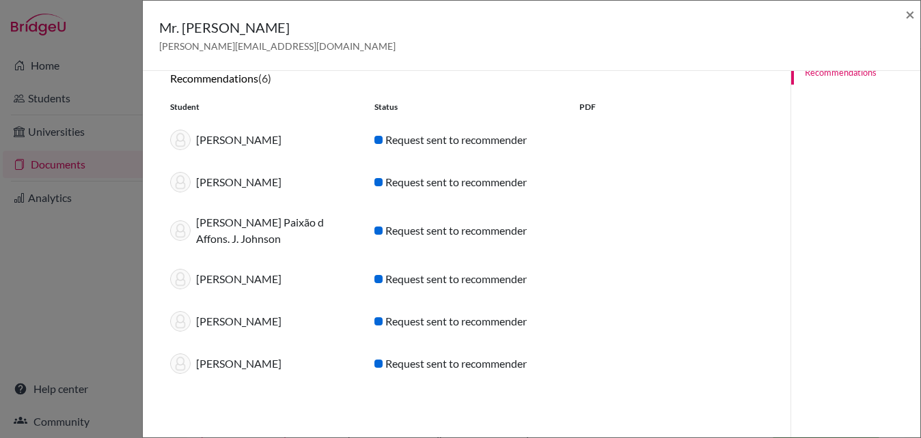
click at [644, 277] on div "Pedro Rocha Guerra Mendes Request sent to recommender" at bounding box center [466, 279] width 613 height 42
click at [910, 17] on span "×" at bounding box center [910, 14] width 10 height 20
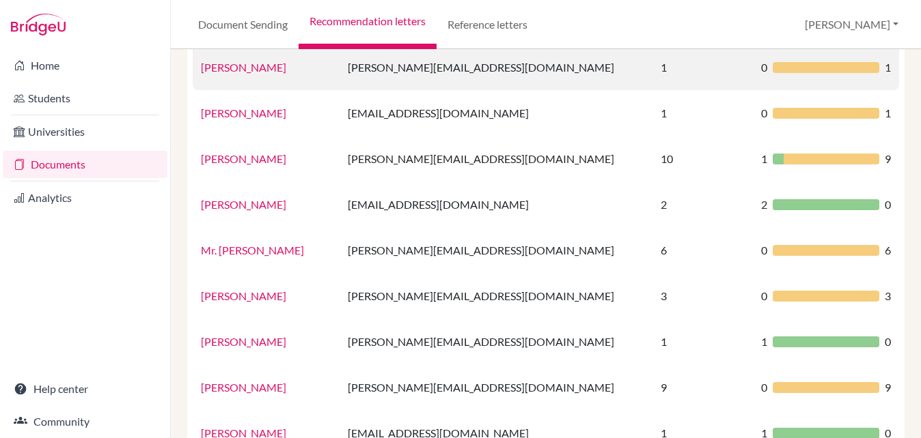
scroll to position [0, 0]
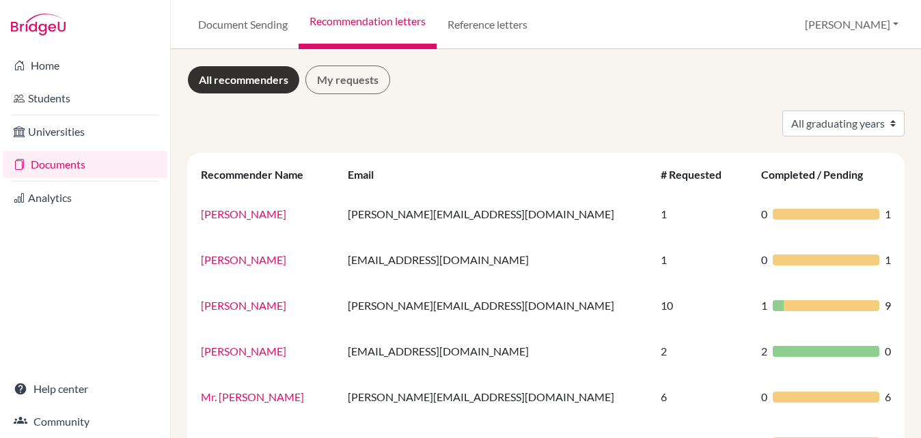
click at [74, 166] on link "Documents" at bounding box center [85, 164] width 165 height 27
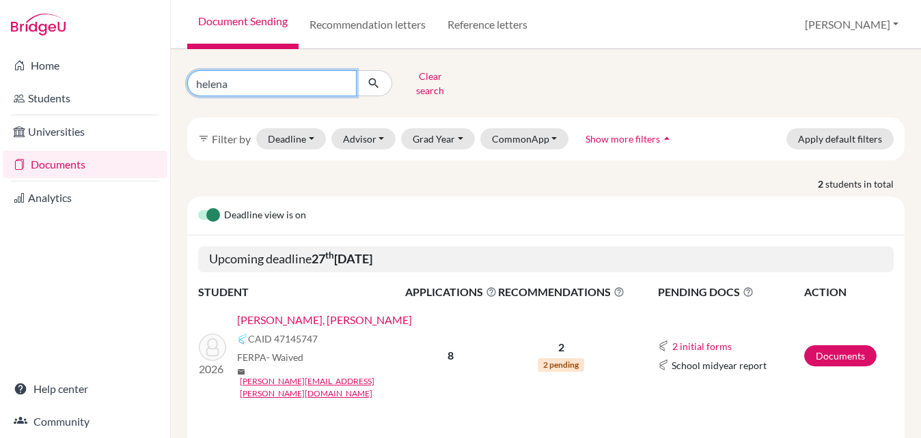
click at [277, 75] on input "helena" at bounding box center [271, 83] width 169 height 26
type input "h"
type input "pedro"
click button "submit" at bounding box center [374, 83] width 36 height 26
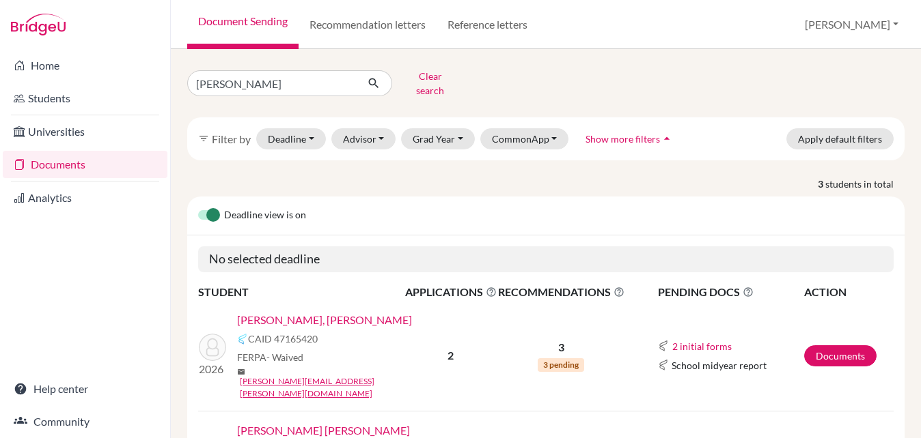
scroll to position [27, 0]
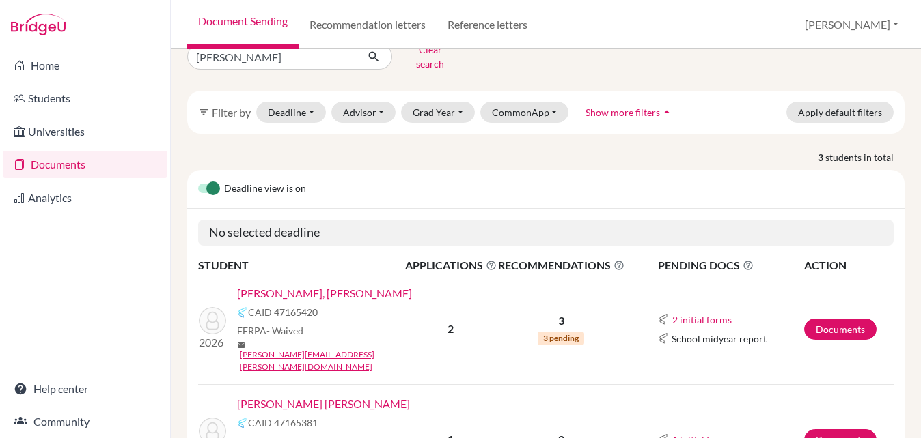
click at [350, 285] on link "[PERSON_NAME], [PERSON_NAME]" at bounding box center [324, 293] width 175 height 16
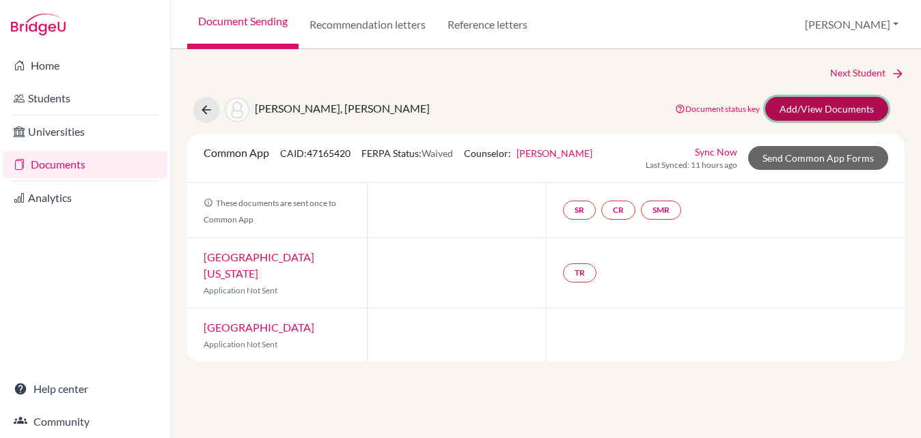
click at [835, 116] on link "Add/View Documents" at bounding box center [826, 109] width 123 height 24
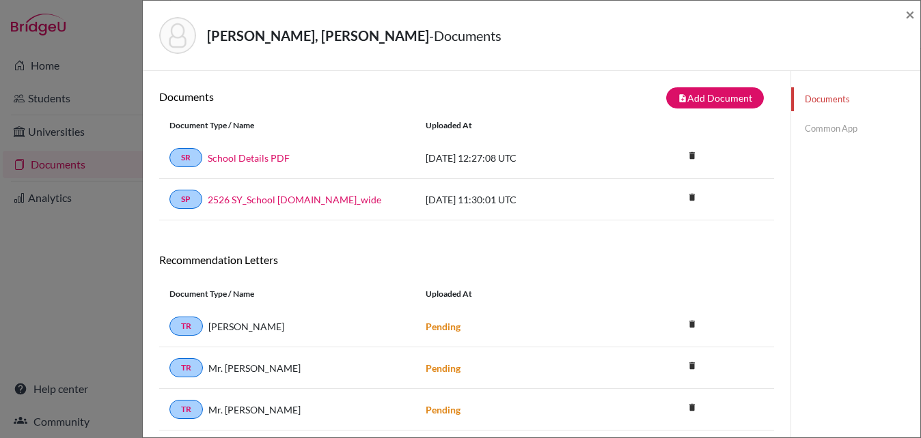
scroll to position [72, 0]
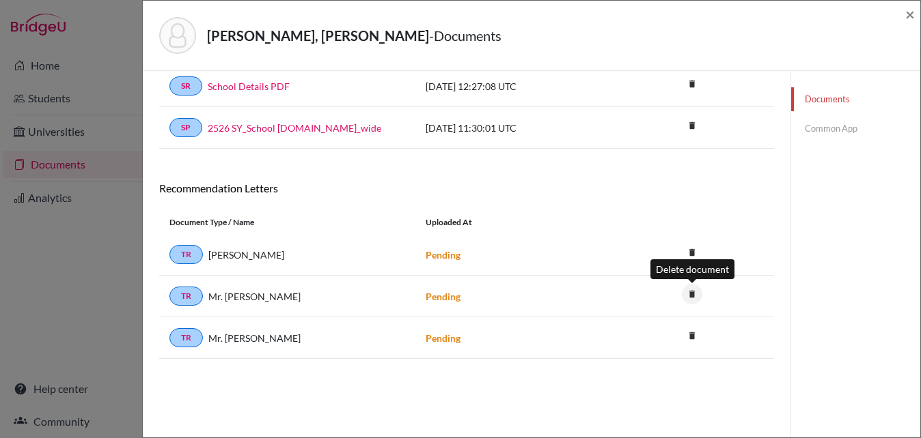
click at [693, 298] on icon "delete" at bounding box center [692, 294] width 20 height 20
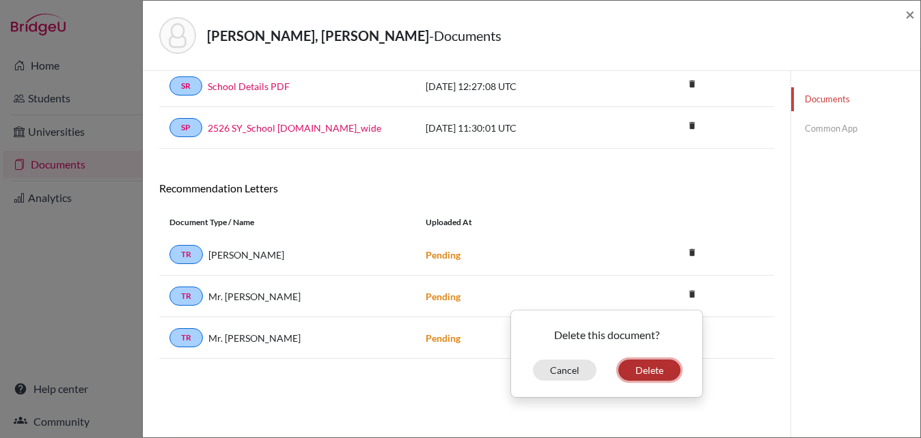
click at [662, 368] on button "Delete" at bounding box center [649, 370] width 62 height 21
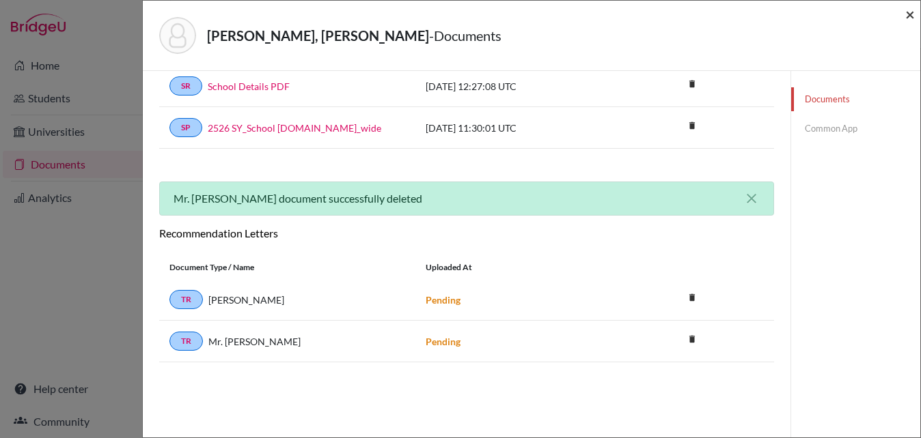
click at [907, 16] on span "×" at bounding box center [910, 14] width 10 height 20
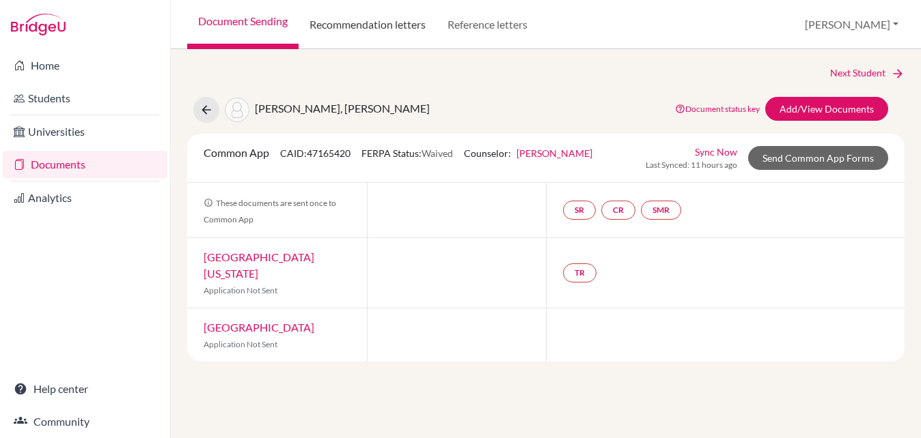
click at [399, 20] on link "Recommendation letters" at bounding box center [367, 24] width 138 height 49
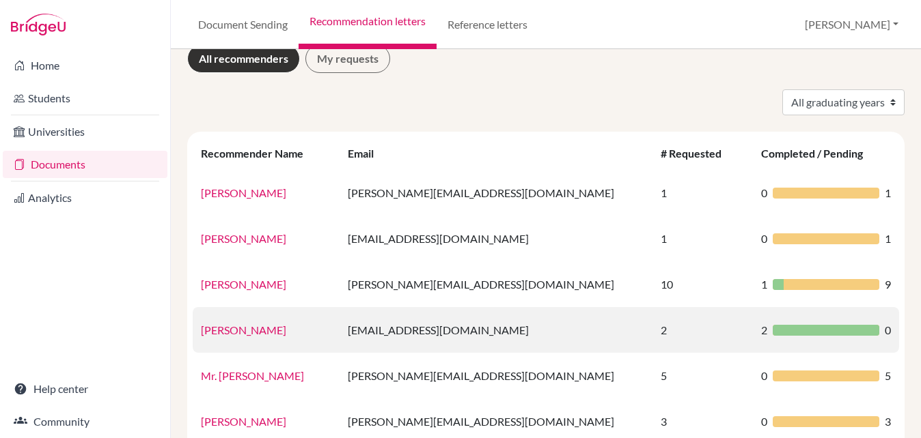
scroll to position [38, 0]
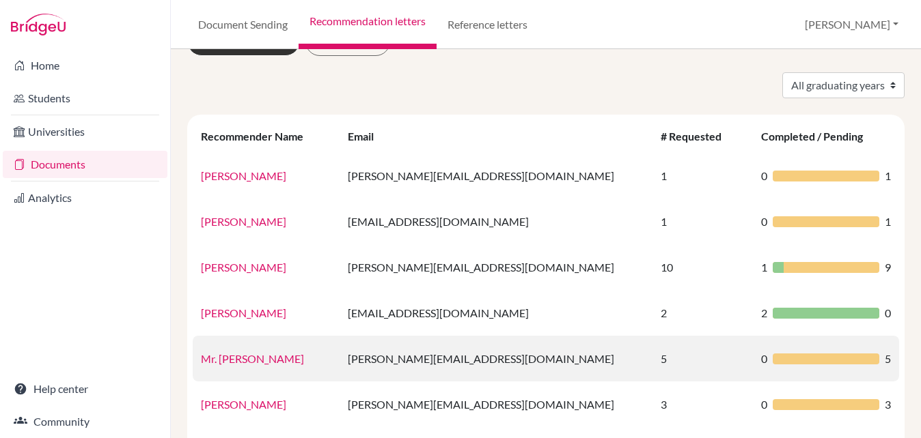
click at [241, 353] on link "Mr. [PERSON_NAME]" at bounding box center [252, 358] width 103 height 13
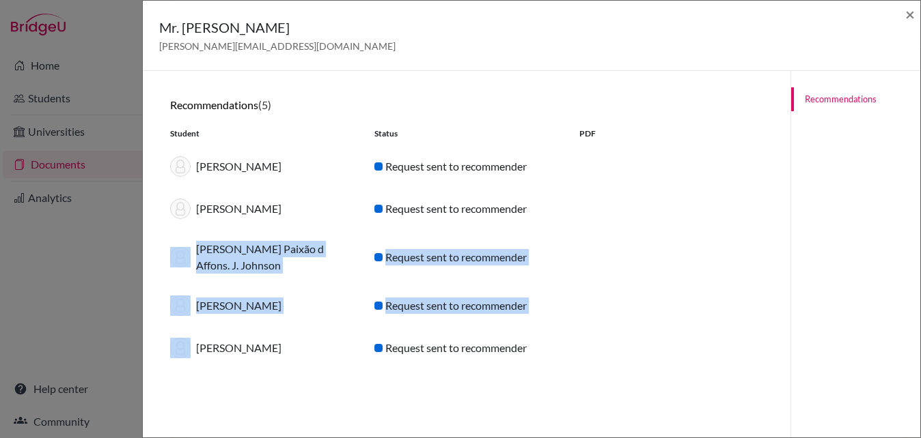
drag, startPoint x: 290, startPoint y: 352, endPoint x: 221, endPoint y: 240, distance: 131.5
click at [221, 240] on div "Recommendations (5) Student Status PDF Sofia Ava Dolafi Request sent to recomme…" at bounding box center [466, 233] width 593 height 271
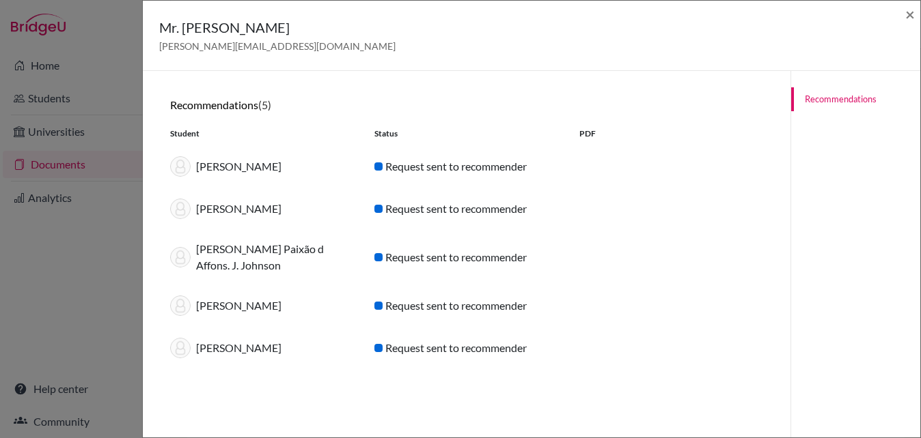
click at [268, 267] on div "James Edward D. Paixão d Affons. J. Johnson" at bounding box center [262, 257] width 204 height 33
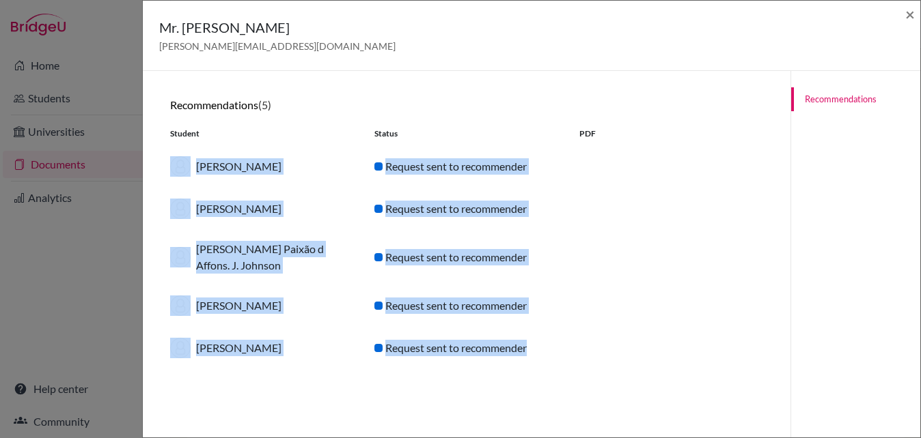
drag, startPoint x: 545, startPoint y: 347, endPoint x: 195, endPoint y: 165, distance: 394.6
click at [195, 165] on div "Recommendations (5) Student Status PDF Sofia Ava Dolafi Request sent to recomme…" at bounding box center [466, 233] width 593 height 271
copy div "Sofia Ava Dolafi Request sent to recommender Luiz Felipe Soares Gomes Request s…"
click at [907, 16] on span "×" at bounding box center [910, 14] width 10 height 20
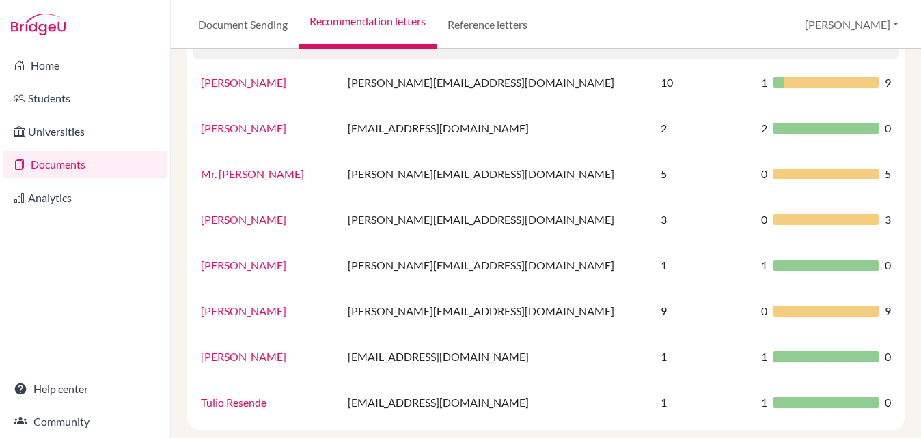
scroll to position [229, 0]
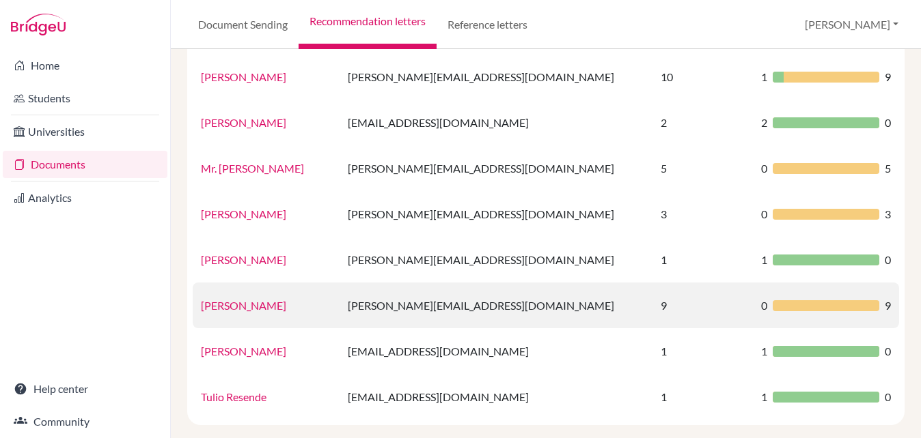
click at [255, 303] on link "Leonardo Botaro" at bounding box center [243, 305] width 85 height 13
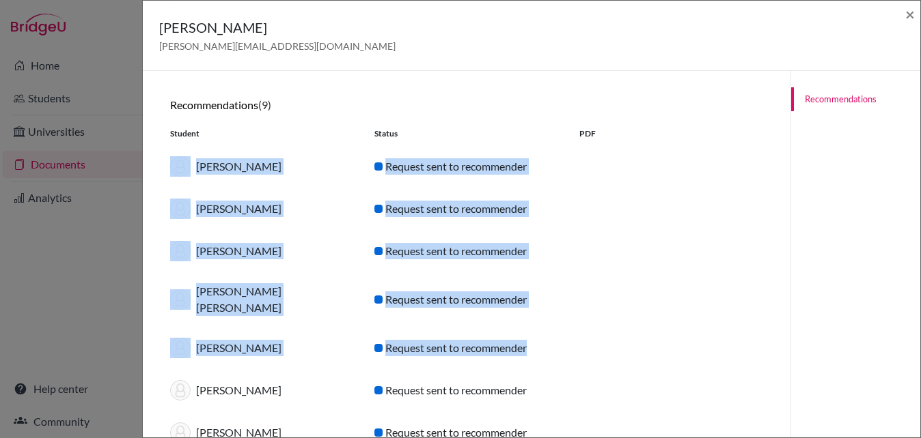
click at [631, 238] on div "Brunna Gontijo Teixeira Campos Request sent to recommender" at bounding box center [466, 251] width 613 height 42
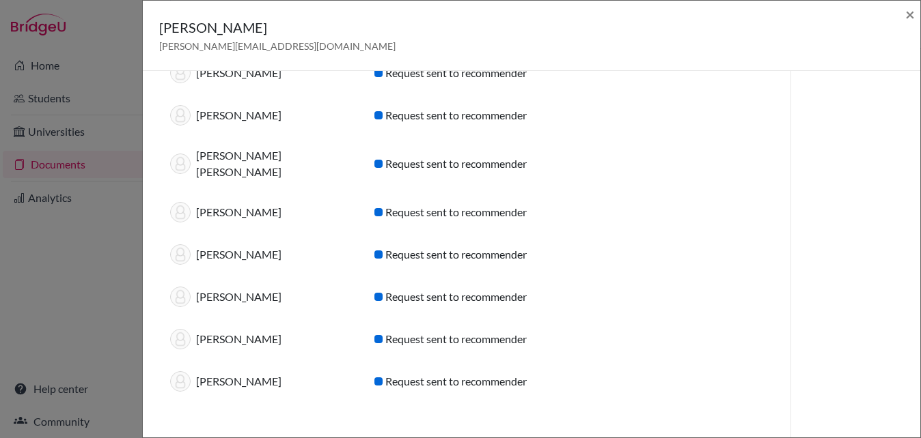
scroll to position [140, 0]
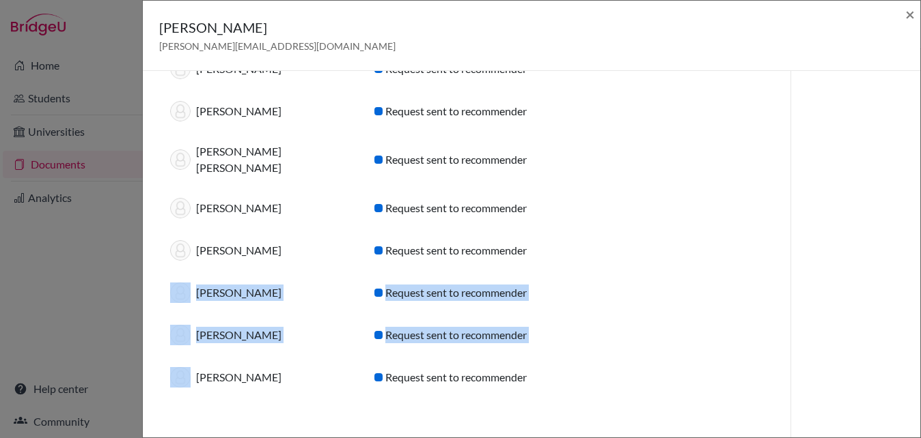
drag, startPoint x: 294, startPoint y: 376, endPoint x: 223, endPoint y: 283, distance: 116.4
click at [223, 284] on div "Recommendations (9) Student Status PDF Marina Uchôa Cambraia Request sent to re…" at bounding box center [466, 178] width 593 height 440
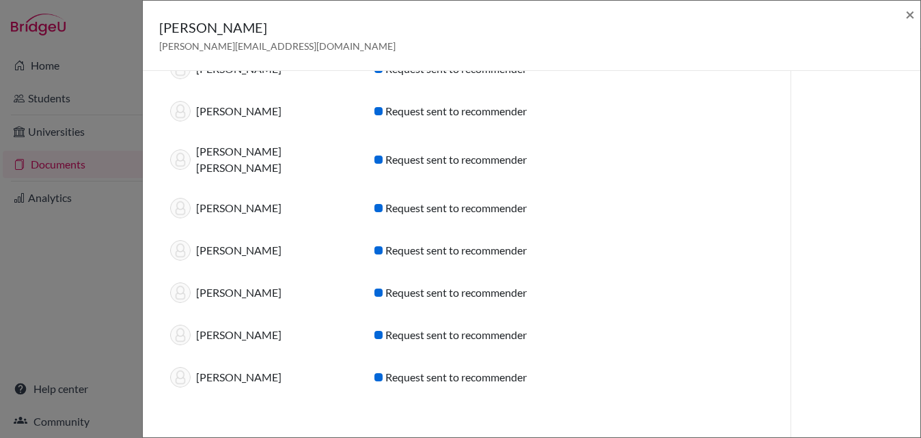
click at [315, 334] on div "Letícia Vasconcellos" at bounding box center [262, 335] width 204 height 20
drag, startPoint x: 287, startPoint y: 377, endPoint x: 212, endPoint y: 350, distance: 80.6
click at [212, 350] on div "Recommendations (9) Student Status PDF Marina Uchôa Cambraia Request sent to re…" at bounding box center [466, 178] width 593 height 440
click at [243, 355] on div "Letícia Vasconcellos Request sent to recommender" at bounding box center [466, 335] width 613 height 42
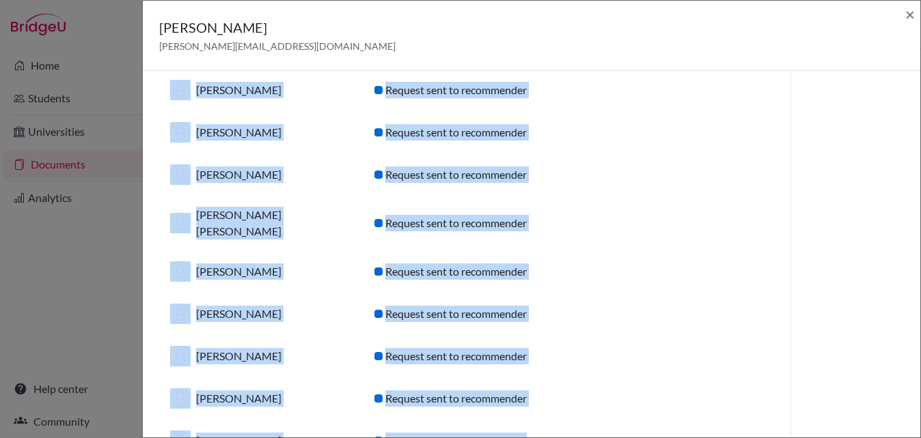
scroll to position [55, 0]
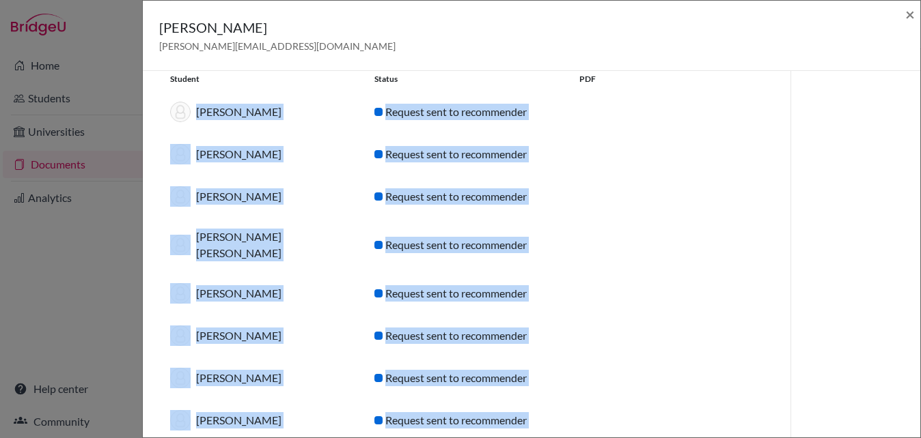
drag, startPoint x: 535, startPoint y: 378, endPoint x: 199, endPoint y: 112, distance: 428.2
click at [199, 111] on div "Recommendations (9) Student Status PDF Marina Uchôa Cambraia Request sent to re…" at bounding box center [466, 264] width 593 height 440
copy div "Marina Uchôa Cambraia Request sent to recommender Amanda Sousa Melo Campos Requ…"
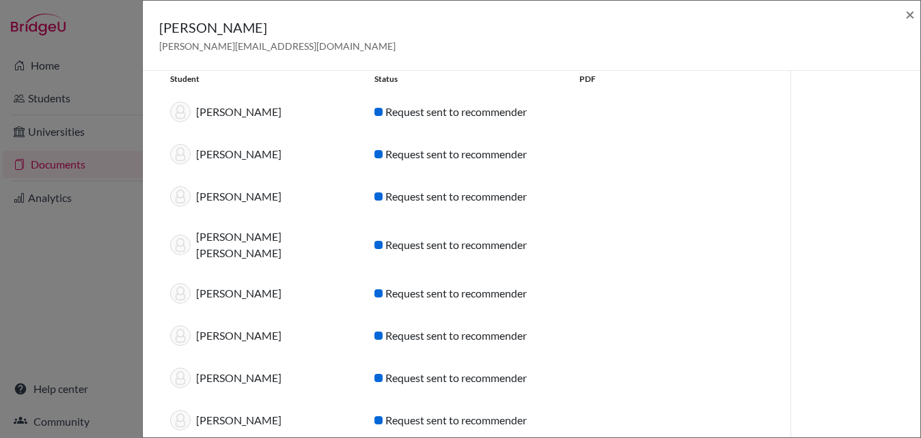
click at [99, 156] on div "Leonardo Botaro leonardo.botaro@eabh.com.br × Recommendations (9) Student Statu…" at bounding box center [460, 219] width 921 height 438
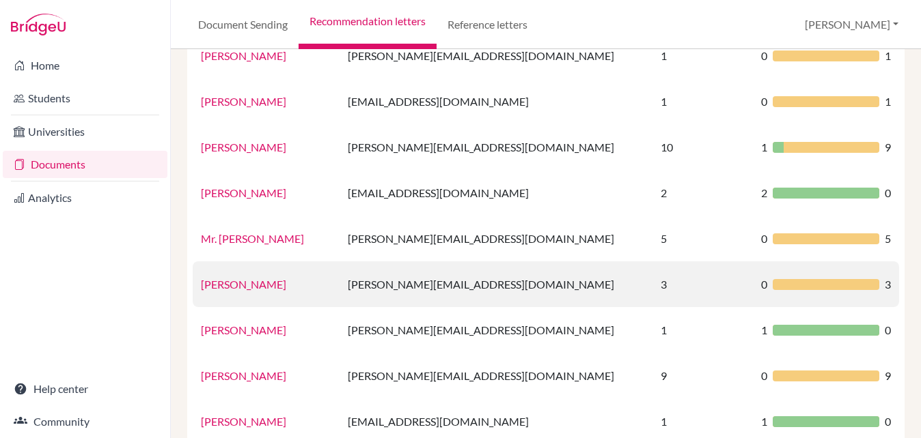
scroll to position [160, 0]
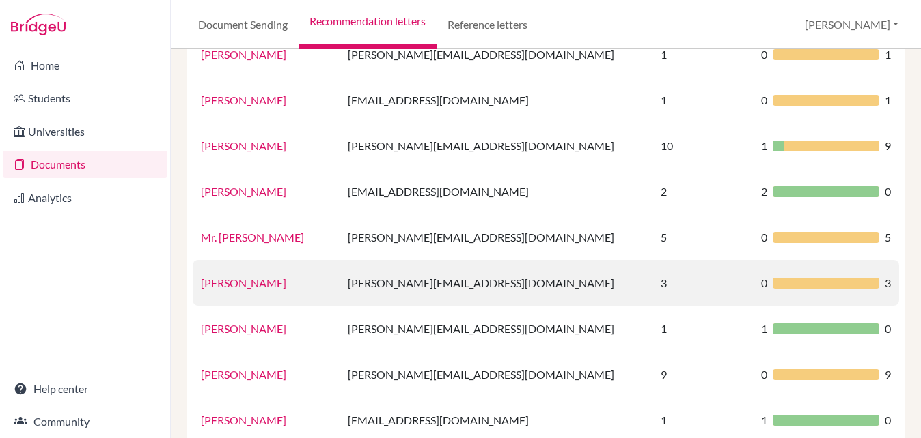
click at [262, 281] on link "Guilherme Galvão" at bounding box center [243, 283] width 85 height 13
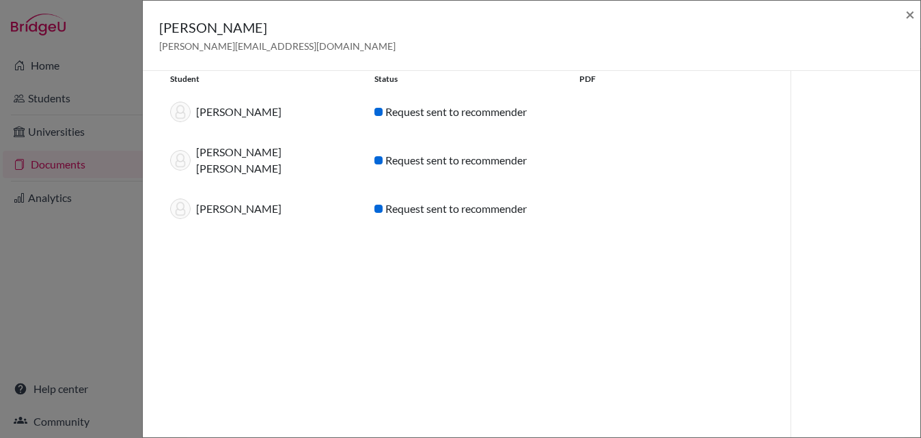
scroll to position [43, 0]
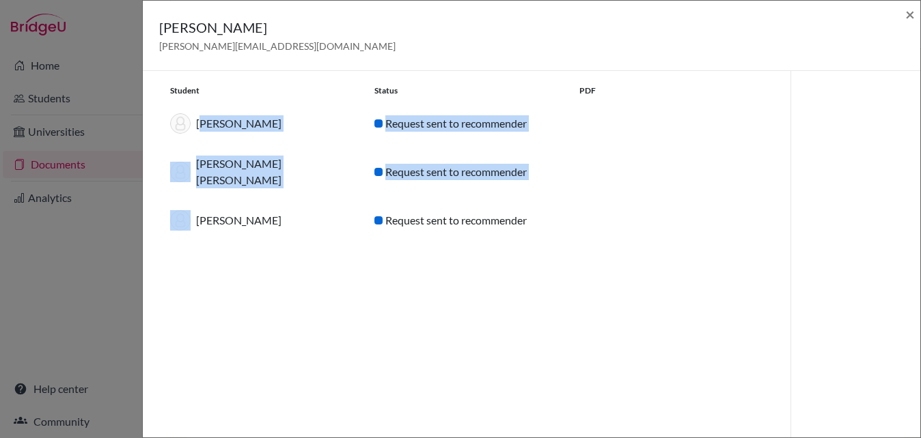
drag, startPoint x: 297, startPoint y: 221, endPoint x: 202, endPoint y: 124, distance: 135.7
click at [202, 124] on div "Recommendations (3) Student Status PDF Júlia Gualberto Junqueira Ribeiro Reques…" at bounding box center [466, 148] width 593 height 186
click at [202, 124] on div "Júlia Gualberto Junqueira Ribeiro" at bounding box center [262, 123] width 204 height 20
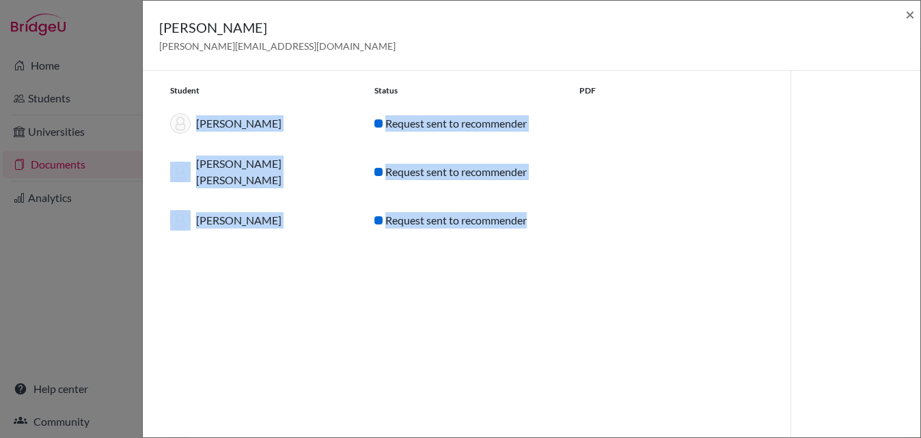
drag, startPoint x: 541, startPoint y: 222, endPoint x: 197, endPoint y: 126, distance: 357.2
click at [197, 126] on div "Recommendations (3) Student Status PDF Júlia Gualberto Junqueira Ribeiro Reques…" at bounding box center [466, 148] width 593 height 186
copy div "Júlia Gualberto Junqueira Ribeiro Request sent to recommender Helena Kallas Ver…"
click at [907, 18] on span "×" at bounding box center [910, 14] width 10 height 20
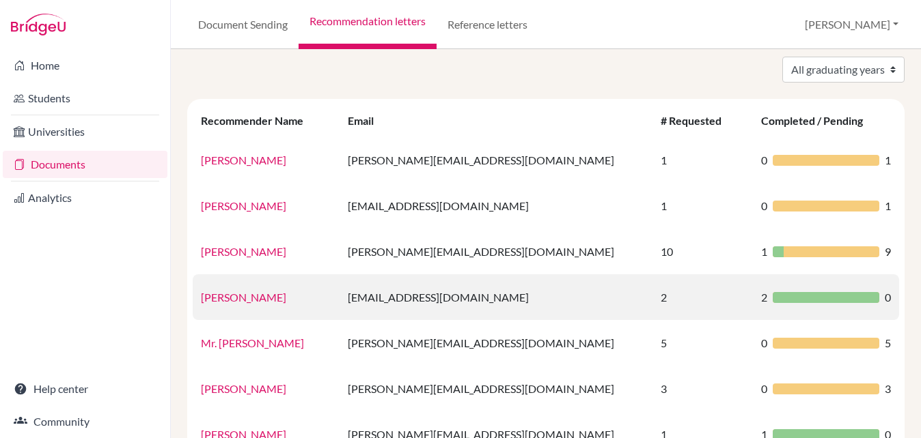
scroll to position [53, 0]
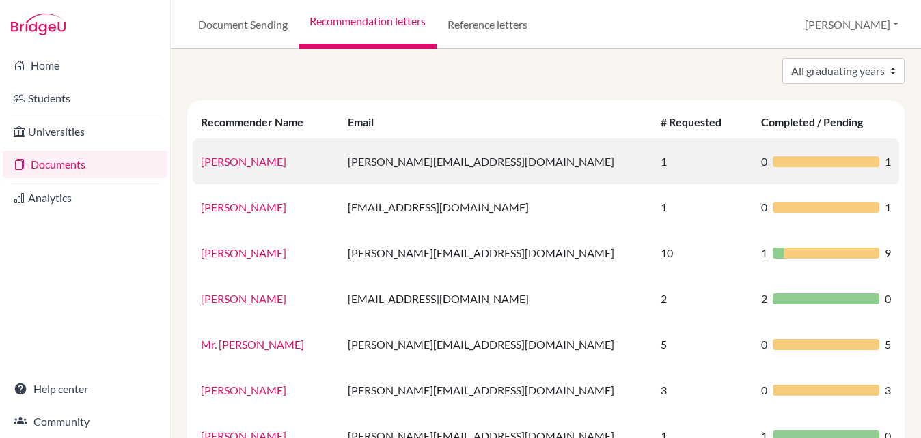
click at [249, 163] on link "Amanda Duque" at bounding box center [243, 161] width 85 height 13
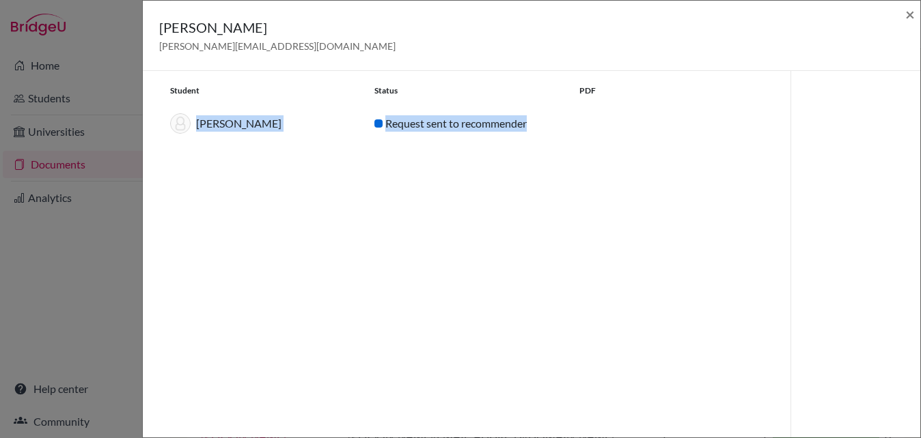
click at [313, 178] on div "Recommendations (1) Student Status PDF Julia Jorge Bousas Garcia Request sent t…" at bounding box center [466, 247] width 615 height 406
click at [315, 126] on div "Julia Jorge Bousas Garcia" at bounding box center [262, 123] width 204 height 20
copy div "Julia Jorge Bousas Garcia"
click at [905, 18] on span "×" at bounding box center [910, 14] width 10 height 20
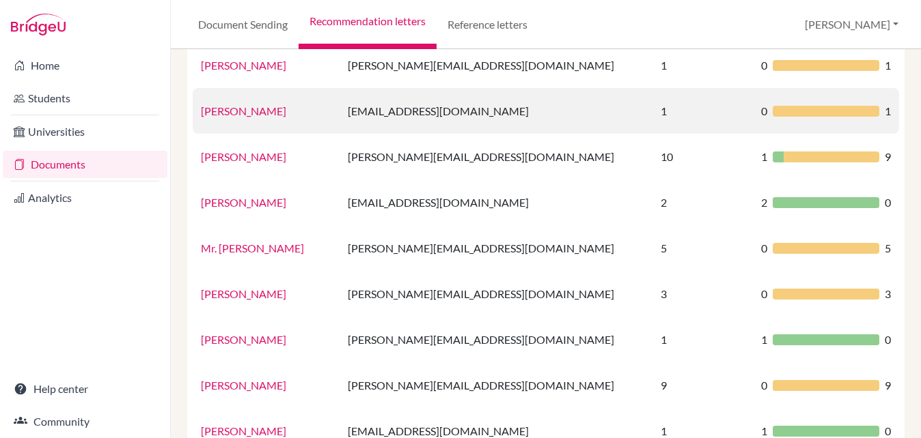
scroll to position [139, 0]
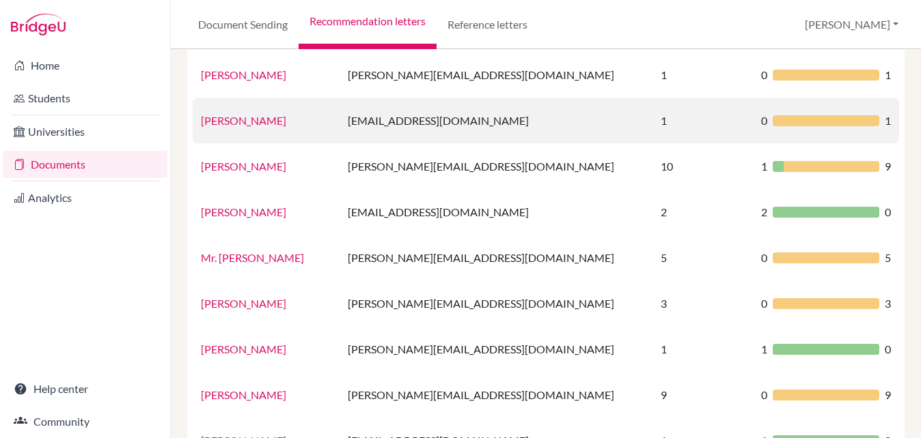
click at [427, 120] on td "cloe.rocha@eabh.com.br" at bounding box center [495, 121] width 313 height 46
click at [227, 122] on link "Cloe Rocha" at bounding box center [243, 120] width 85 height 13
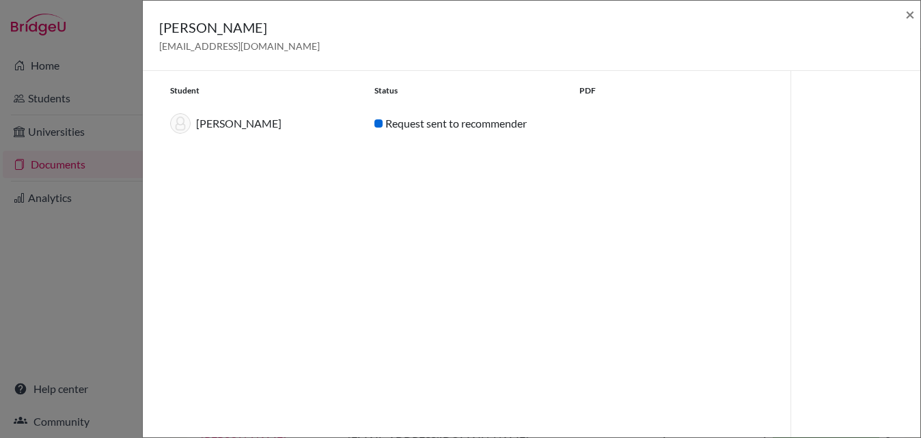
drag, startPoint x: 321, startPoint y: 125, endPoint x: 203, endPoint y: 117, distance: 118.4
click at [203, 117] on div "Eduarda Bahia Alves Pinto" at bounding box center [262, 123] width 204 height 20
copy div "Eduarda Bahia Alves Pinto"
click at [913, 16] on span "×" at bounding box center [910, 14] width 10 height 20
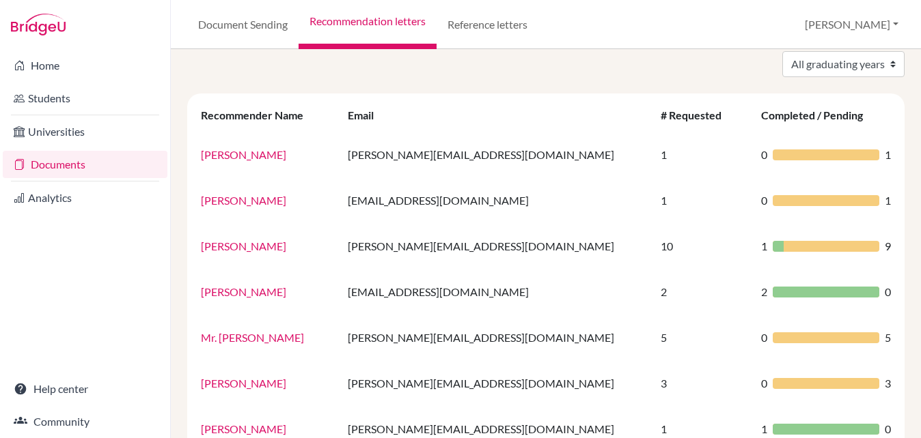
scroll to position [51, 0]
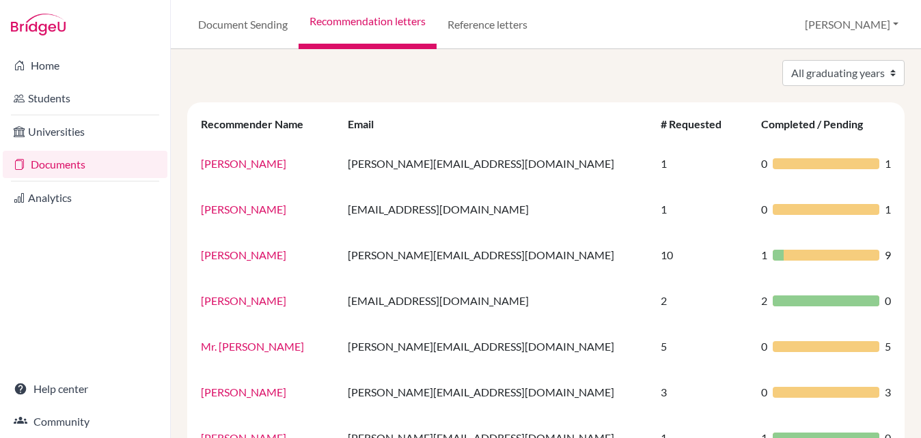
click at [83, 169] on link "Documents" at bounding box center [85, 164] width 165 height 27
click at [273, 17] on link "Document Sending" at bounding box center [242, 24] width 111 height 49
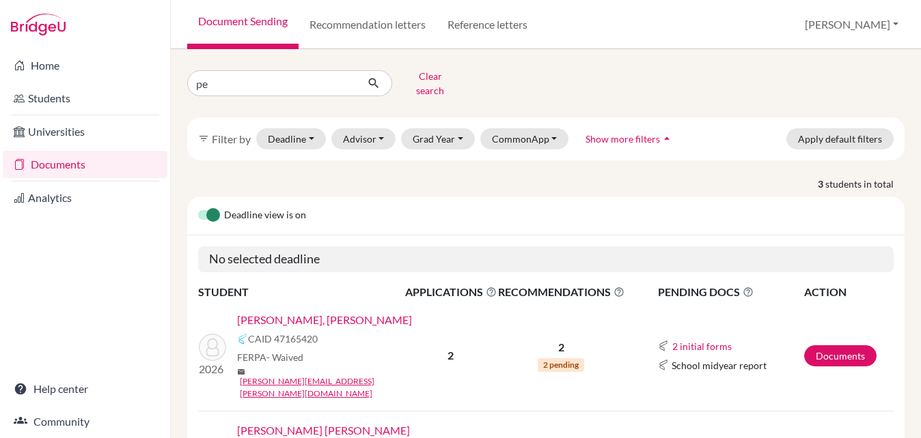
type input "p"
type input "bruna"
click button "submit" at bounding box center [374, 83] width 36 height 26
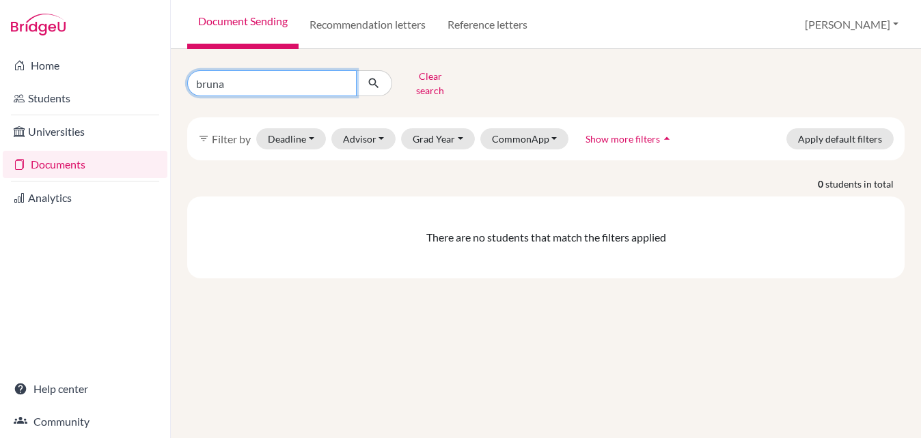
click at [220, 79] on input "bruna" at bounding box center [271, 83] width 169 height 26
type input "brunna"
click button "submit" at bounding box center [374, 83] width 36 height 26
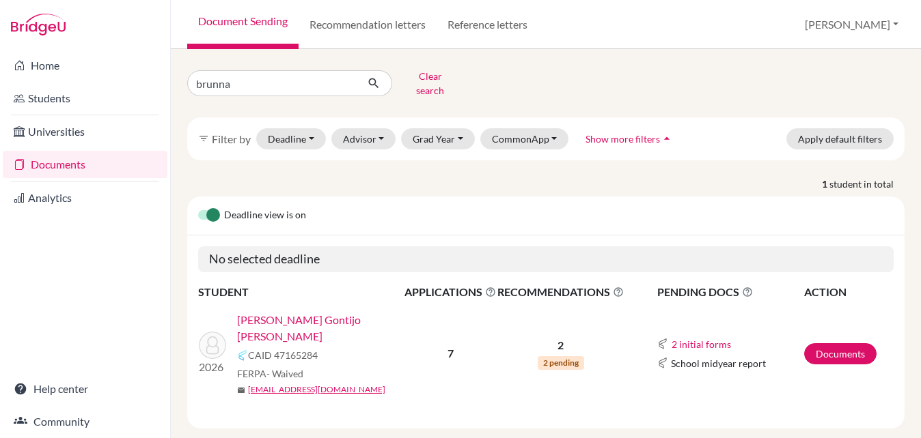
click at [342, 312] on link "[PERSON_NAME] Gontijo [PERSON_NAME]" at bounding box center [325, 328] width 176 height 33
